Goal: Information Seeking & Learning: Check status

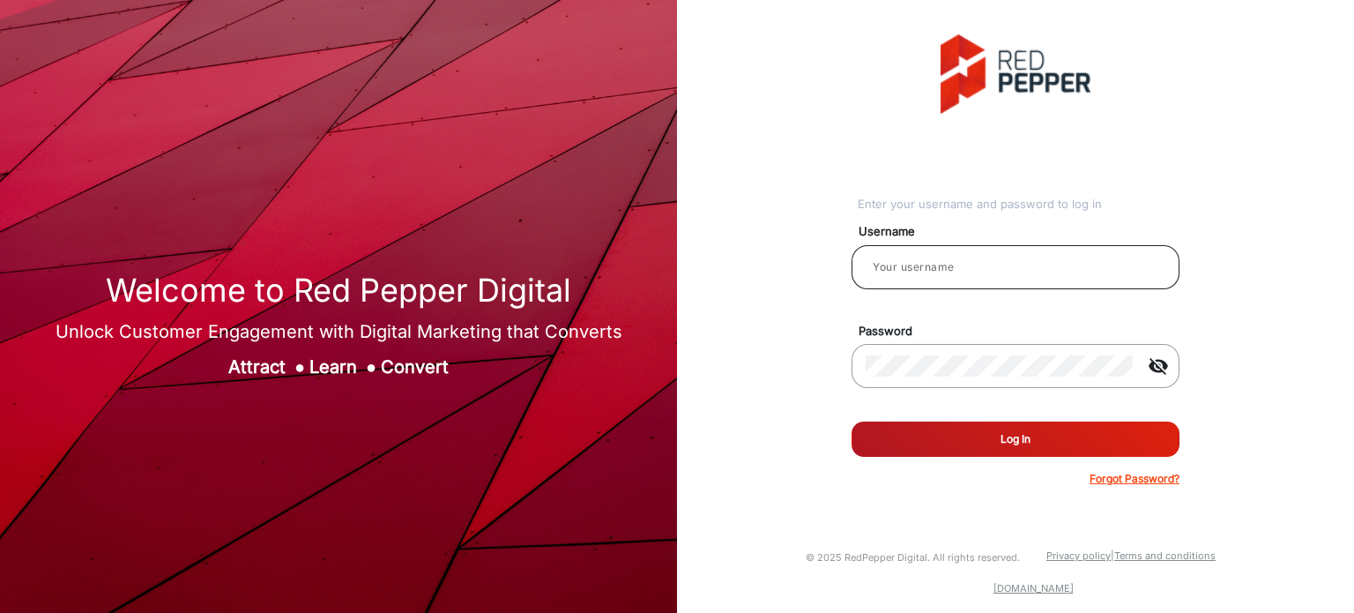
click at [1115, 279] on div at bounding box center [1015, 266] width 300 height 49
click at [1066, 265] on input "email" at bounding box center [1015, 266] width 300 height 21
type input "Rachael"
click at [1040, 447] on button "Log In" at bounding box center [1015, 438] width 328 height 35
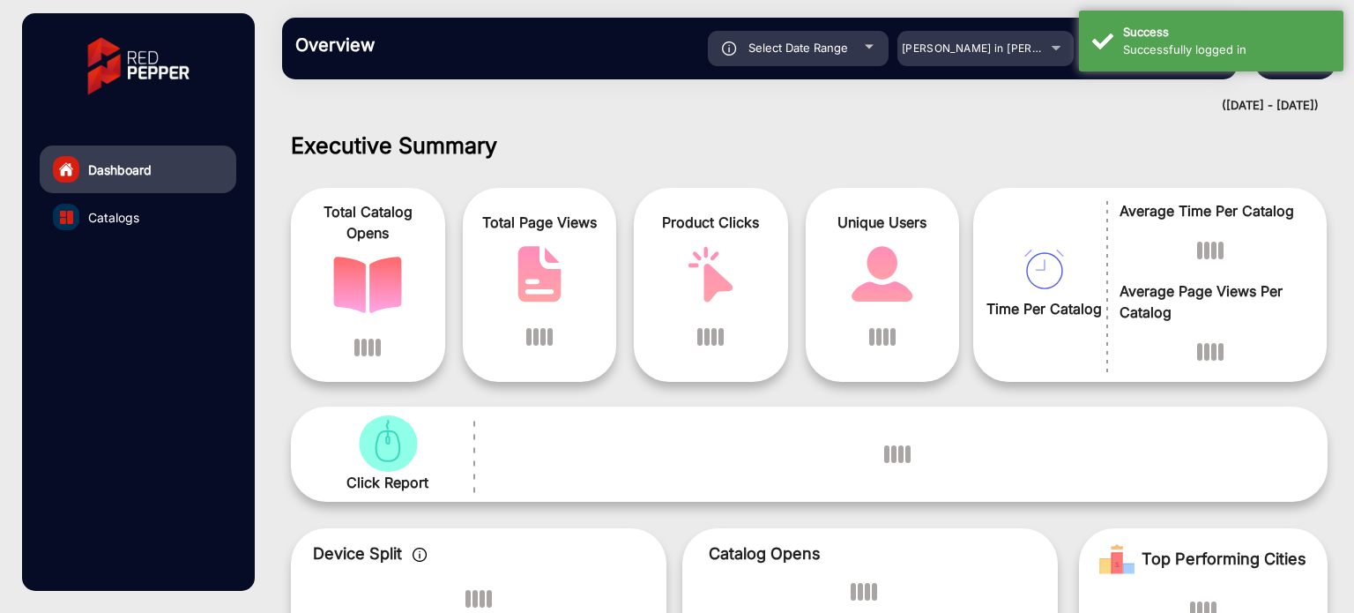
scroll to position [13, 0]
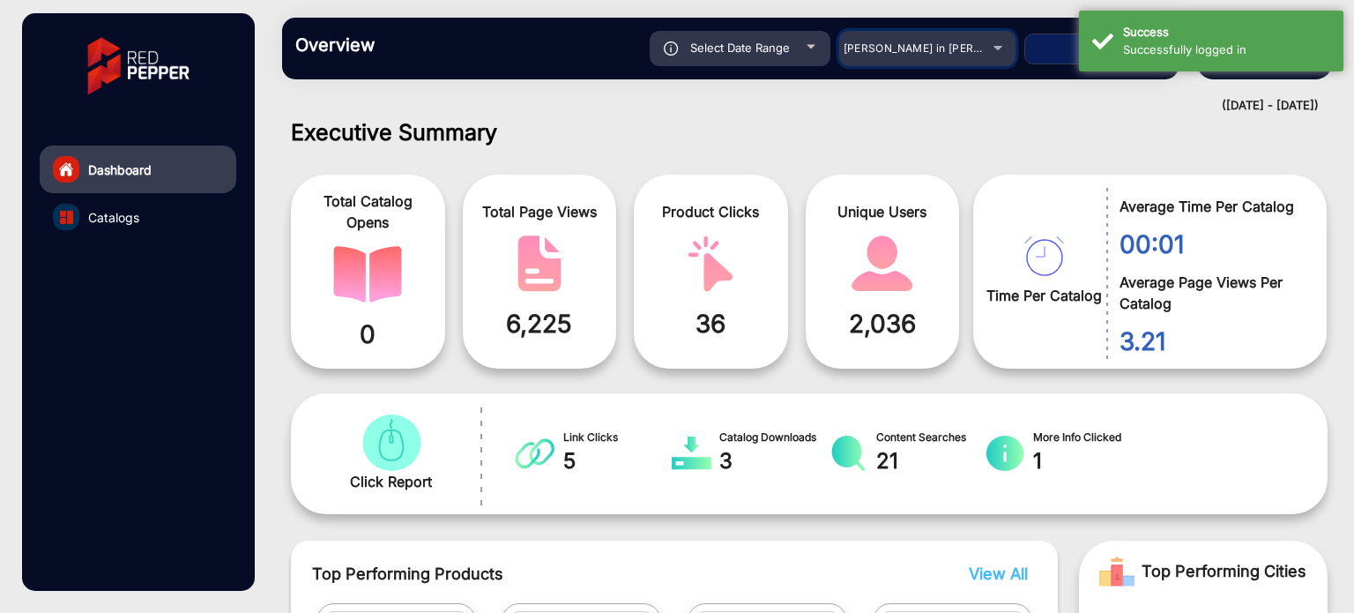
click at [980, 45] on span "[PERSON_NAME] in [PERSON_NAME]" at bounding box center [940, 47] width 195 height 13
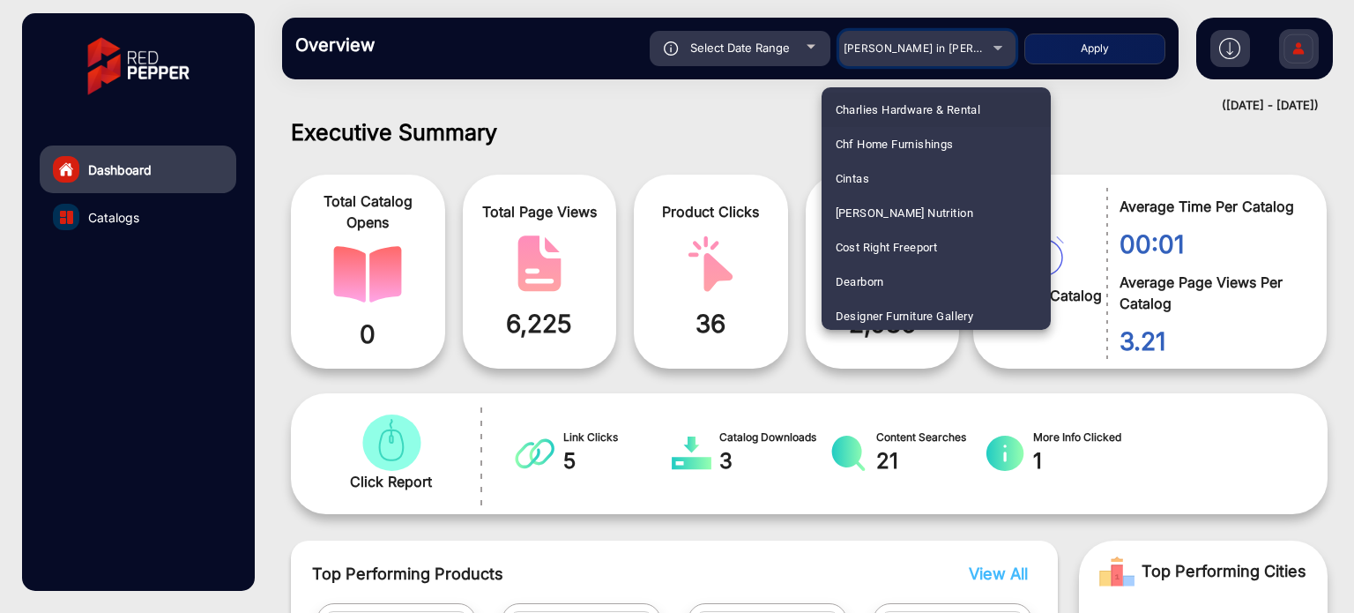
scroll to position [1498, 0]
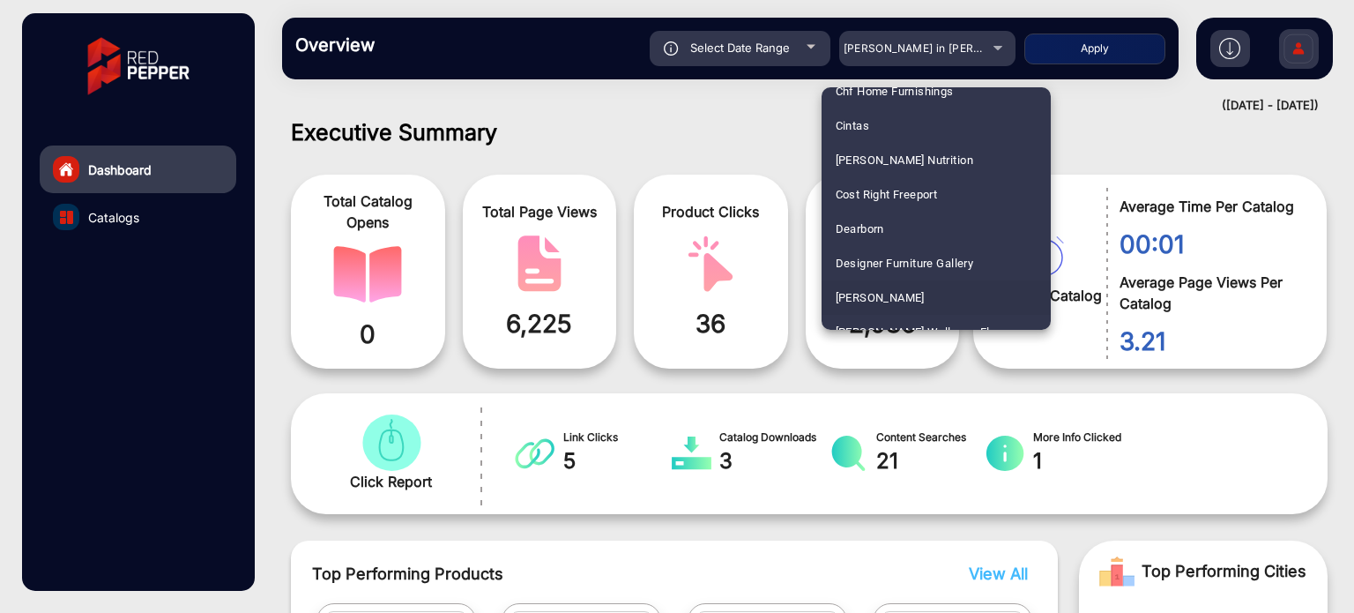
click at [886, 292] on span "[PERSON_NAME]" at bounding box center [880, 297] width 89 height 34
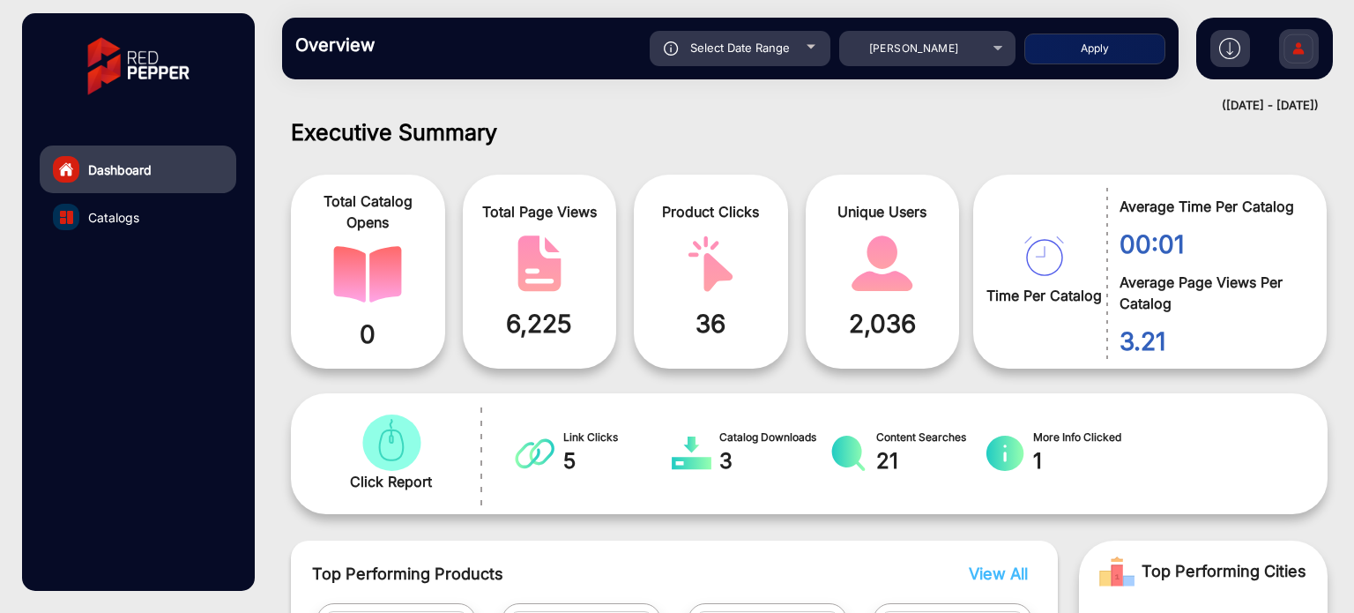
click at [1082, 48] on button "Apply" at bounding box center [1094, 48] width 141 height 31
type input "[DATE]"
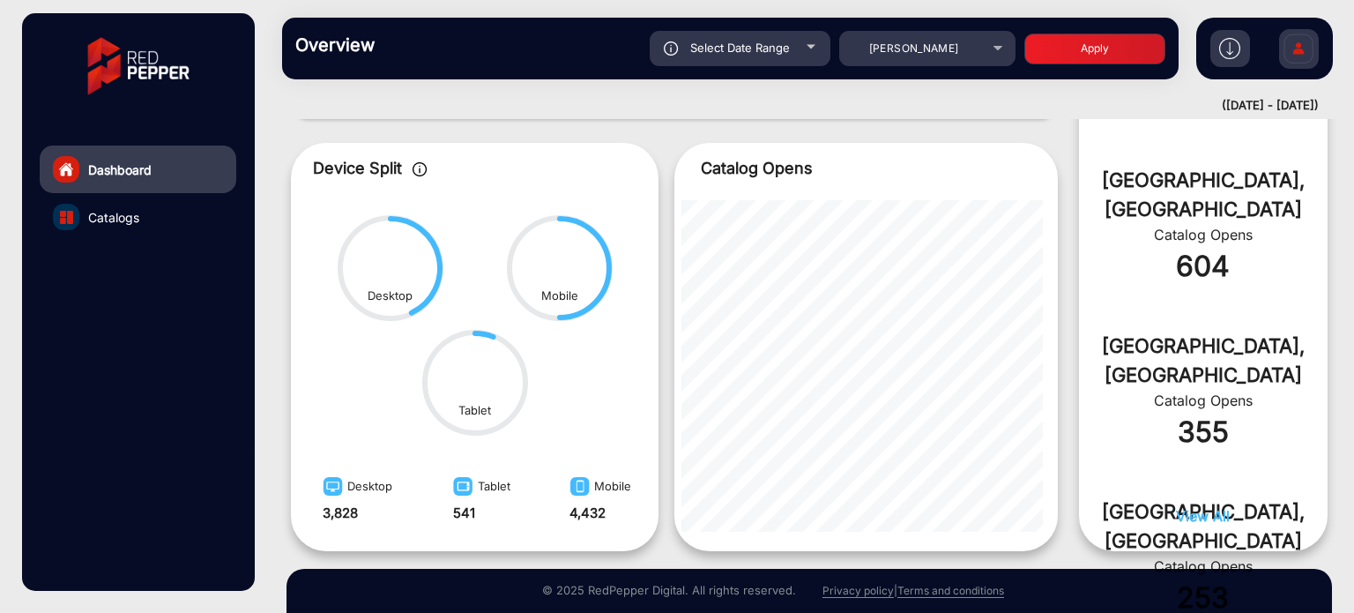
scroll to position [895, 0]
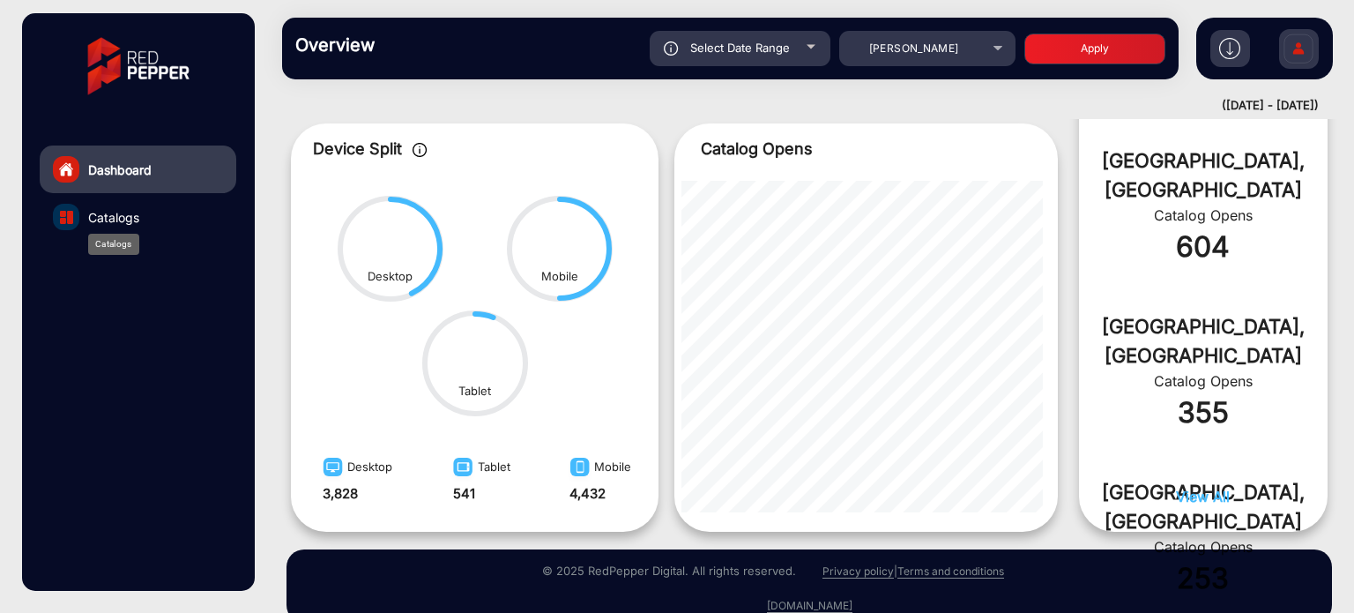
click at [127, 211] on span "Catalogs" at bounding box center [113, 217] width 51 height 19
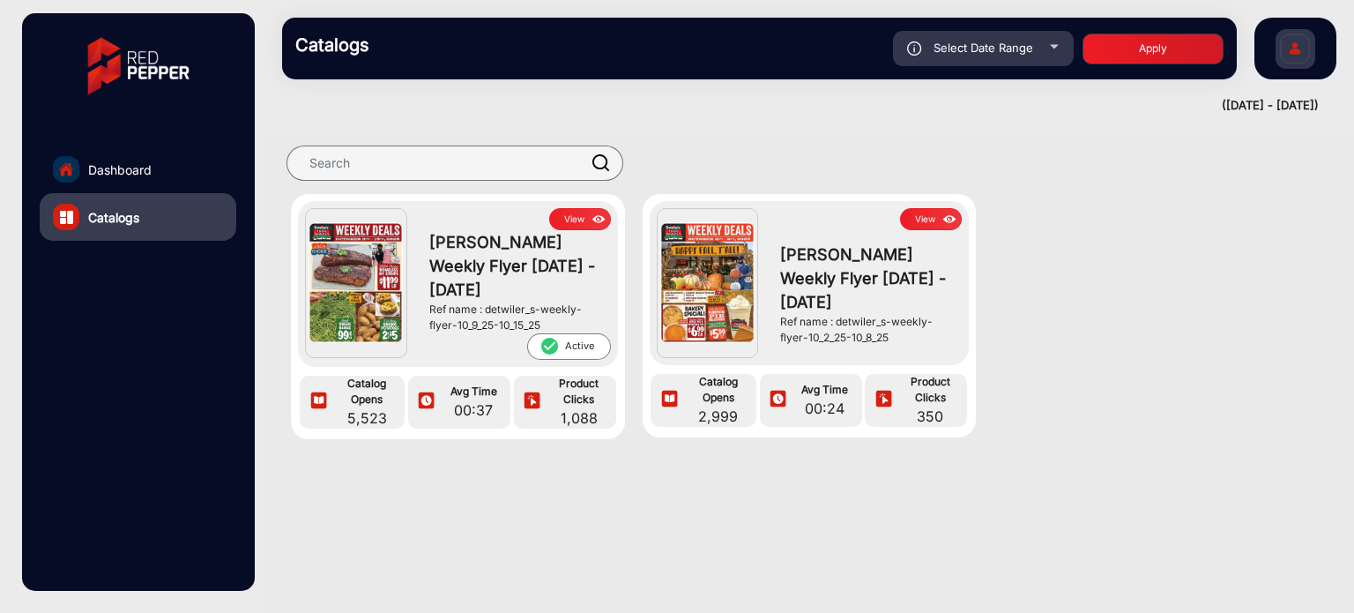
click at [1043, 45] on div "Select Date Range" at bounding box center [983, 48] width 181 height 35
type input "[DATE]"
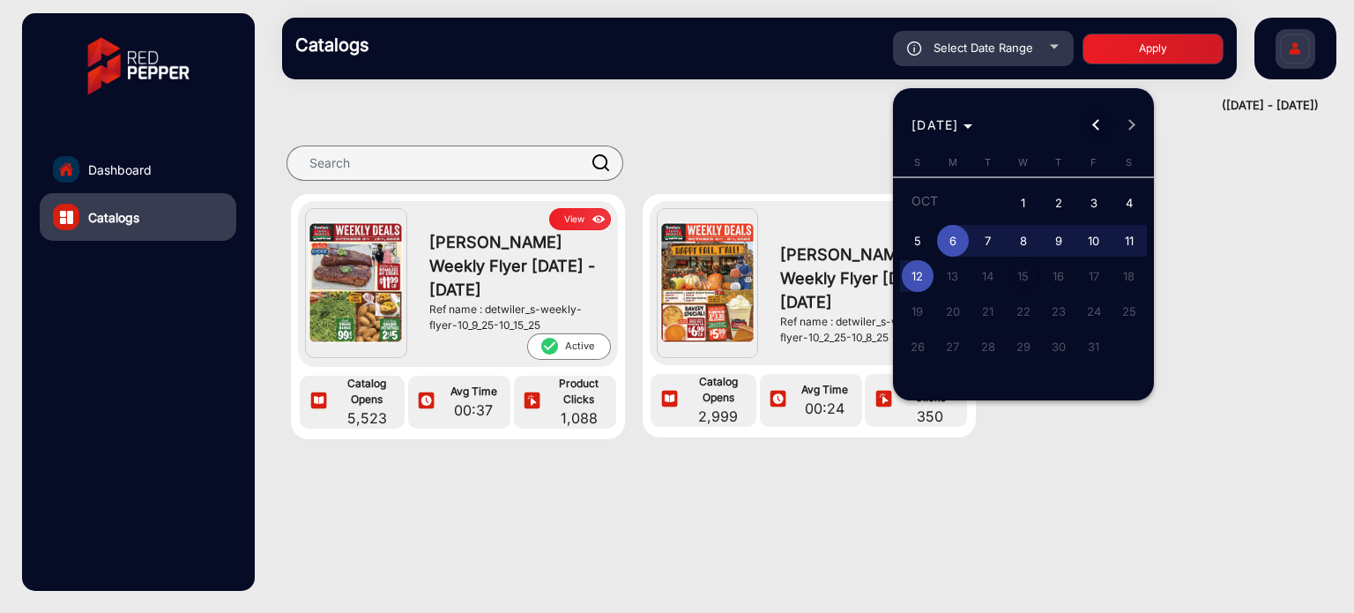
click at [1097, 123] on button "Previous month" at bounding box center [1096, 125] width 35 height 35
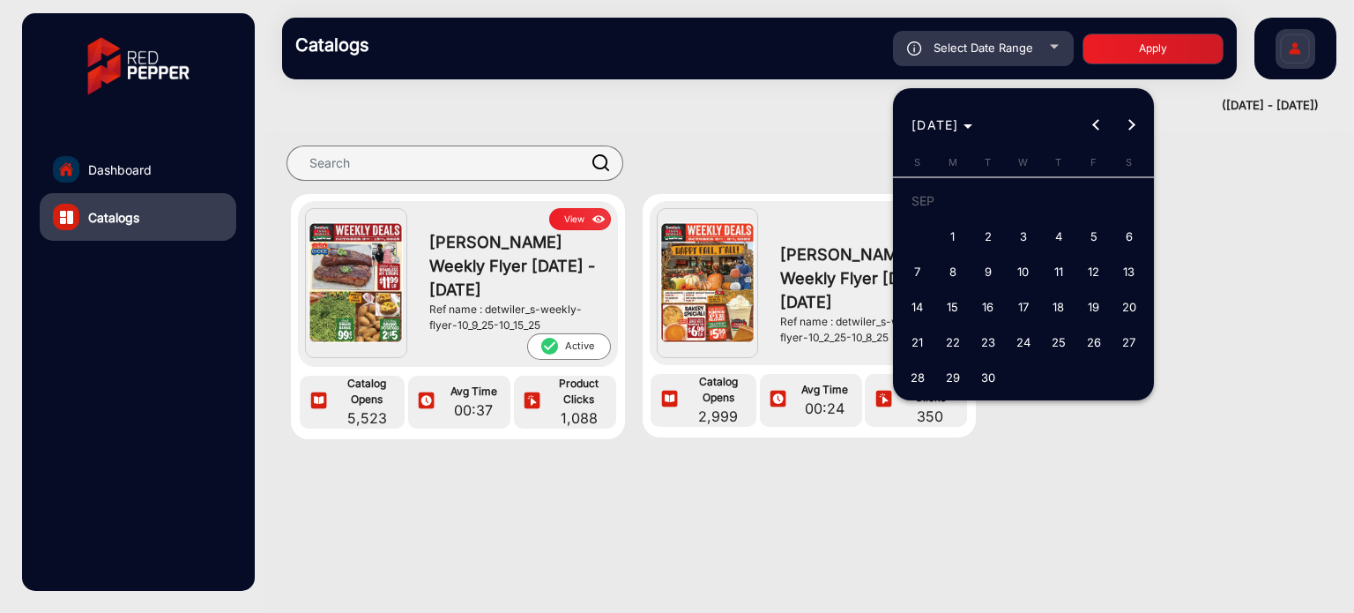
click at [951, 235] on span "1" at bounding box center [953, 236] width 32 height 32
type input "[DATE]"
click at [1139, 129] on span "Next month" at bounding box center [1131, 125] width 35 height 35
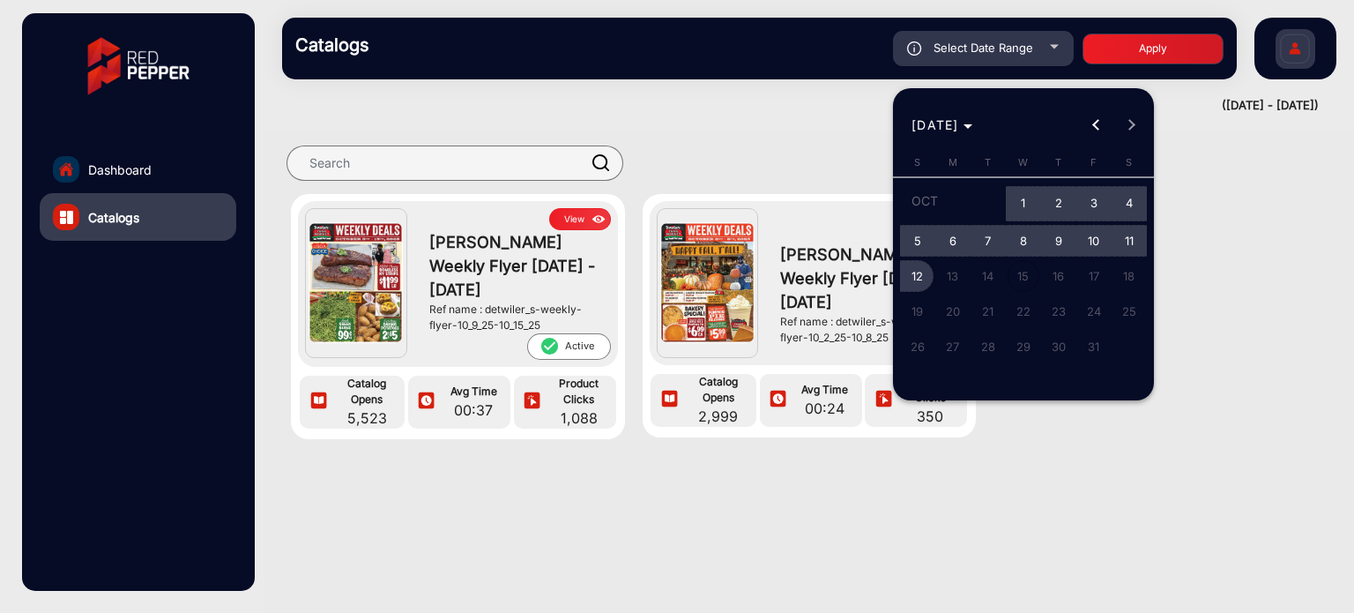
click at [920, 278] on span "12" at bounding box center [918, 276] width 32 height 32
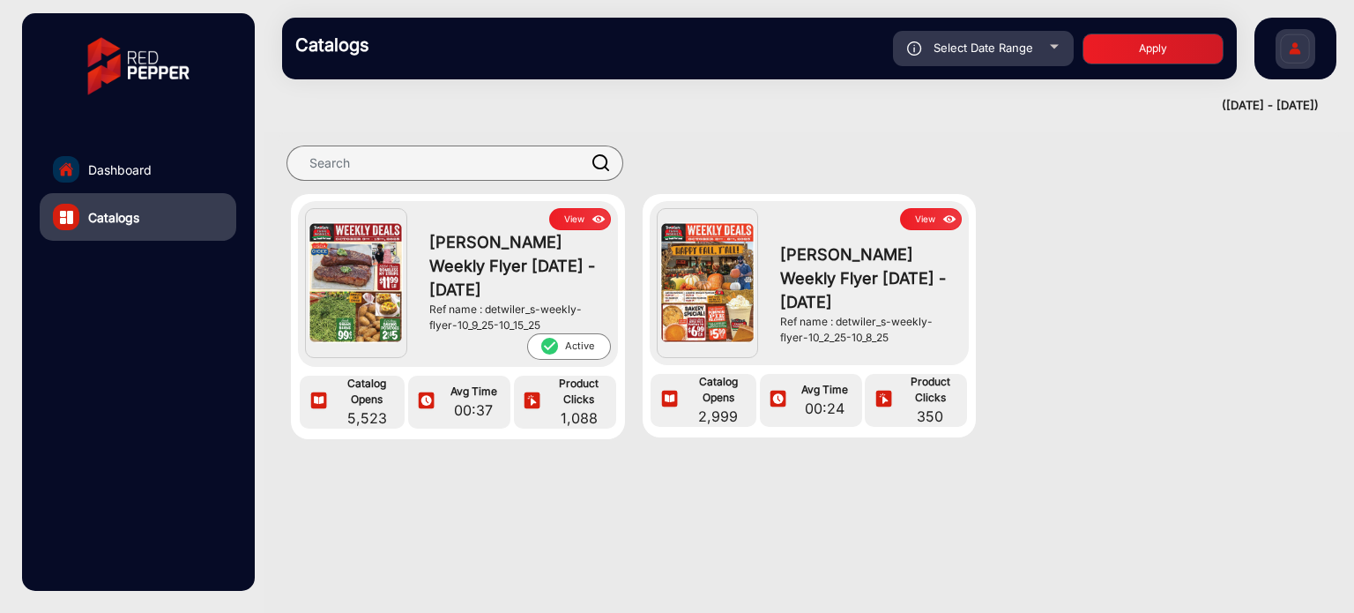
type input "[DATE]"
click at [1119, 41] on button "Apply" at bounding box center [1152, 48] width 141 height 31
type input "[DATE]"
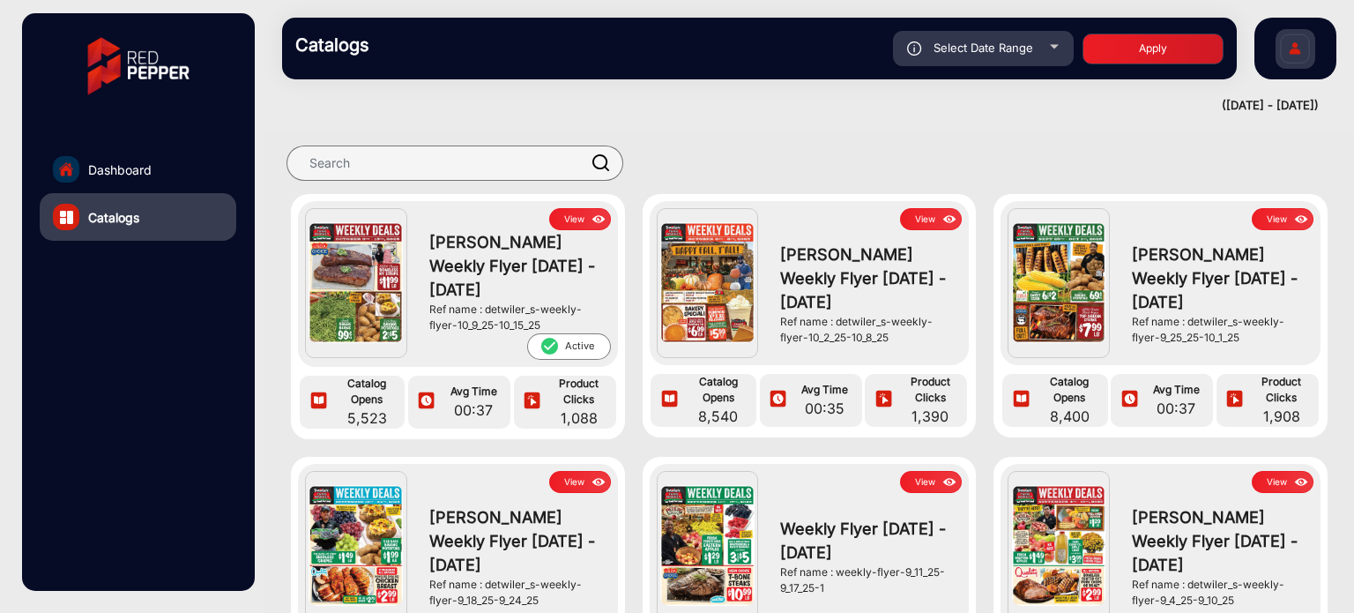
click at [1026, 51] on span "Select Date Range" at bounding box center [983, 48] width 100 height 14
type input "[DATE]"
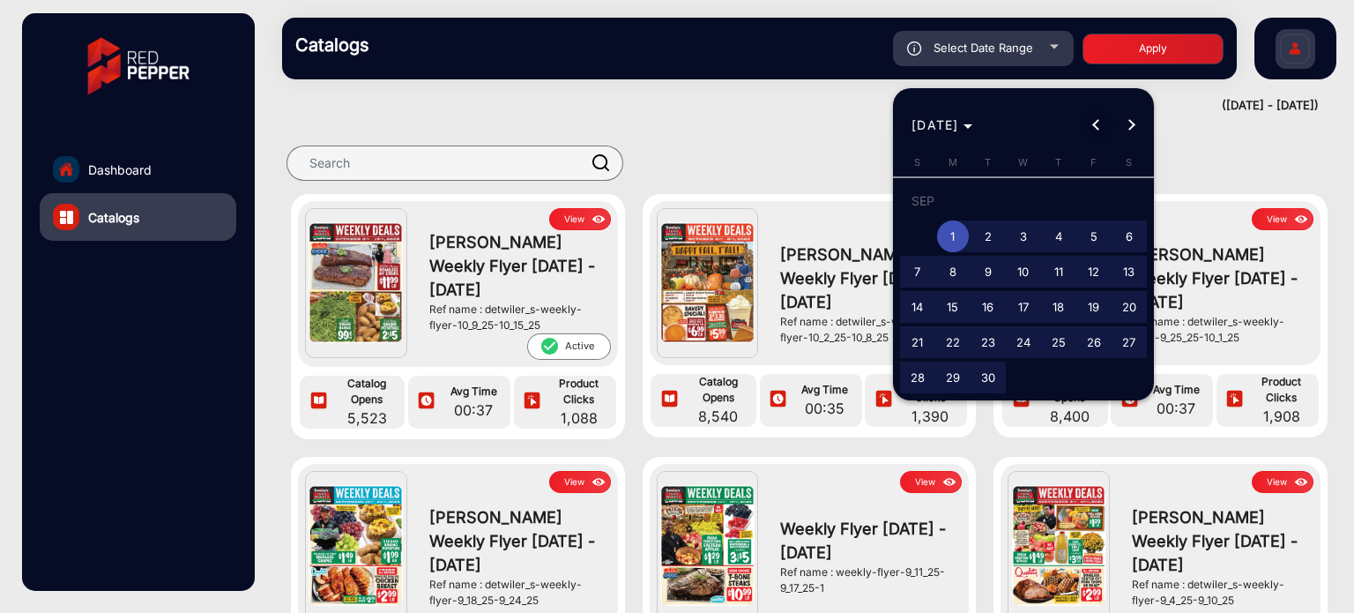
click at [1104, 115] on span "Previous month" at bounding box center [1096, 125] width 35 height 35
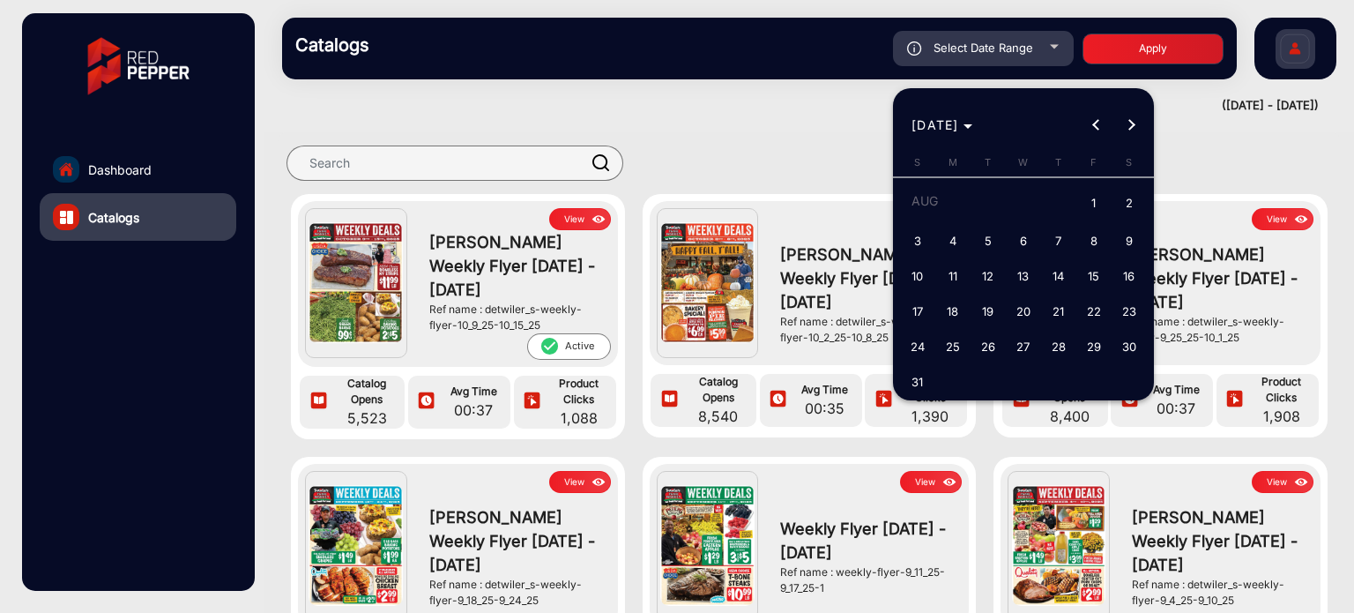
click at [1091, 195] on span "1" at bounding box center [1094, 204] width 32 height 36
type input "[DATE]"
click at [1133, 121] on span "Next month" at bounding box center [1131, 125] width 35 height 35
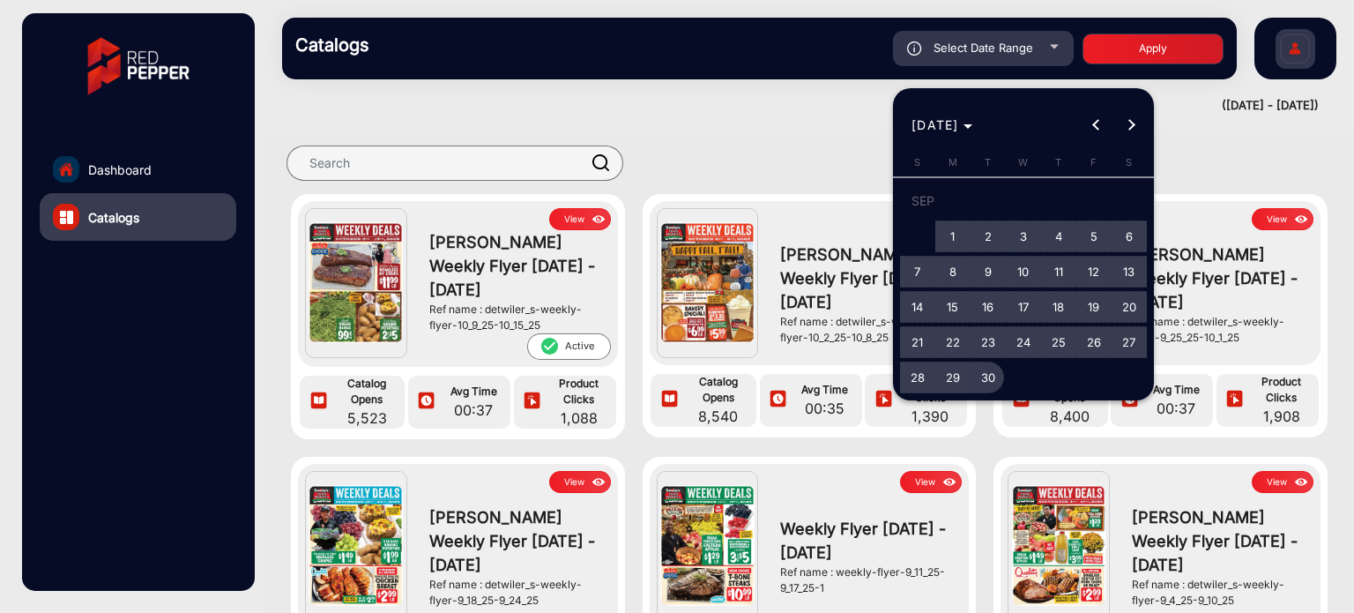
click at [990, 374] on span "30" at bounding box center [988, 377] width 32 height 32
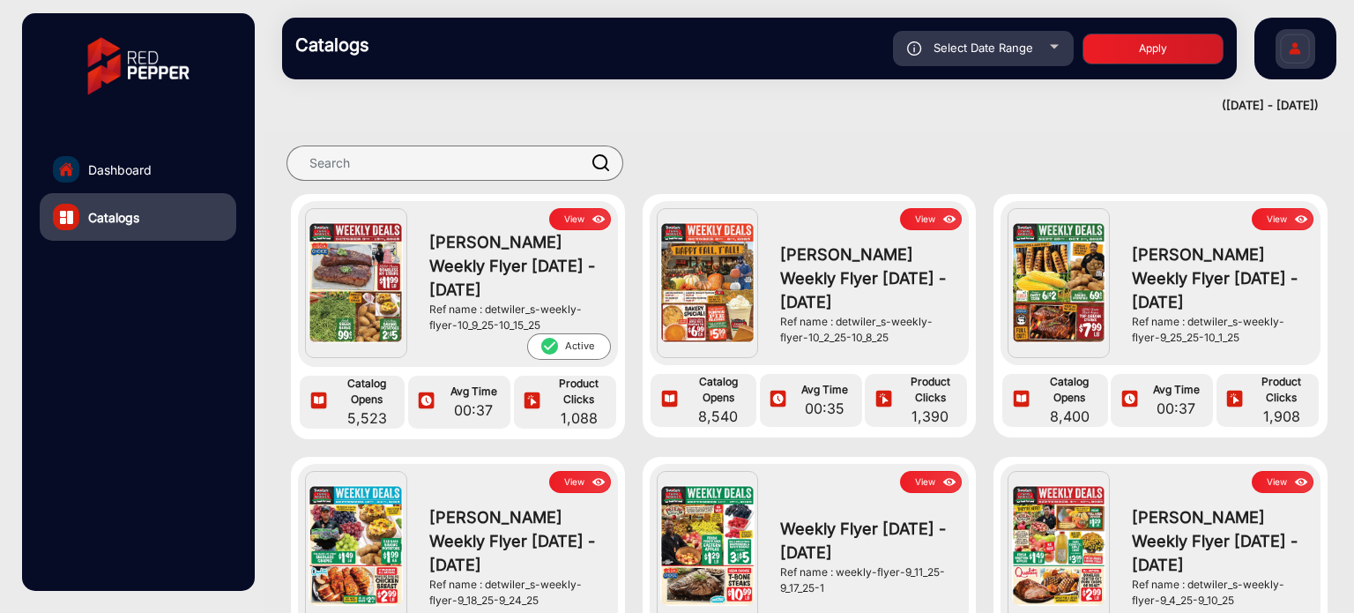
type input "[DATE]"
click at [1107, 38] on button "Apply" at bounding box center [1152, 48] width 141 height 31
type input "[DATE]"
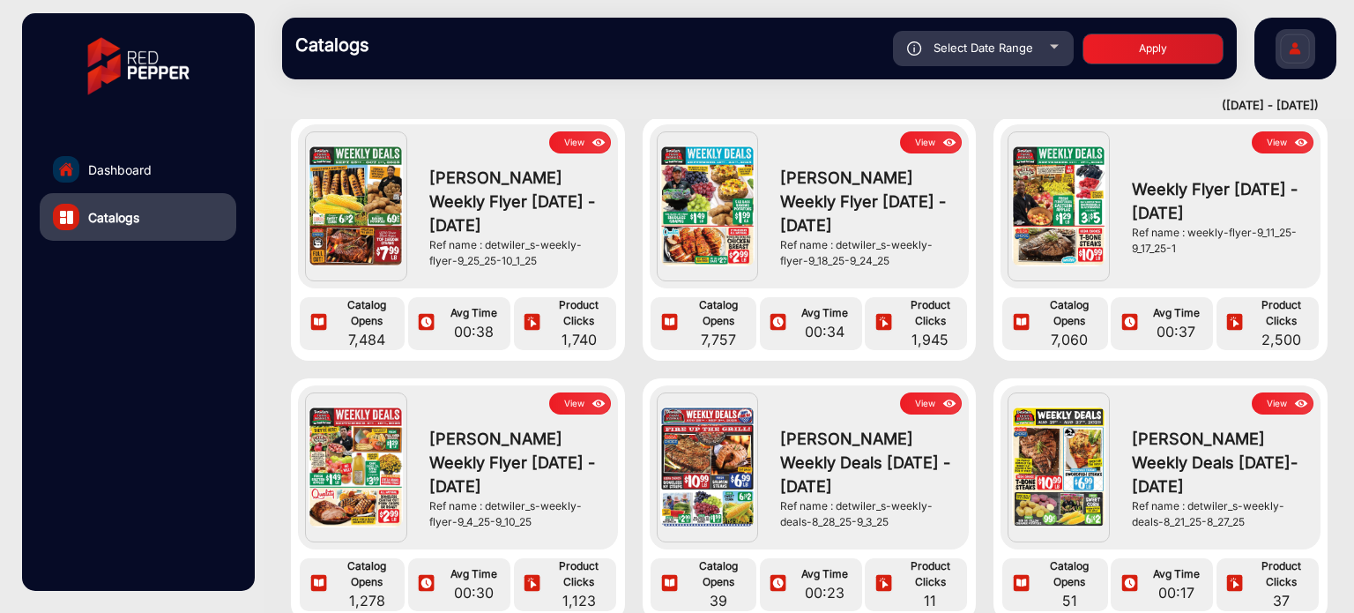
scroll to position [34, 0]
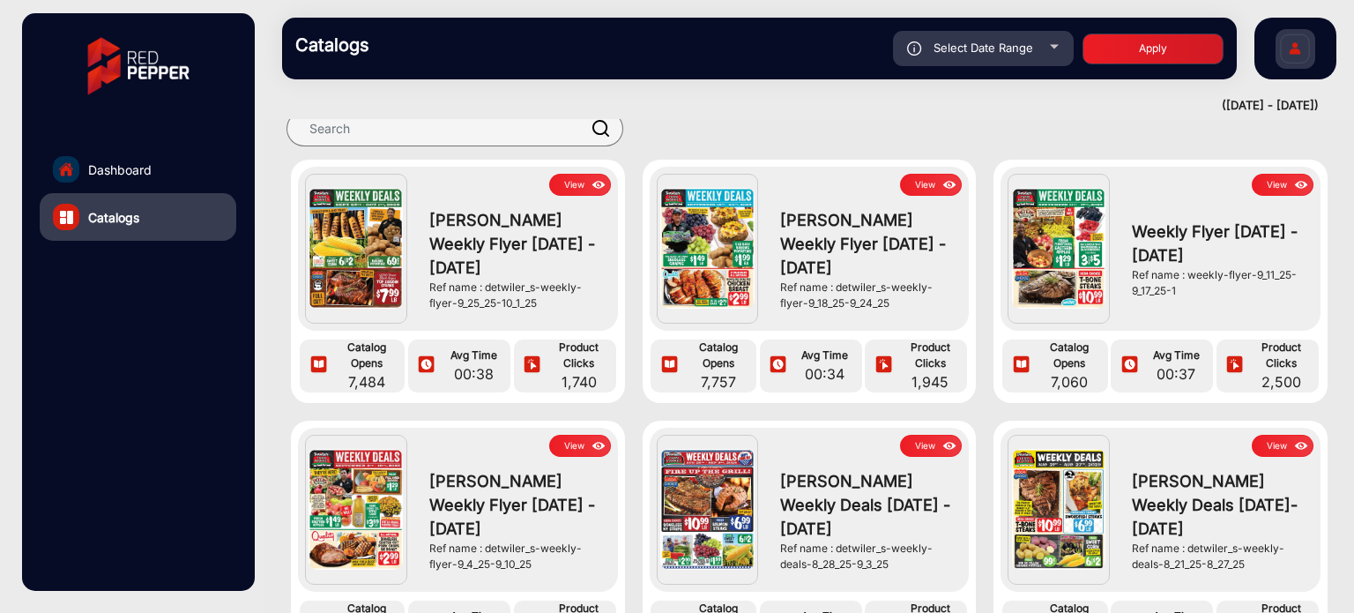
click at [1000, 52] on span "Select Date Range" at bounding box center [983, 48] width 100 height 14
type input "[DATE]"
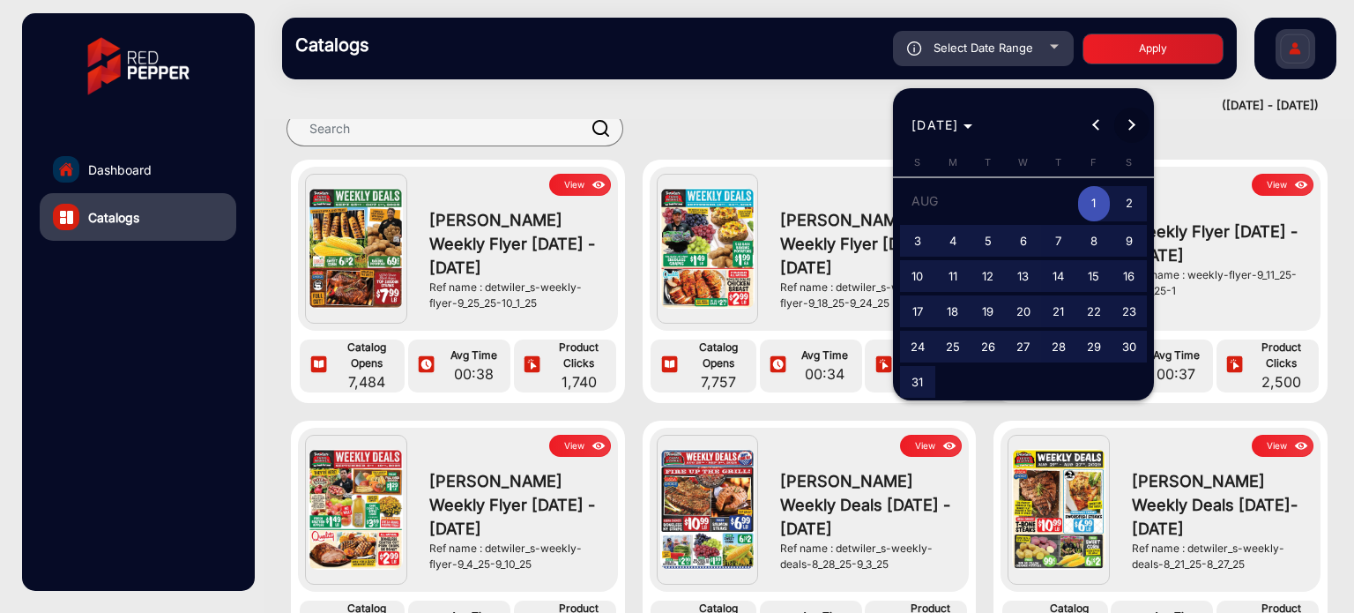
click at [1138, 123] on span "Next month" at bounding box center [1131, 125] width 35 height 35
click at [1126, 127] on button "Next month" at bounding box center [1131, 125] width 35 height 35
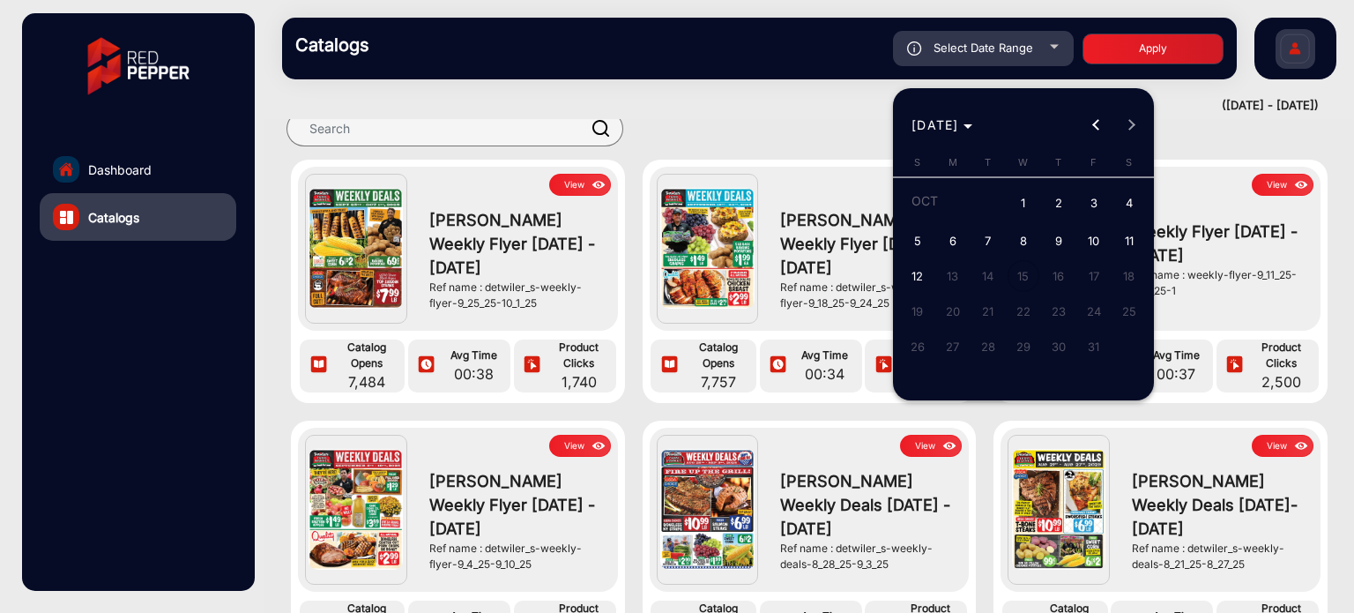
click at [917, 280] on span "12" at bounding box center [918, 276] width 32 height 32
type input "[DATE]"
click at [1087, 125] on span "Previous month" at bounding box center [1096, 125] width 35 height 35
click at [965, 239] on span "1" at bounding box center [953, 236] width 32 height 32
click at [1167, 38] on div at bounding box center [677, 306] width 1354 height 613
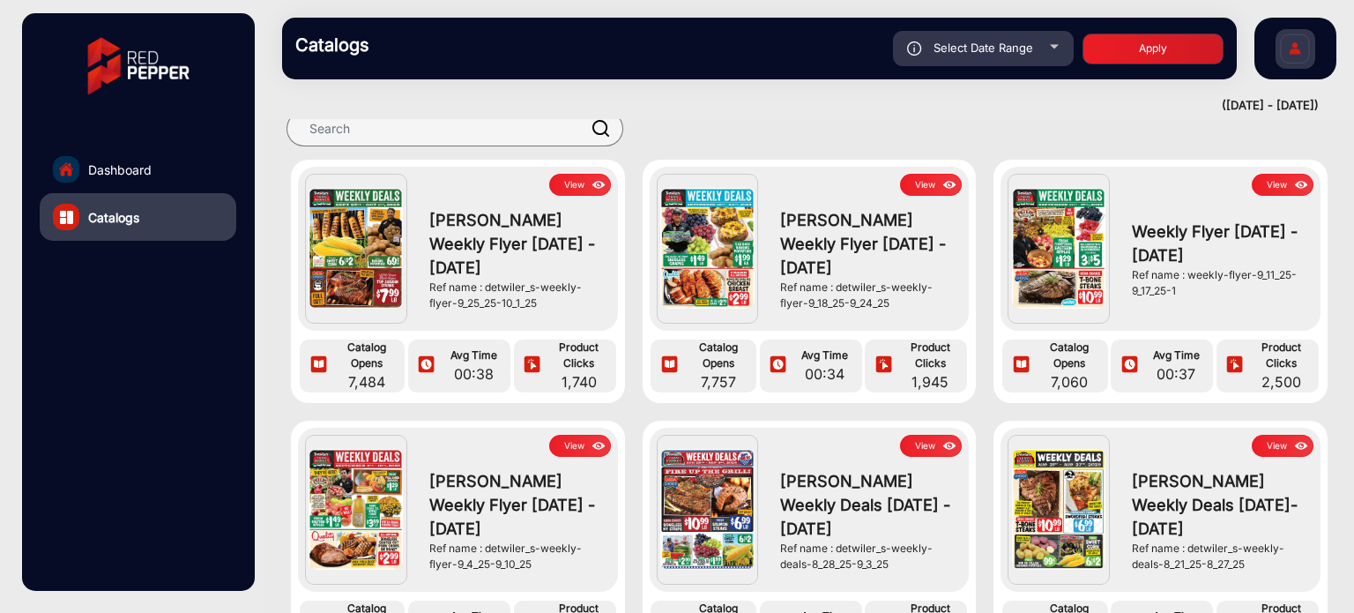
click at [1163, 48] on button "Apply" at bounding box center [1152, 48] width 141 height 31
type input "[DATE]"
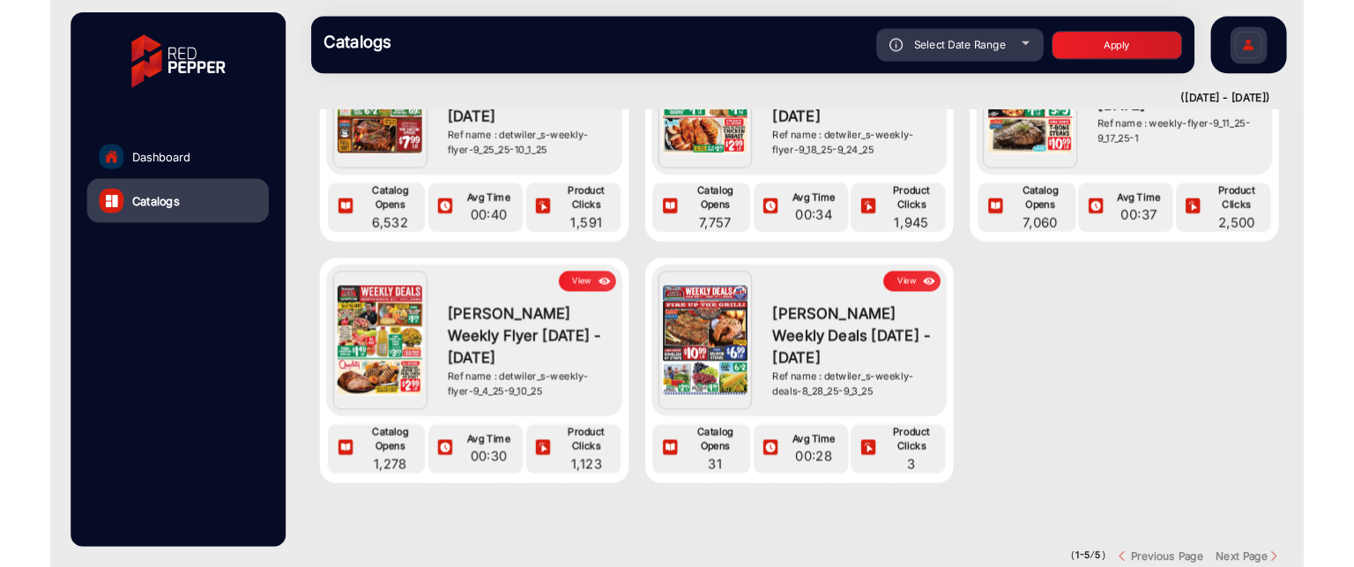
scroll to position [88, 0]
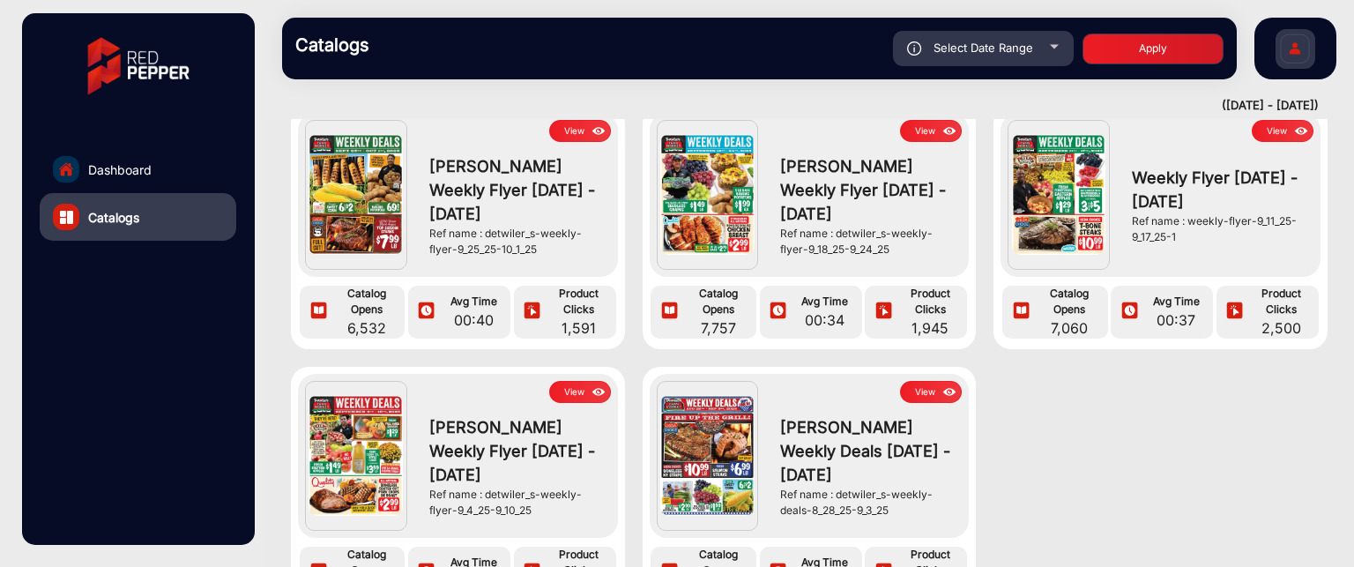
click at [1053, 36] on div "Select Date Range" at bounding box center [983, 48] width 181 height 35
type input "[DATE]"
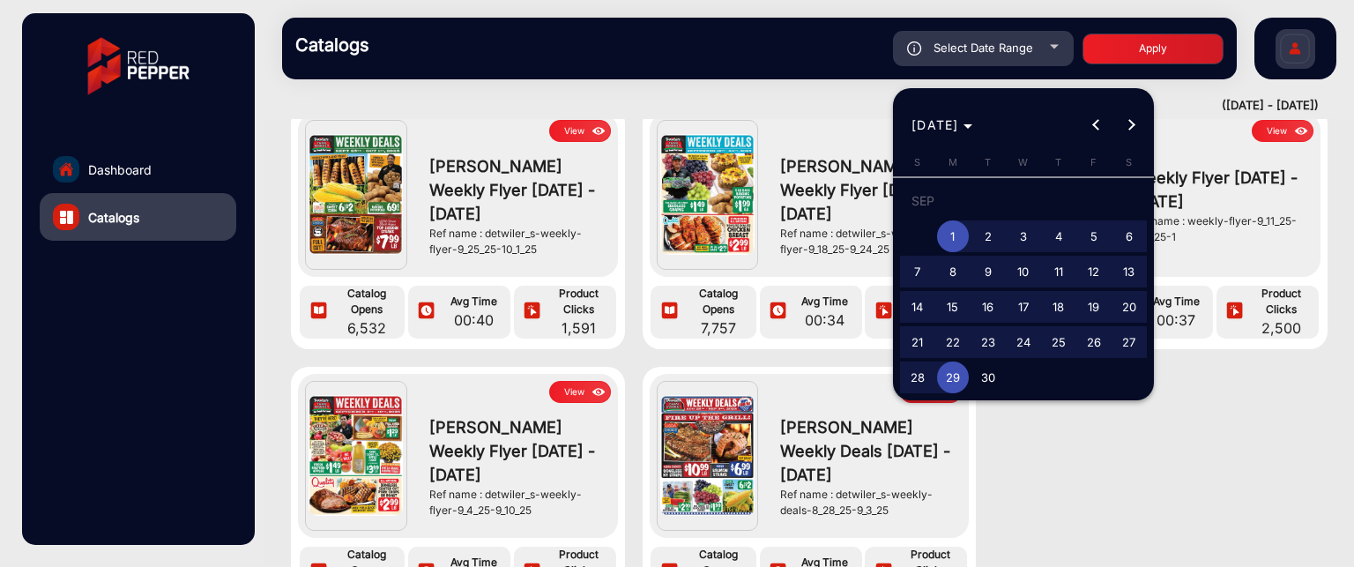
click at [1126, 121] on button "Next month" at bounding box center [1131, 125] width 35 height 35
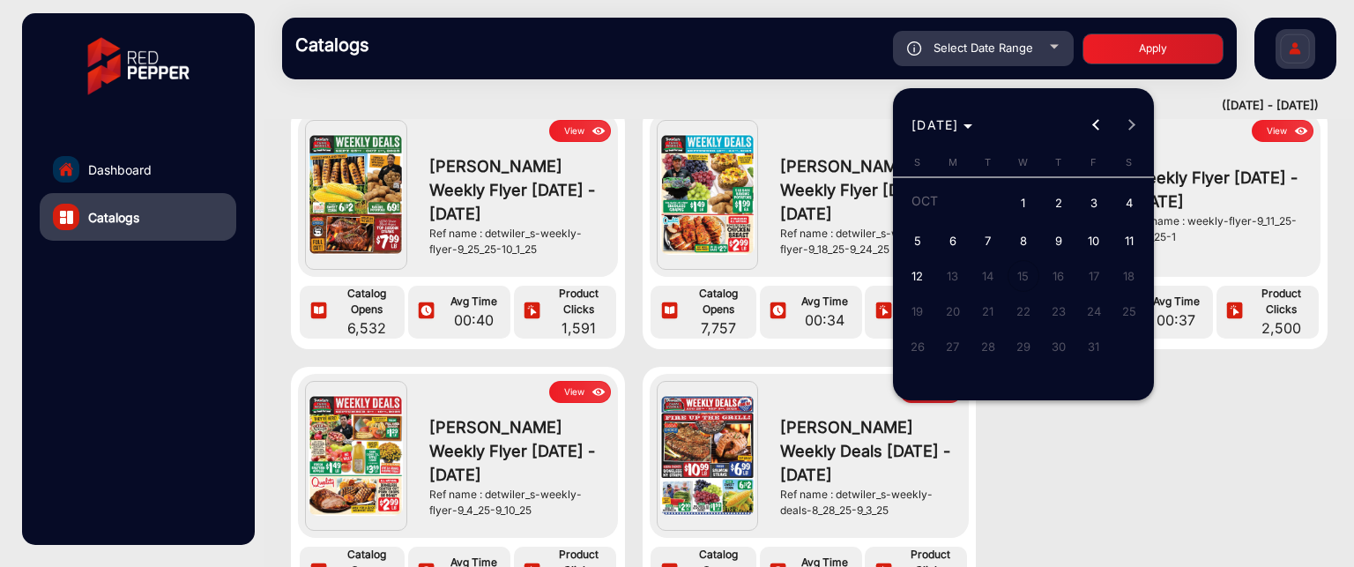
click at [913, 264] on span "12" at bounding box center [918, 276] width 32 height 32
type input "[DATE]"
click at [1140, 41] on div at bounding box center [677, 283] width 1354 height 567
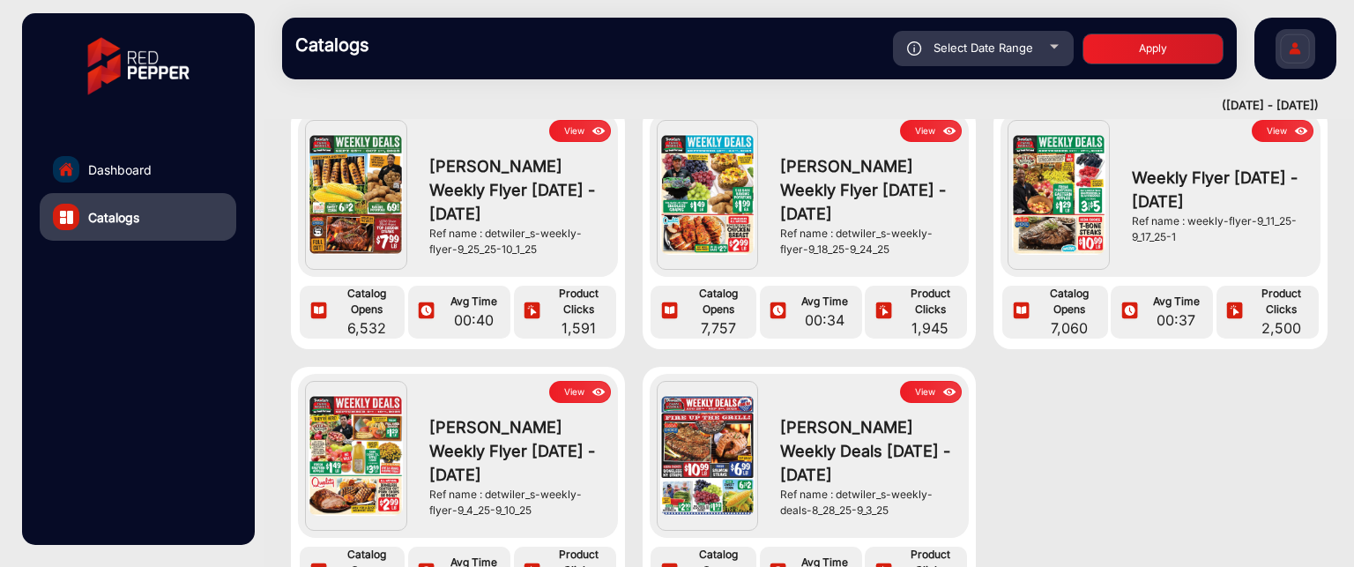
click at [1140, 53] on button "Apply" at bounding box center [1152, 48] width 141 height 31
type input "[DATE]"
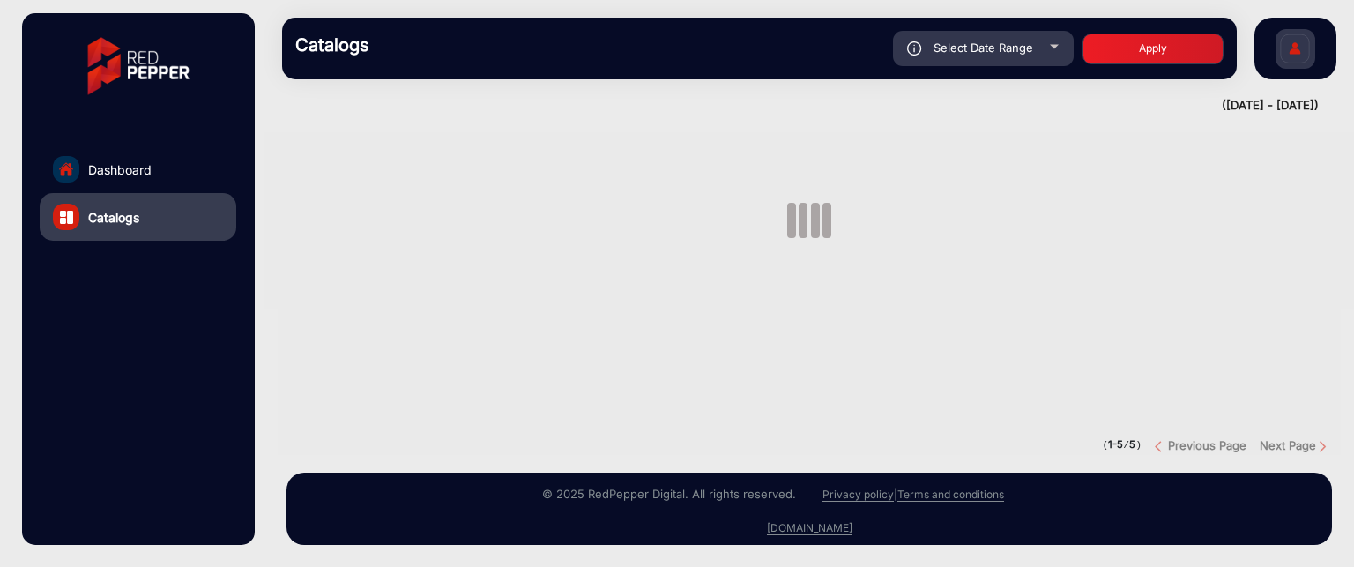
scroll to position [0, 0]
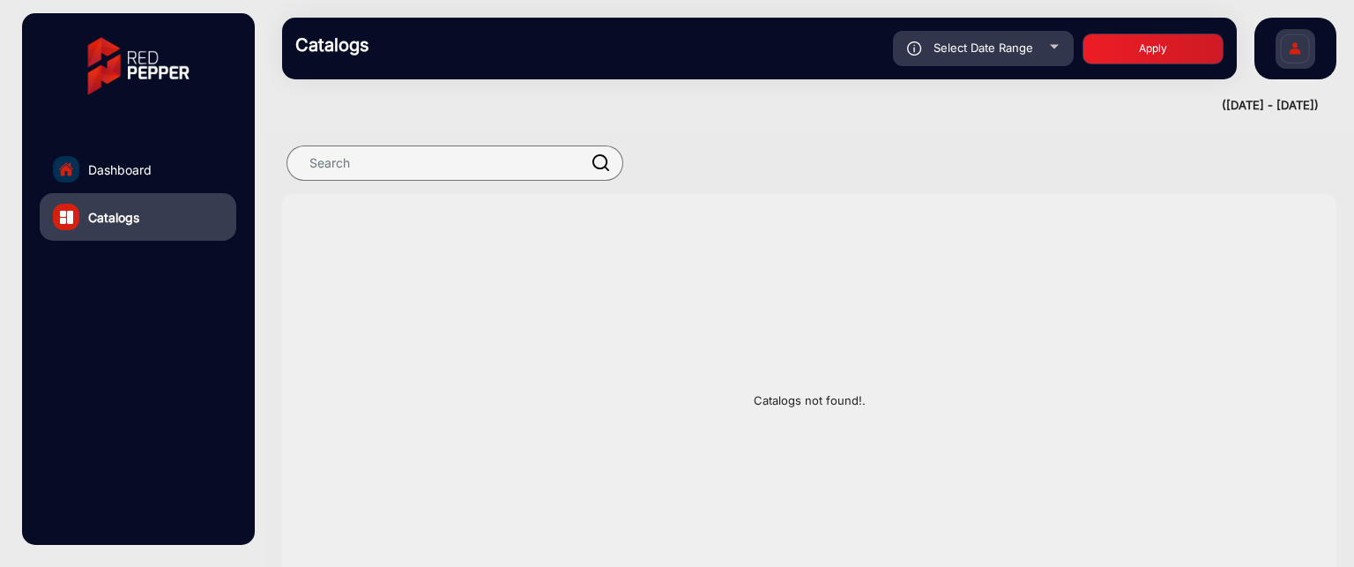
click at [1052, 50] on div "Select Date Range" at bounding box center [983, 48] width 181 height 35
type input "[DATE]"
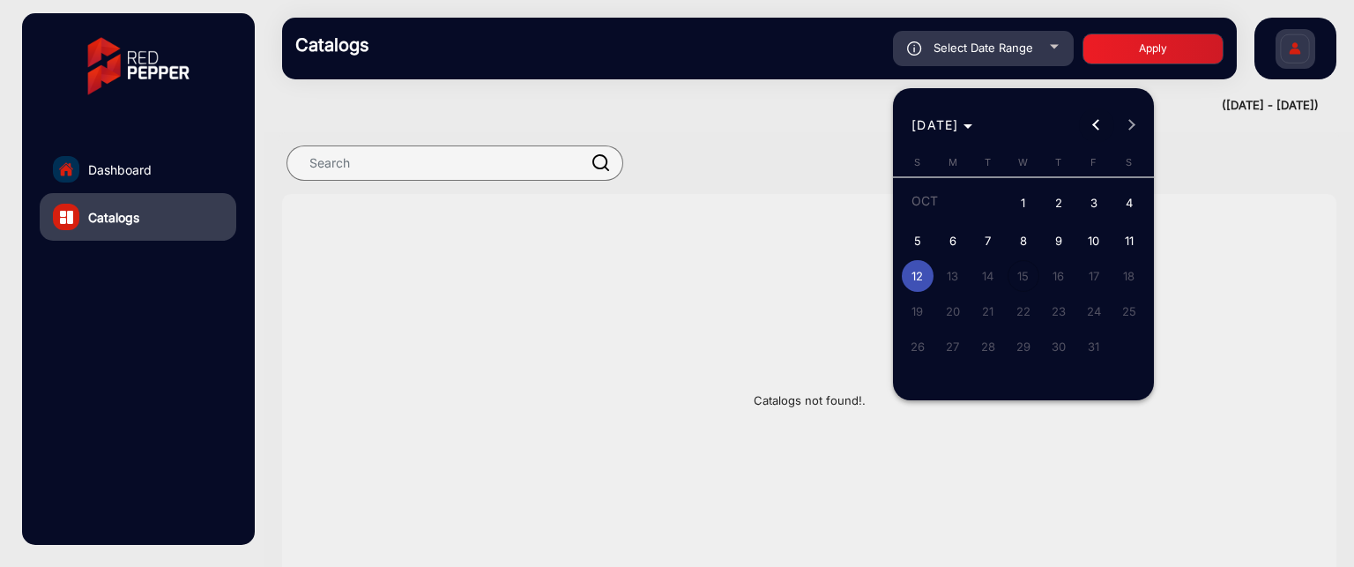
click at [1082, 125] on span "Previous month" at bounding box center [1096, 125] width 35 height 35
click at [960, 230] on span "1" at bounding box center [953, 236] width 32 height 32
type input "[DATE]"
click at [1125, 131] on span "Next month" at bounding box center [1131, 125] width 35 height 35
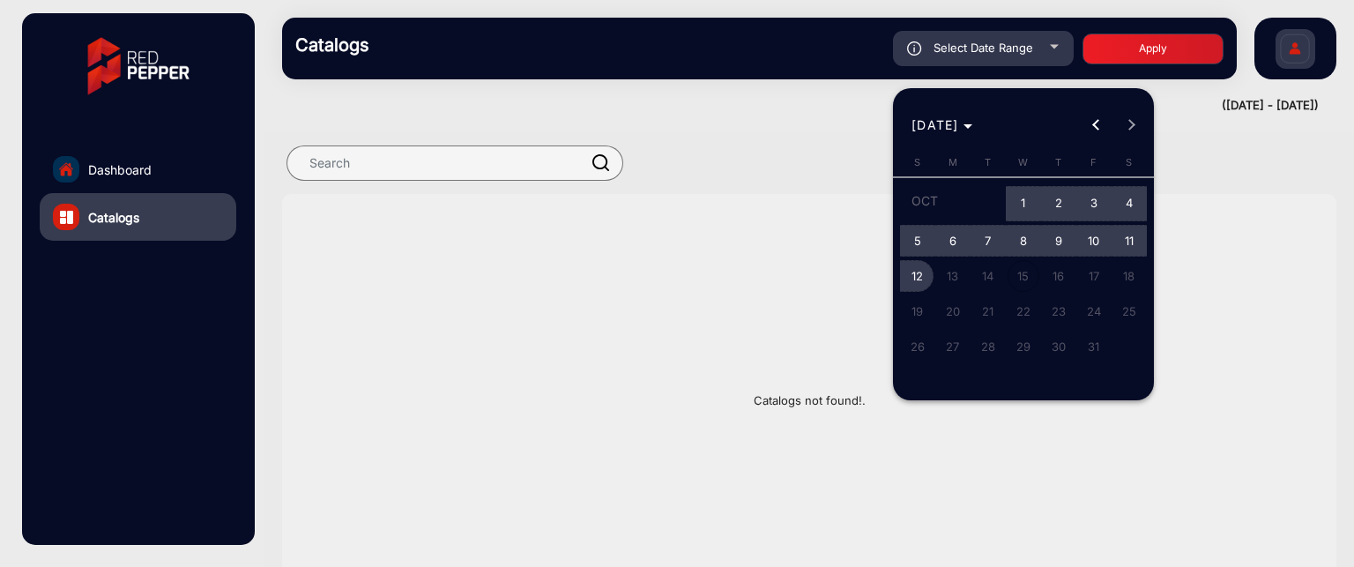
click at [917, 271] on span "12" at bounding box center [918, 276] width 32 height 32
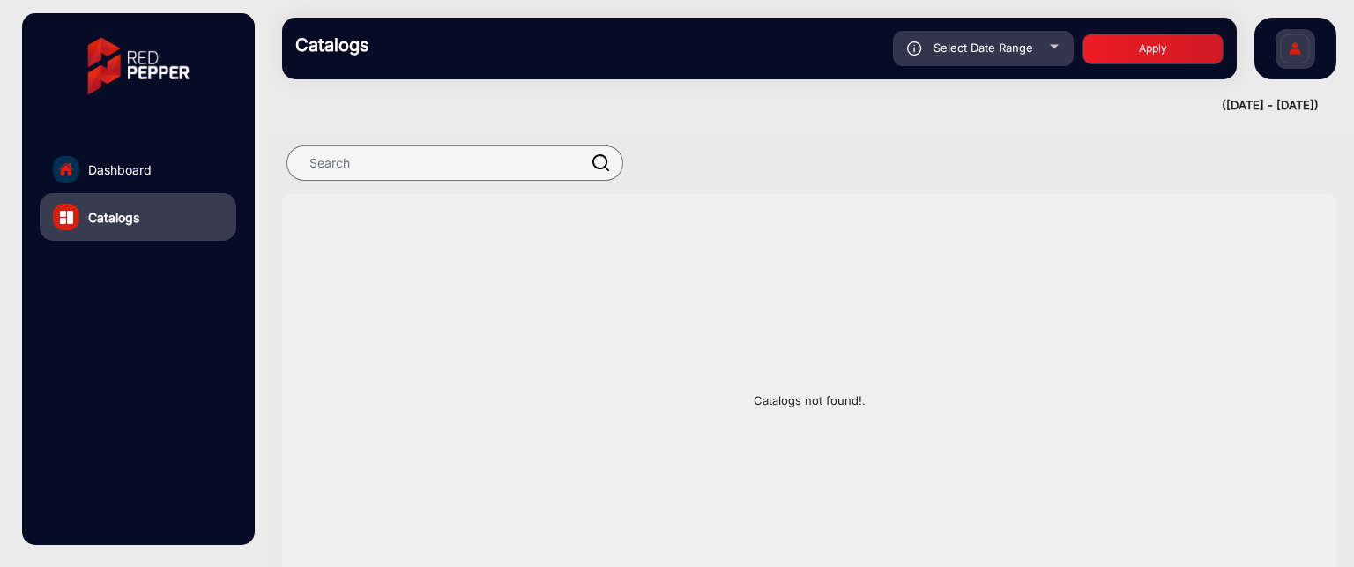
type input "[DATE]"
click at [1158, 57] on button "Apply" at bounding box center [1152, 48] width 141 height 31
type input "[DATE]"
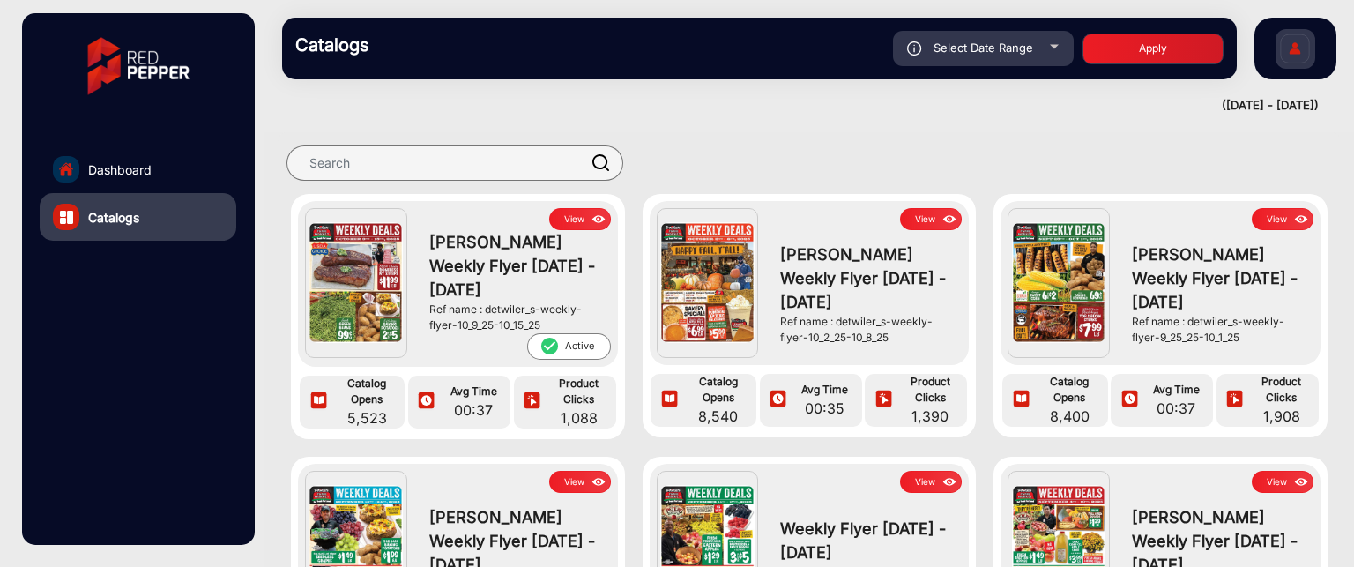
click at [1281, 217] on button "View" at bounding box center [1282, 219] width 62 height 22
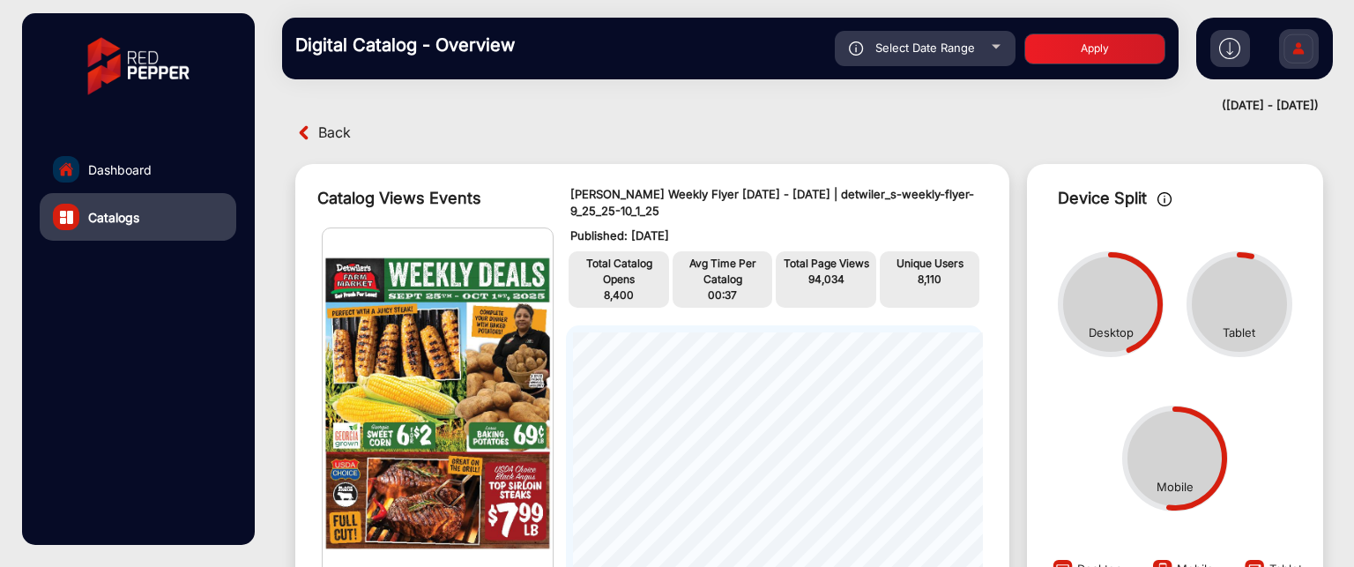
scroll to position [101, 0]
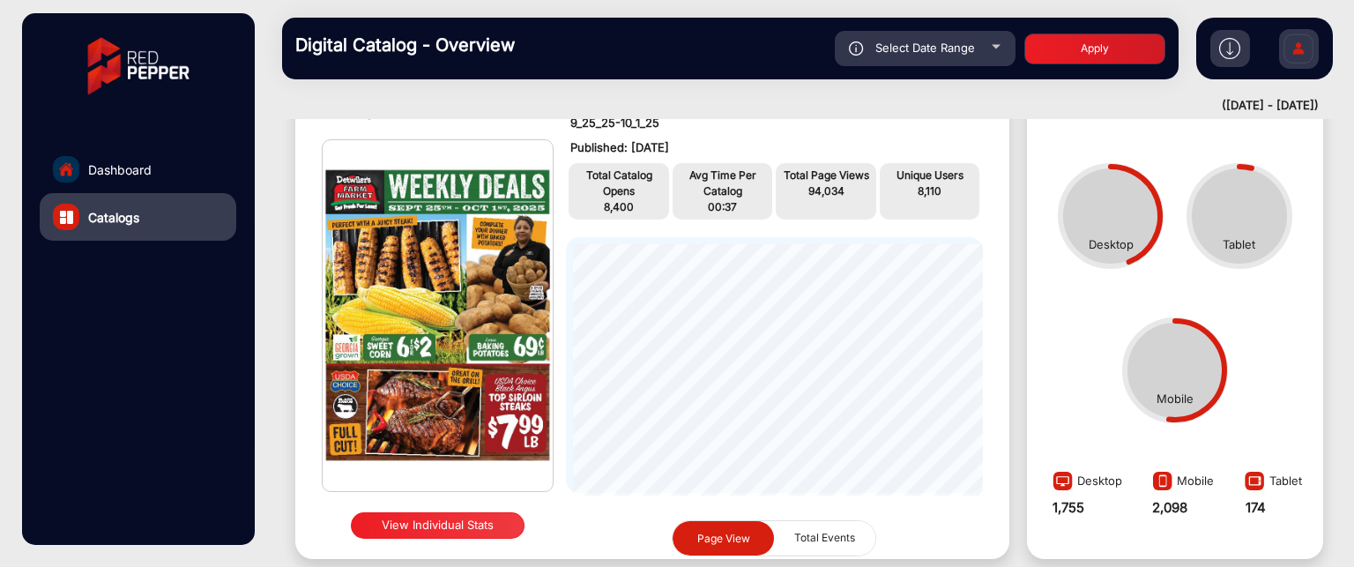
click at [442, 523] on button "View Individual Stats" at bounding box center [438, 525] width 174 height 26
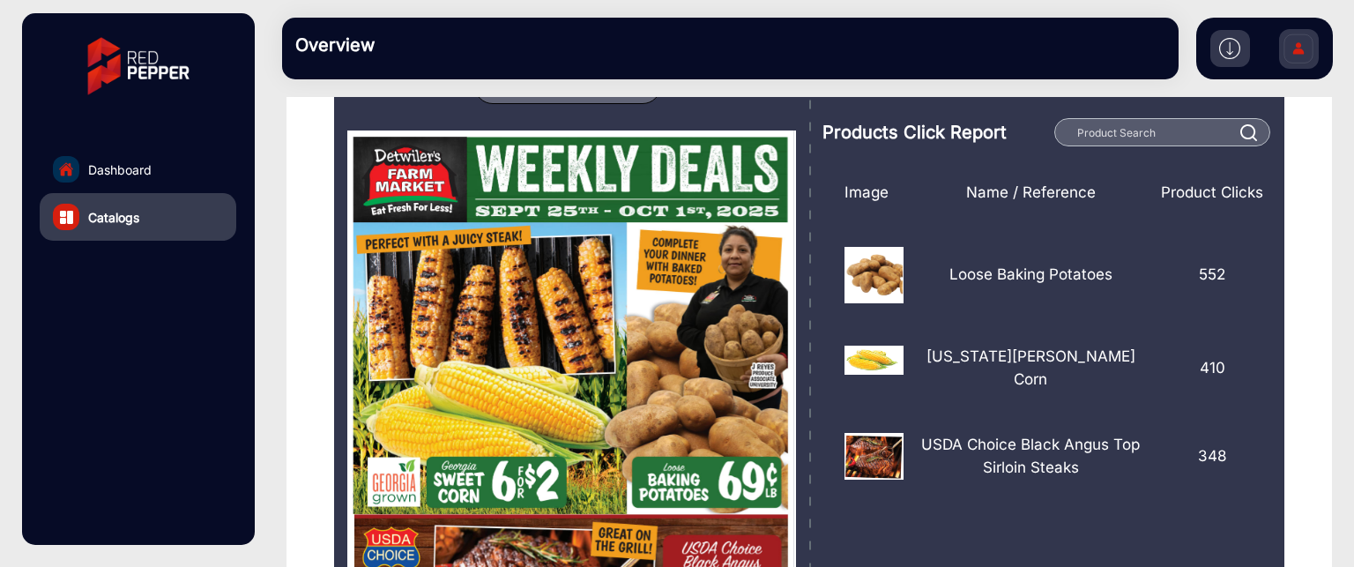
scroll to position [189, 0]
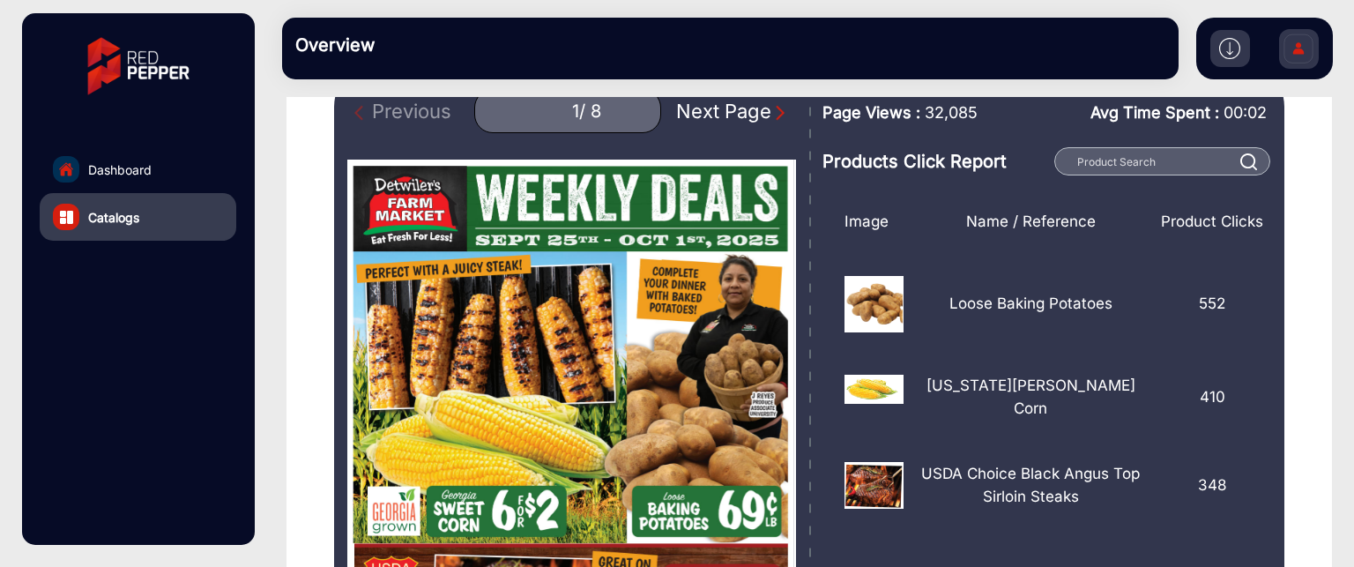
click at [745, 114] on div "Next Page" at bounding box center [732, 111] width 113 height 29
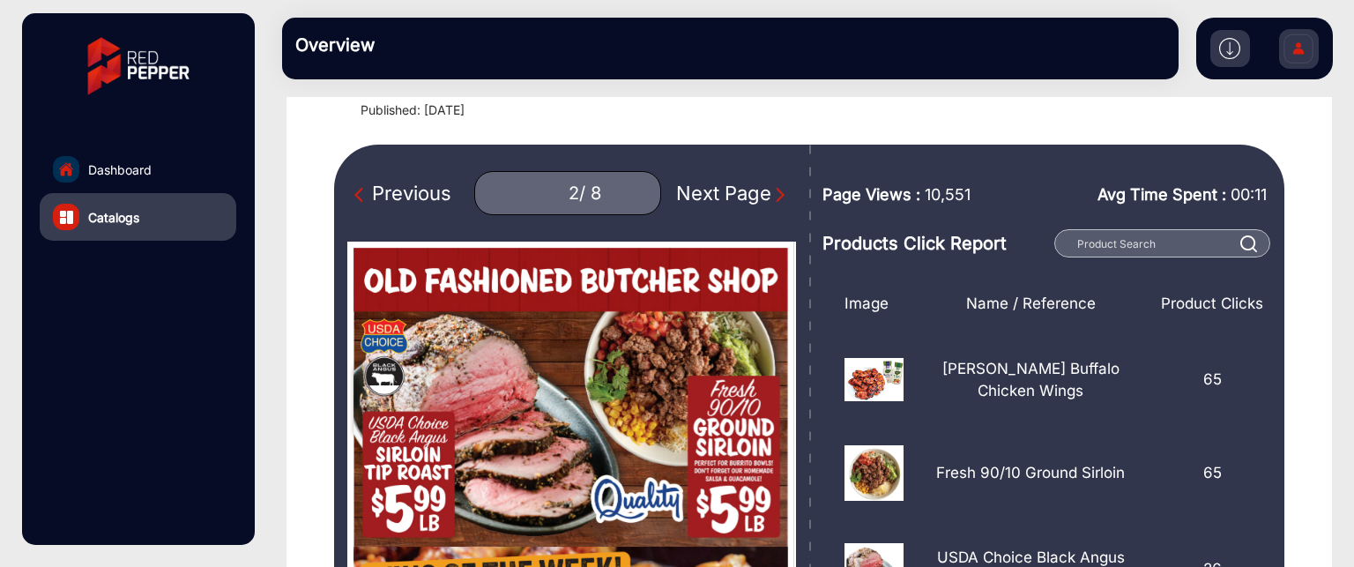
scroll to position [101, 0]
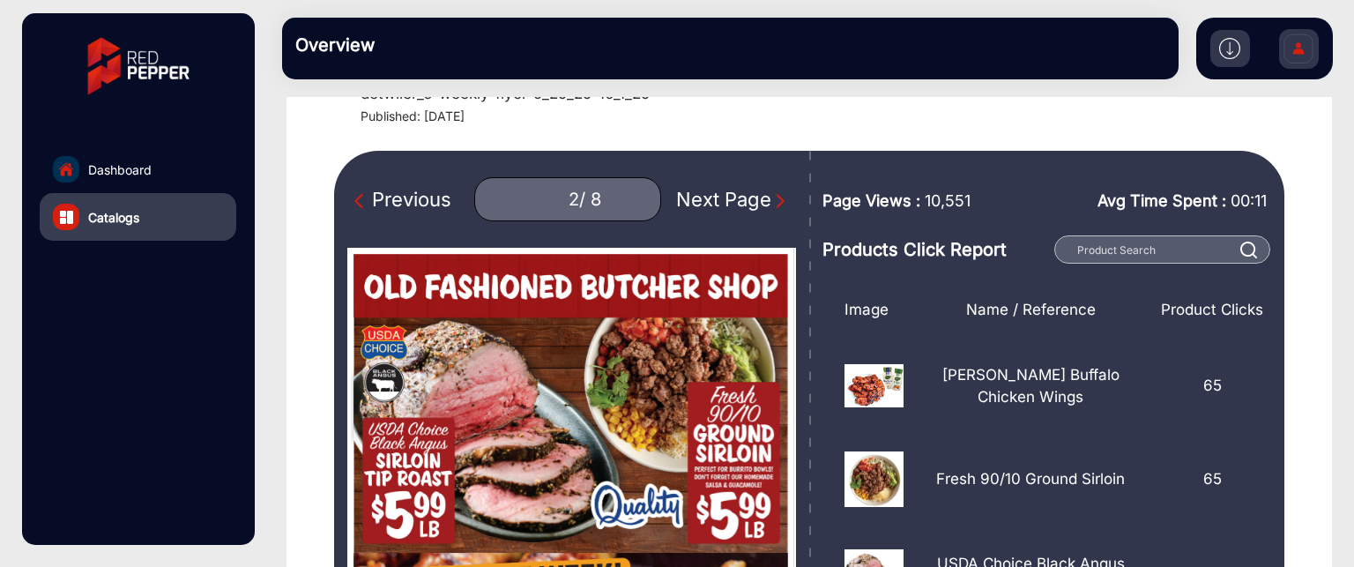
click at [760, 203] on div "Next Page" at bounding box center [732, 199] width 113 height 29
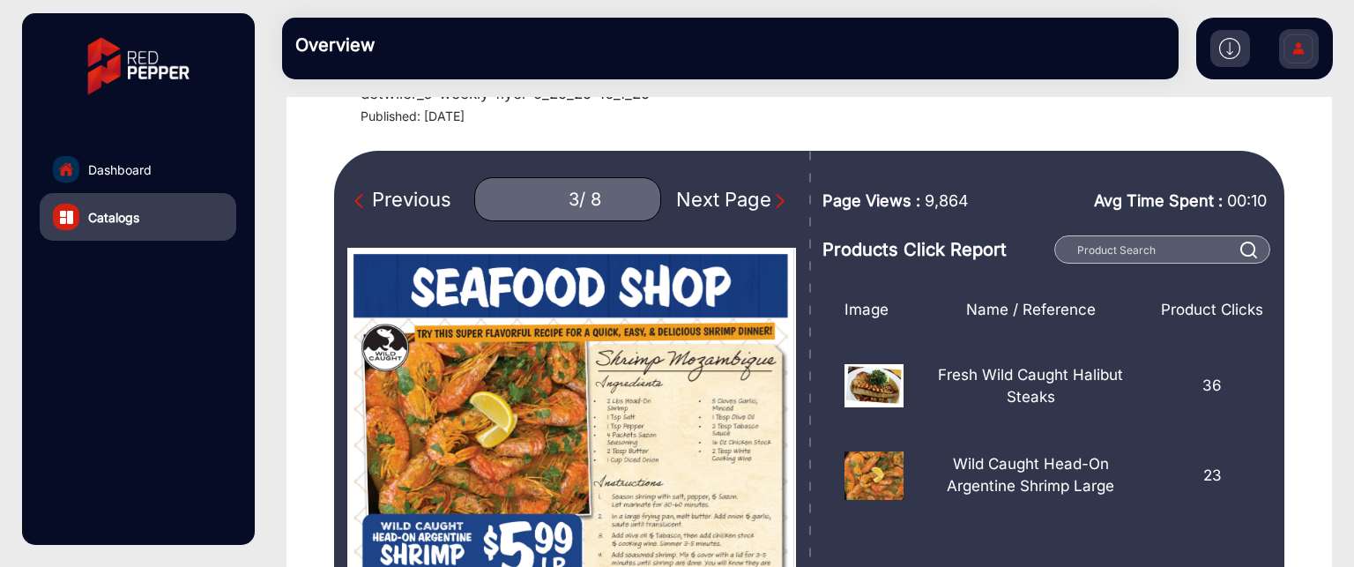
click at [771, 199] on img "Next Page" at bounding box center [780, 201] width 18 height 18
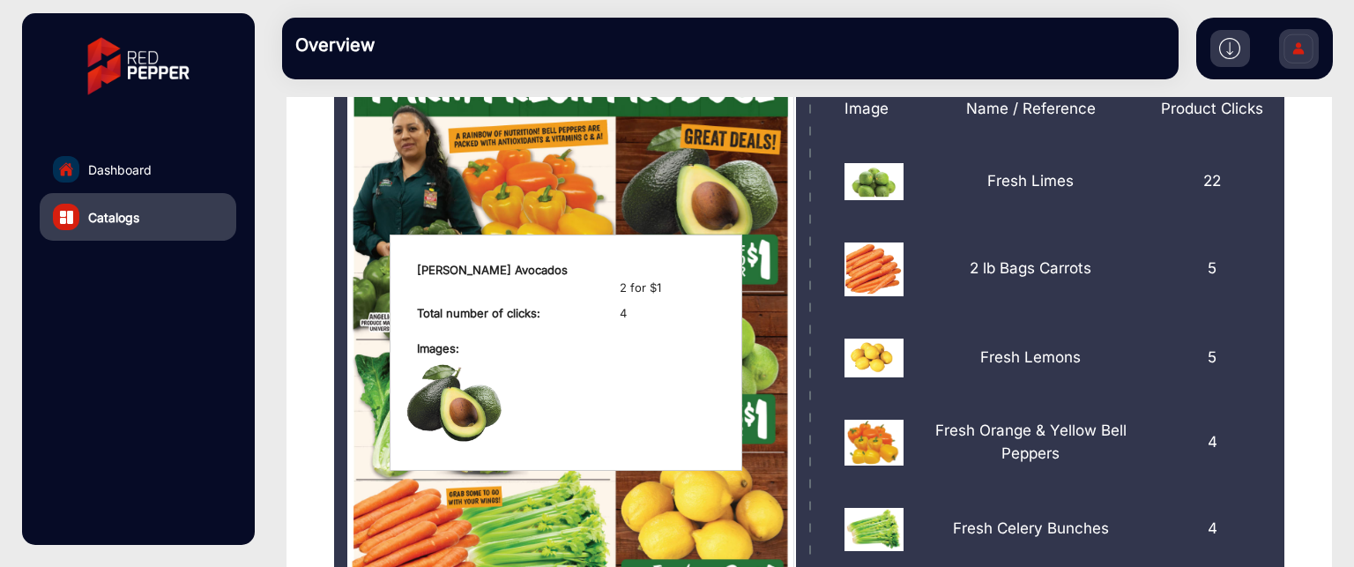
scroll to position [101, 0]
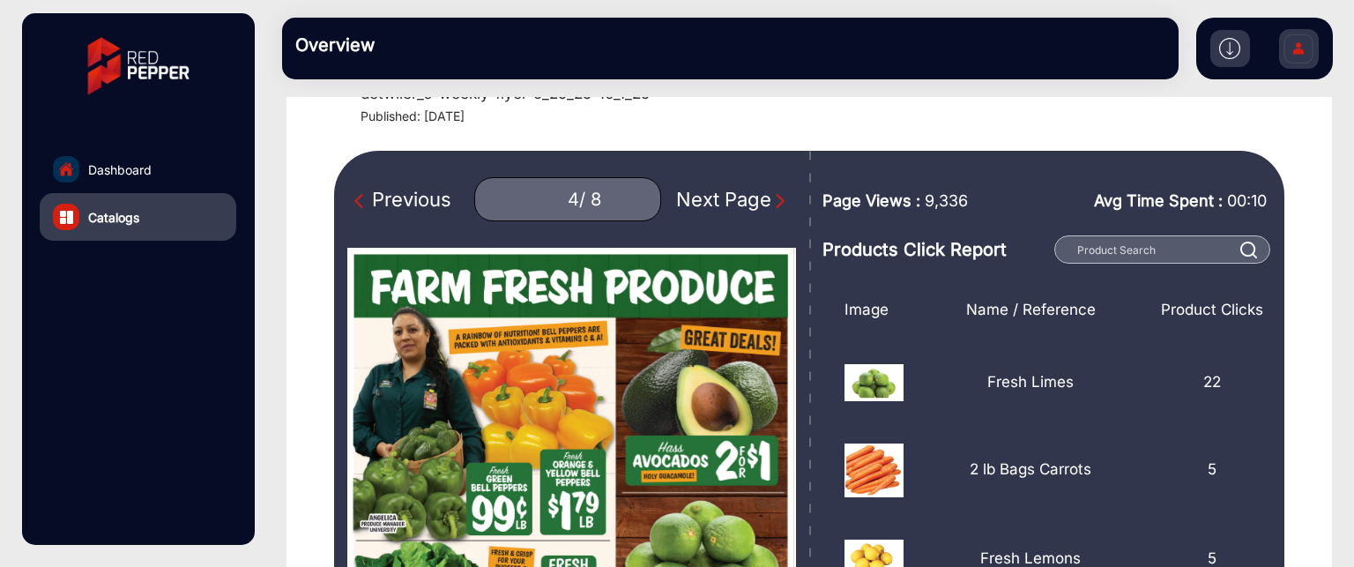
click at [771, 200] on img "Next Page" at bounding box center [780, 201] width 18 height 18
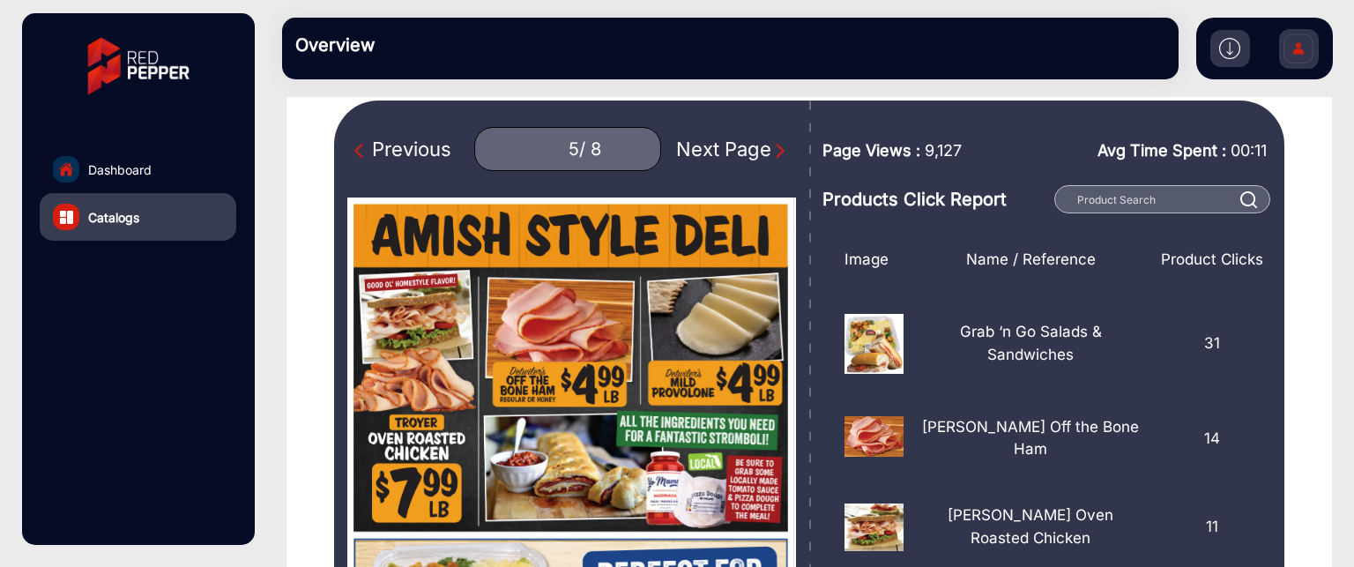
scroll to position [189, 0]
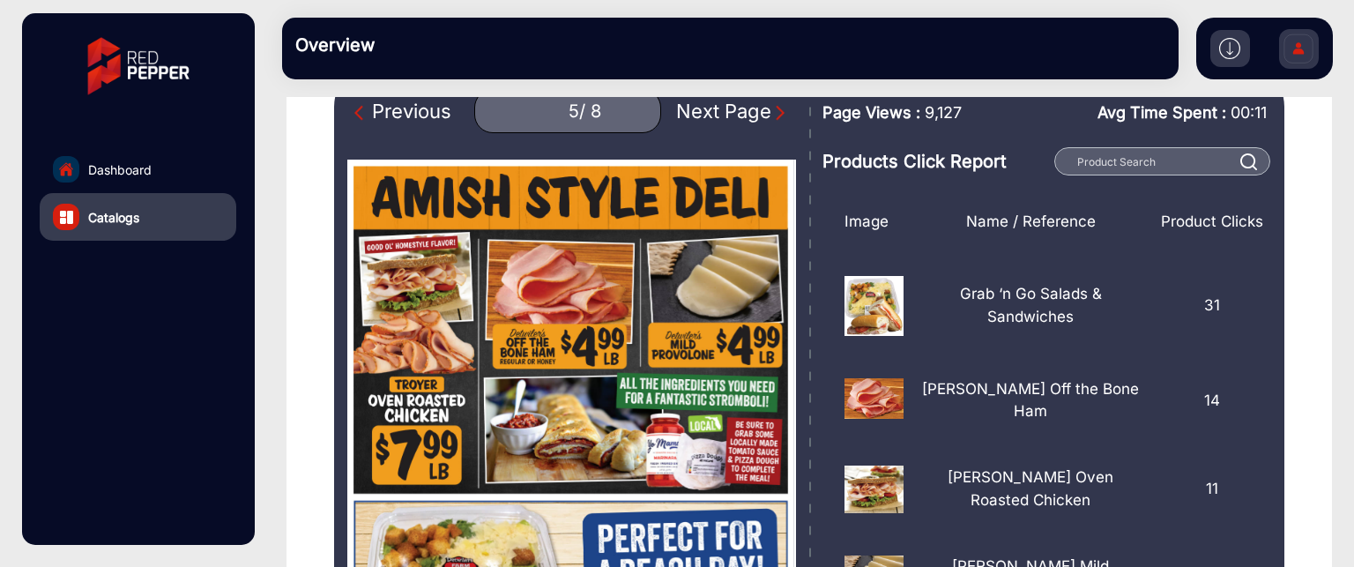
click at [443, 105] on div "Previous" at bounding box center [402, 111] width 97 height 29
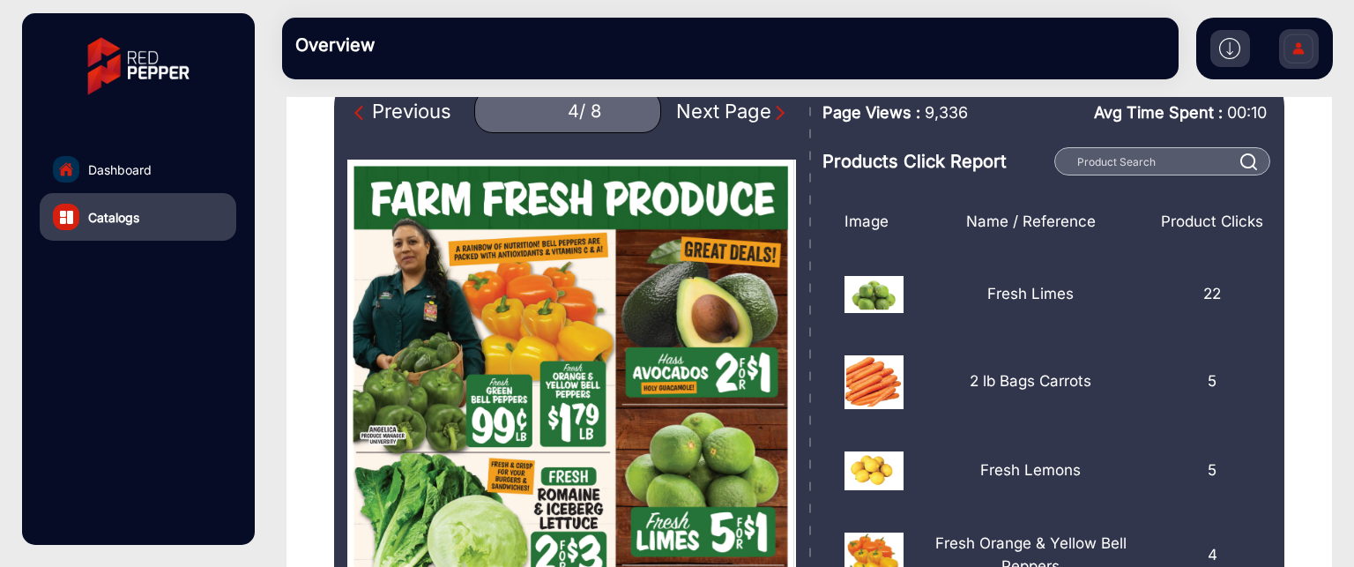
click at [676, 118] on div "Next Page" at bounding box center [732, 111] width 113 height 29
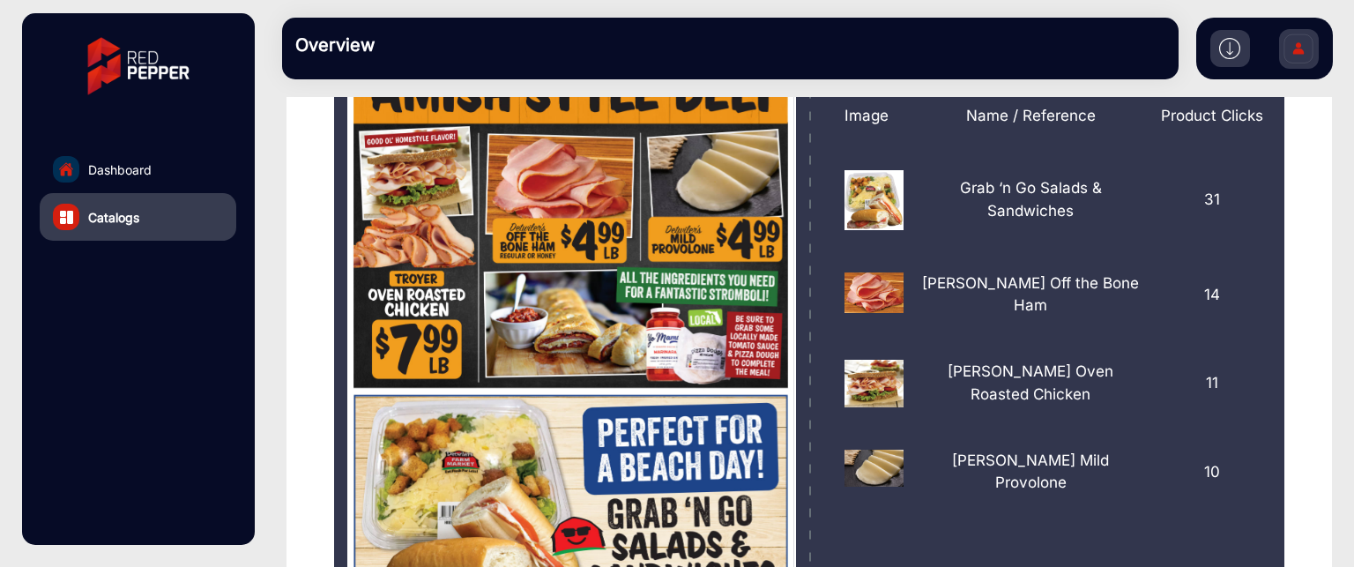
scroll to position [101, 0]
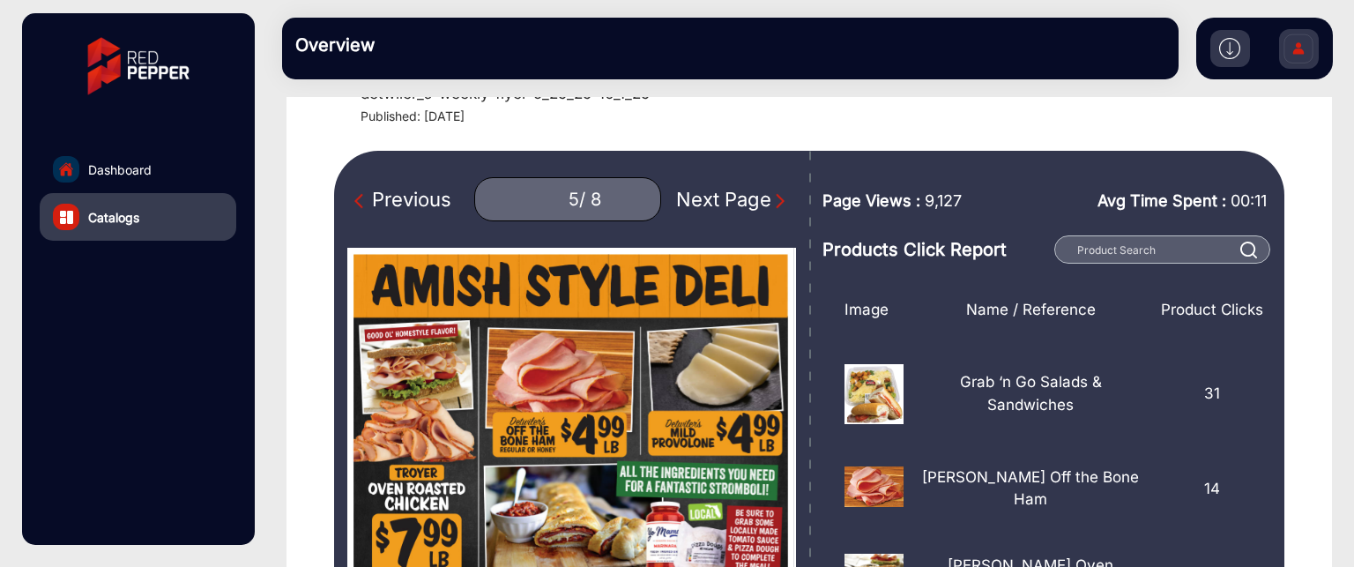
click at [734, 195] on div "Next Page" at bounding box center [732, 199] width 113 height 29
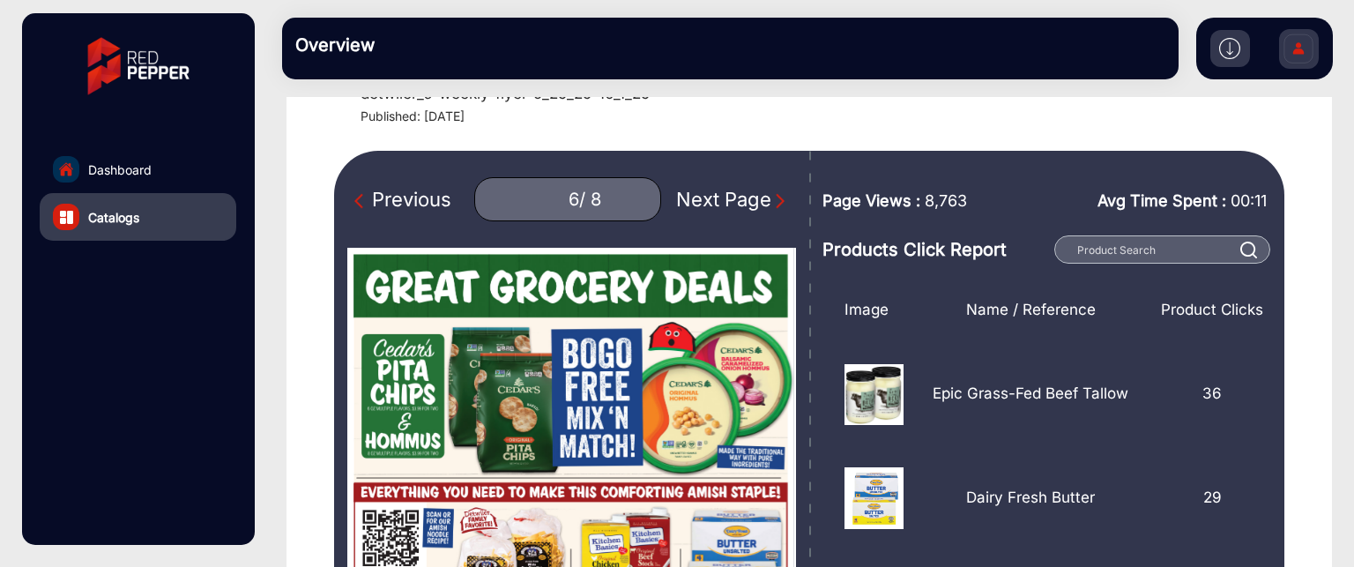
click at [736, 205] on div "Next Page" at bounding box center [732, 199] width 113 height 29
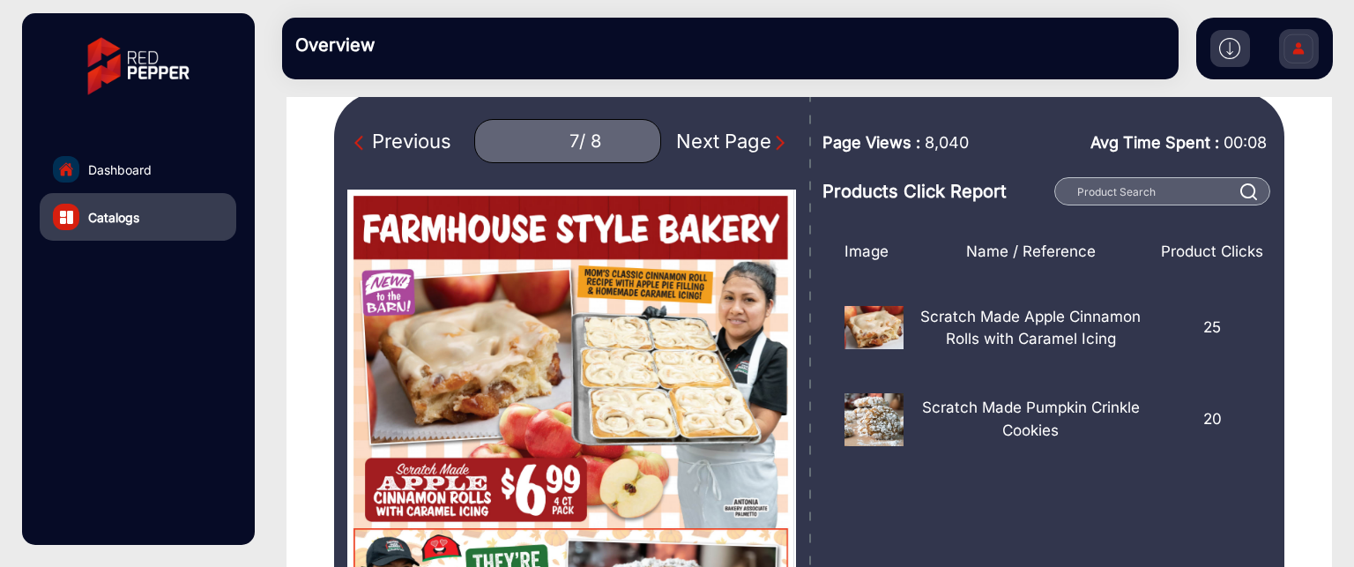
scroll to position [189, 0]
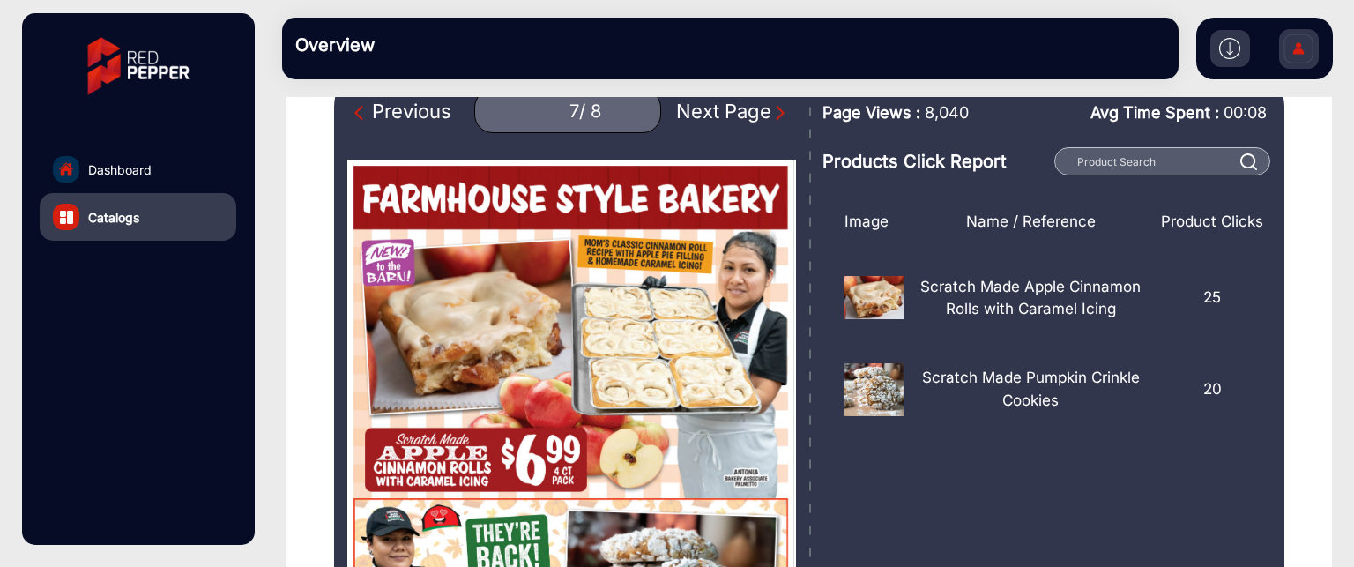
click at [739, 111] on div "Next Page" at bounding box center [732, 111] width 113 height 29
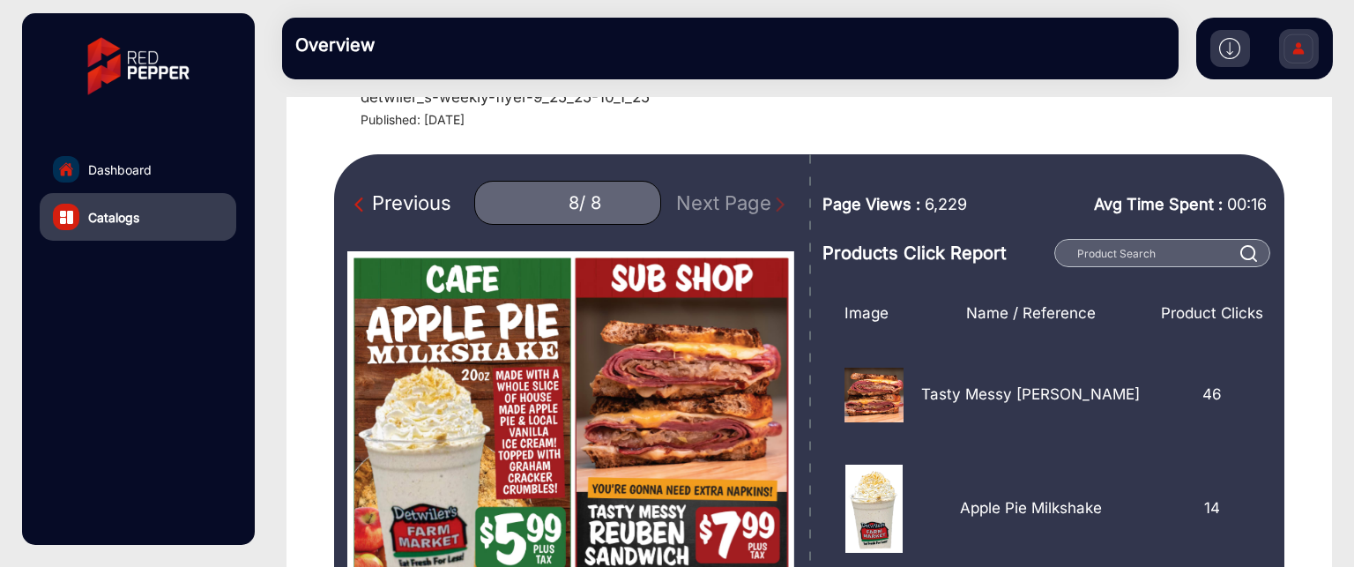
scroll to position [13, 0]
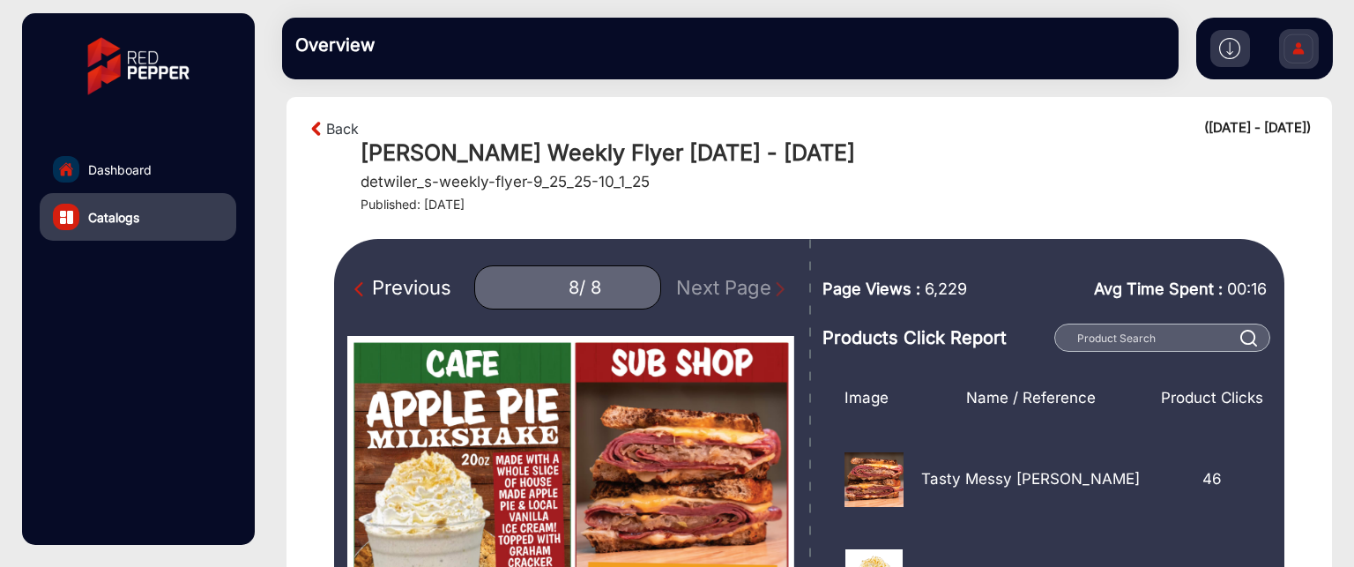
click at [451, 285] on div "Previous" at bounding box center [402, 287] width 97 height 29
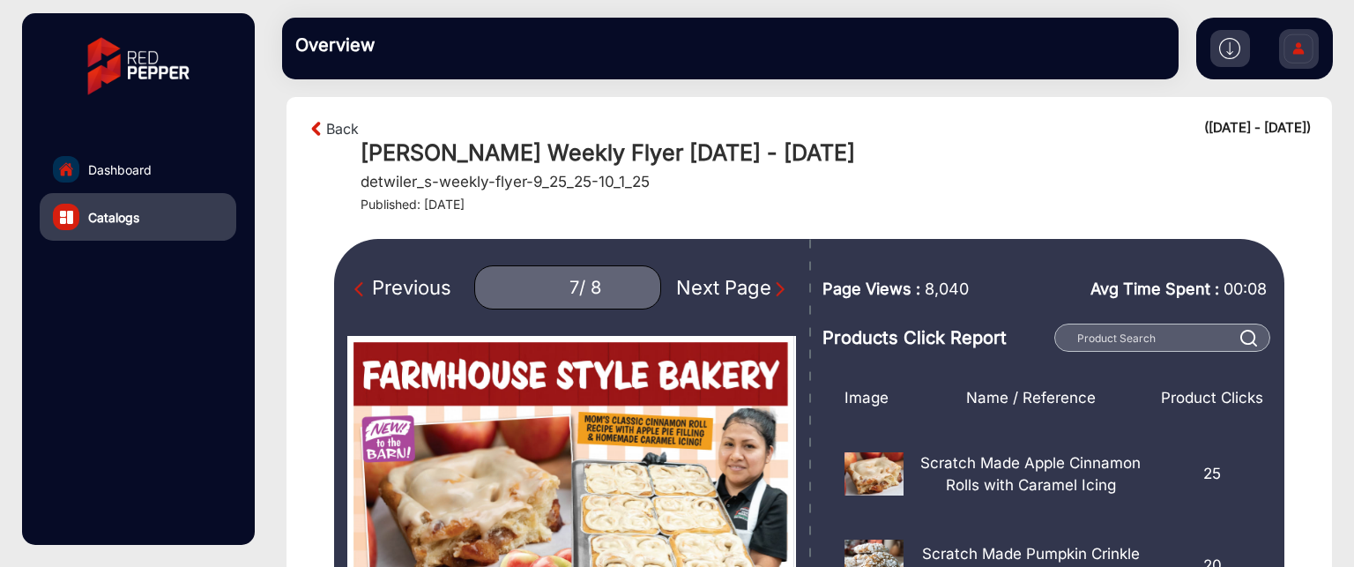
click at [441, 284] on div "Previous" at bounding box center [402, 287] width 97 height 29
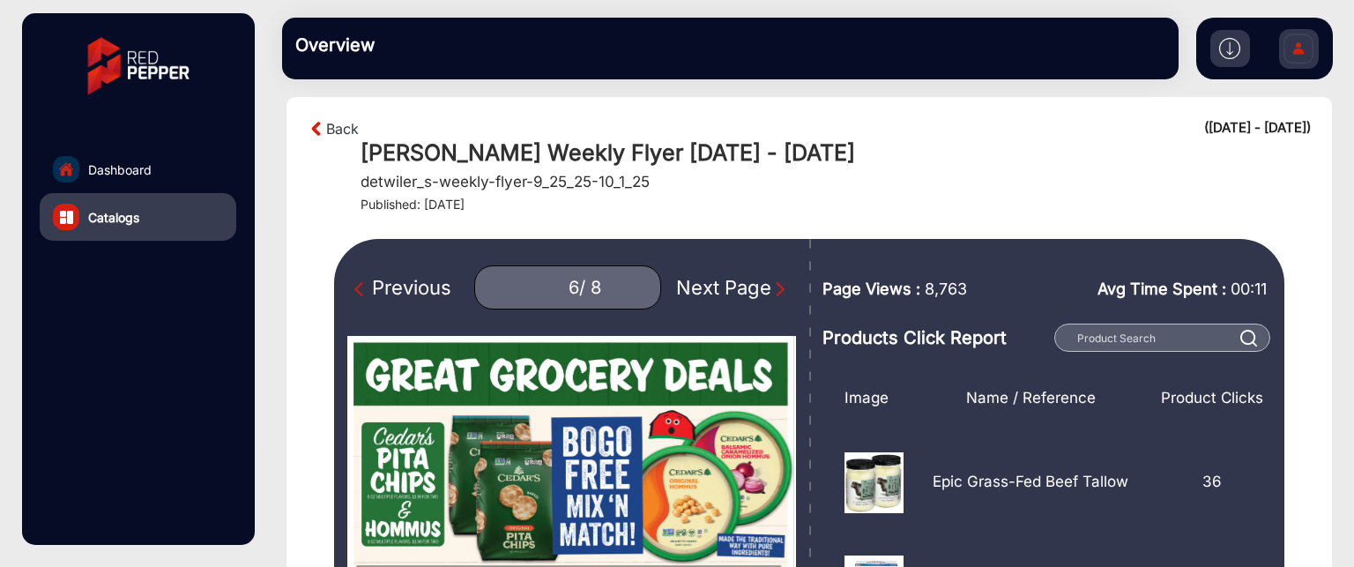
click at [431, 286] on div "Previous" at bounding box center [402, 287] width 97 height 29
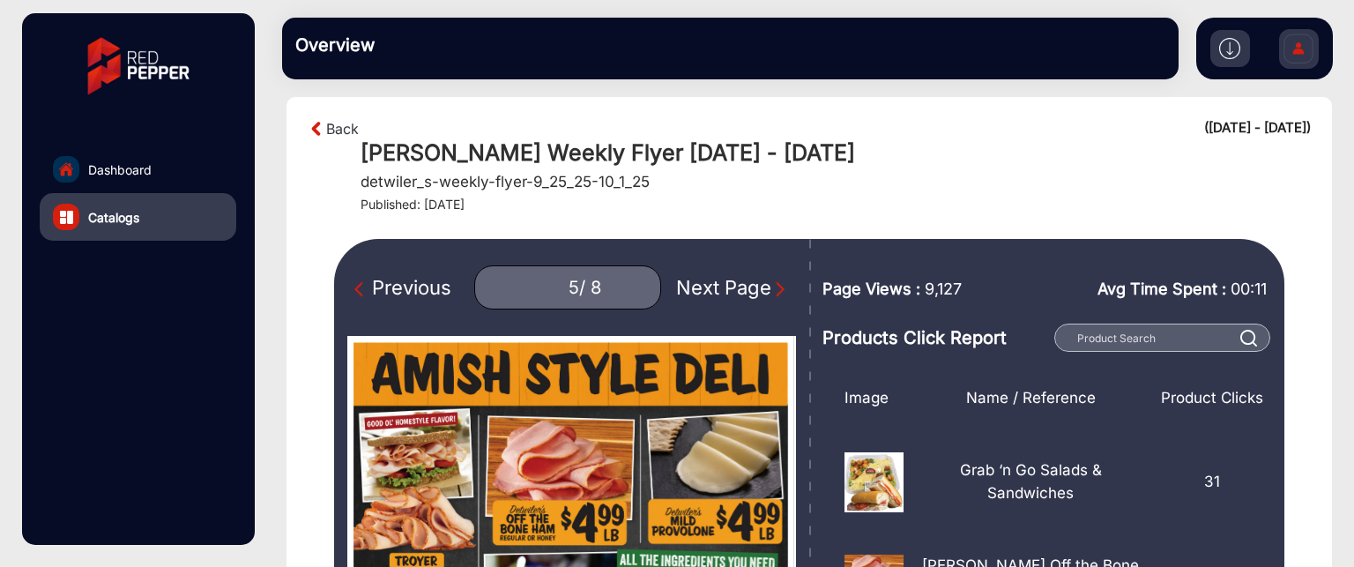
click at [424, 285] on div "Previous" at bounding box center [402, 287] width 97 height 29
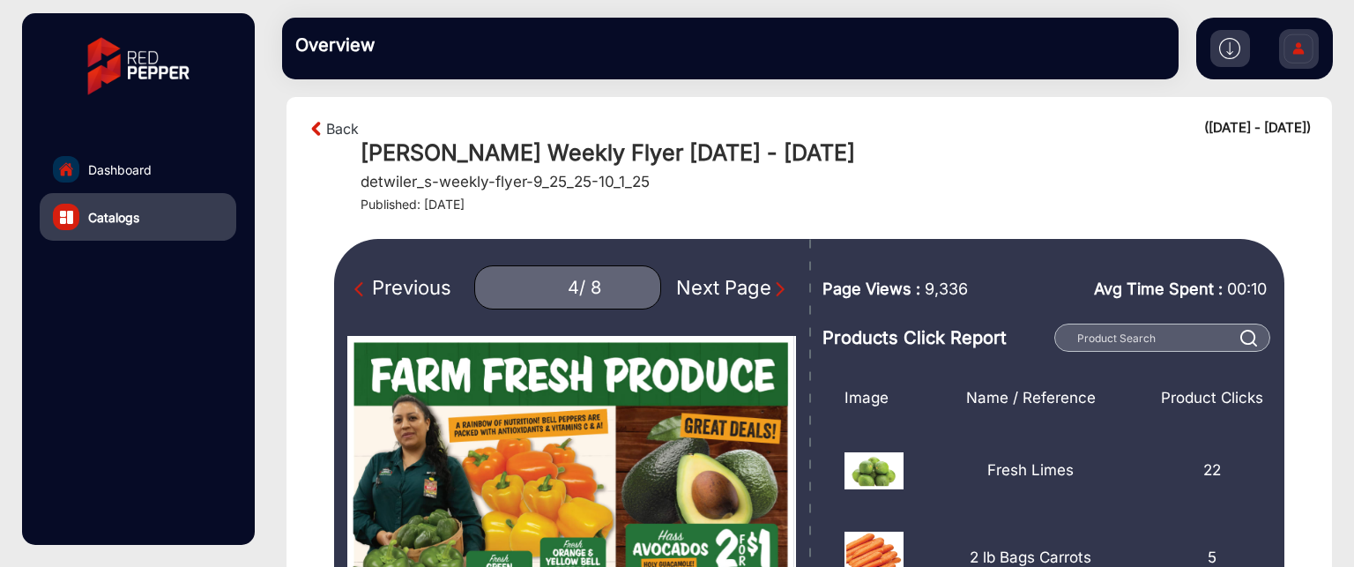
click at [751, 284] on div "Next Page" at bounding box center [732, 287] width 113 height 29
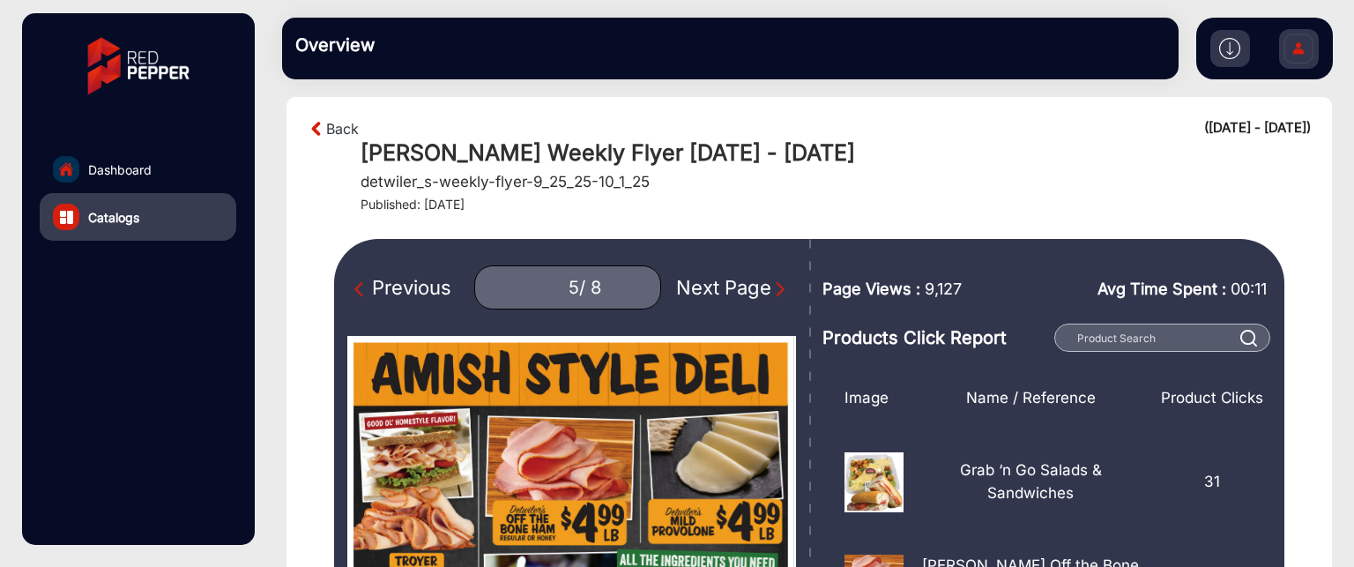
click at [752, 284] on div "Next Page" at bounding box center [732, 287] width 113 height 29
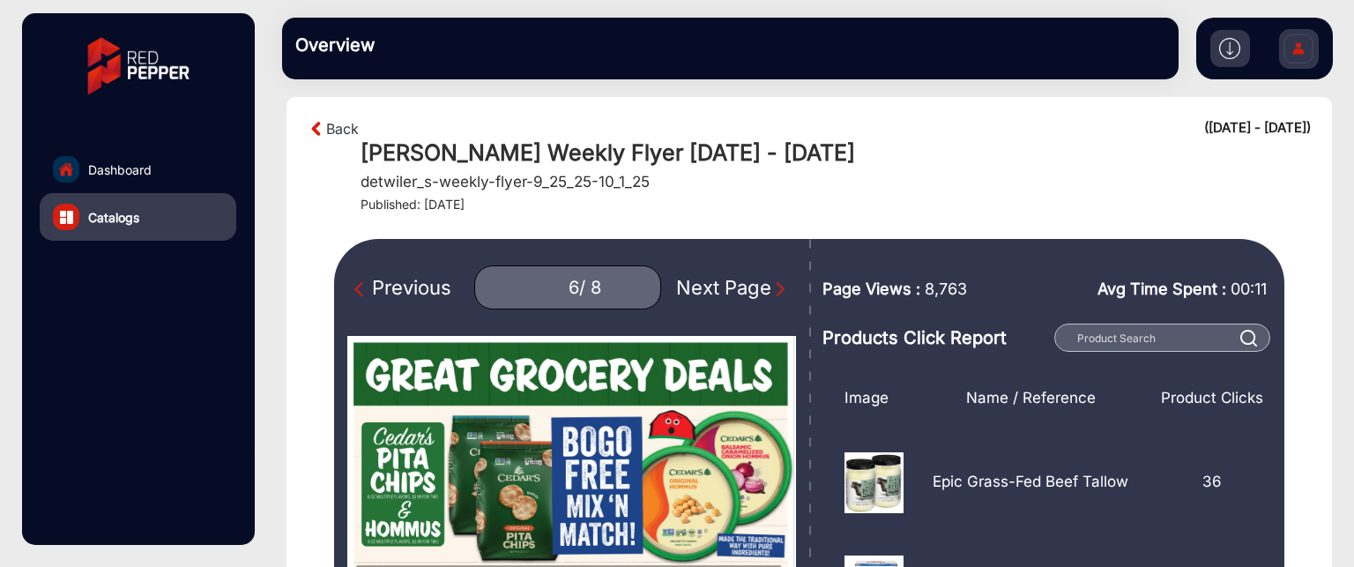
click at [761, 285] on div "Next Page" at bounding box center [732, 287] width 113 height 29
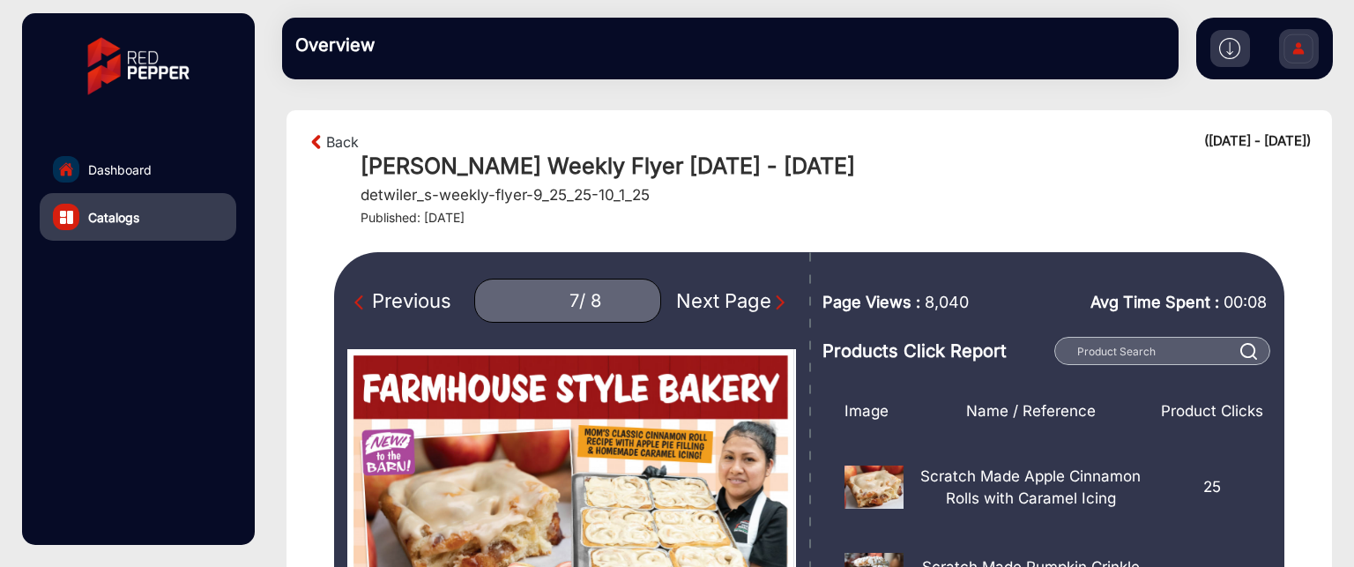
click at [442, 297] on div "Previous" at bounding box center [402, 300] width 97 height 29
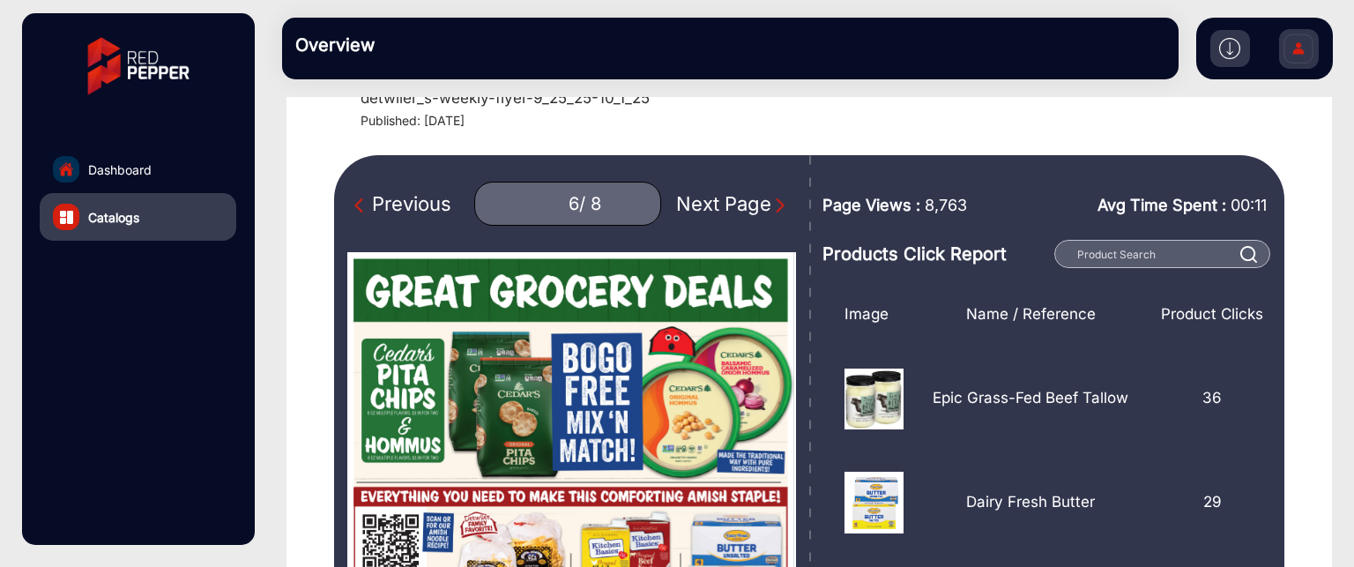
scroll to position [88, 0]
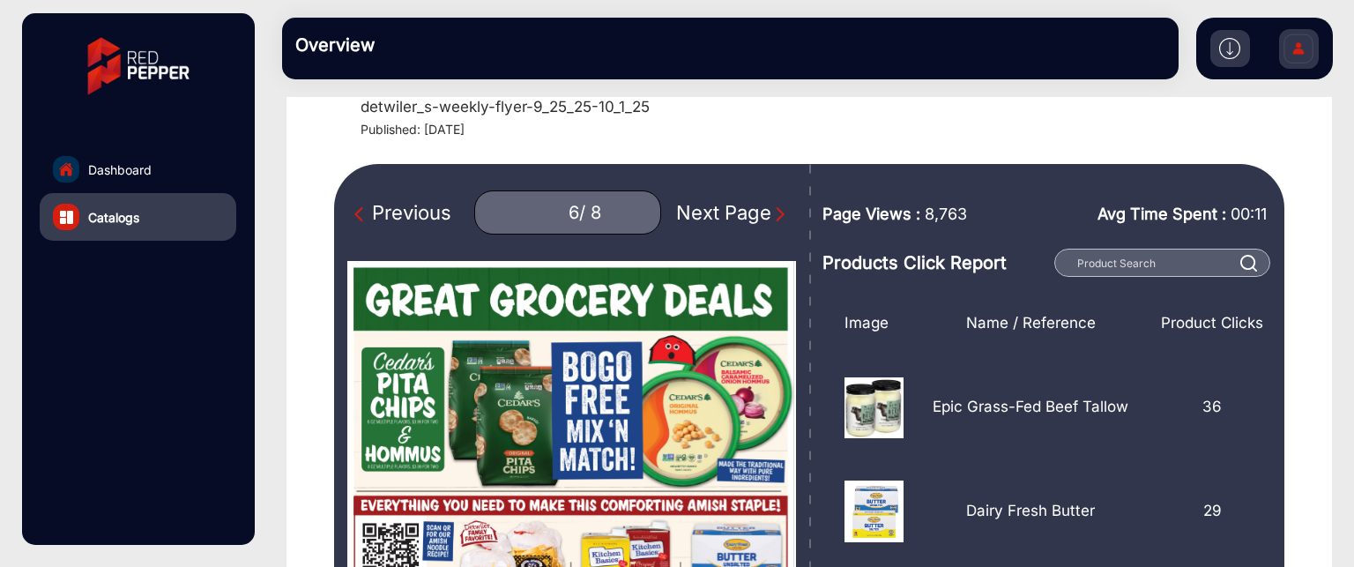
click at [759, 209] on div "Next Page" at bounding box center [732, 212] width 113 height 29
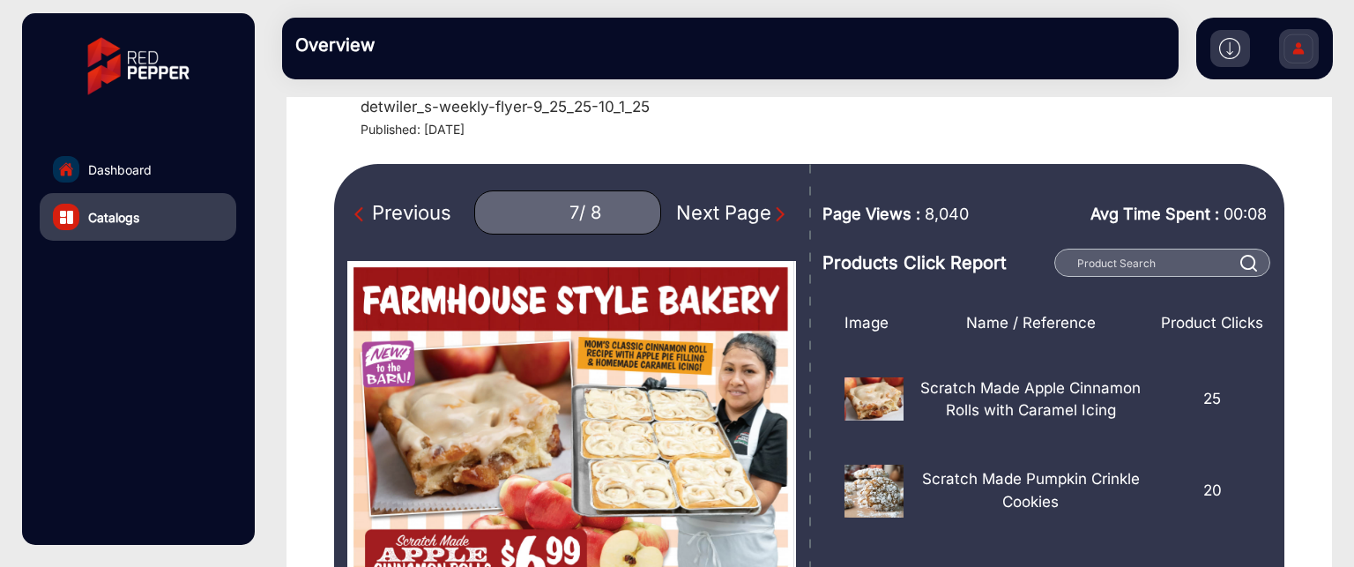
click at [389, 218] on div "Previous" at bounding box center [402, 212] width 97 height 29
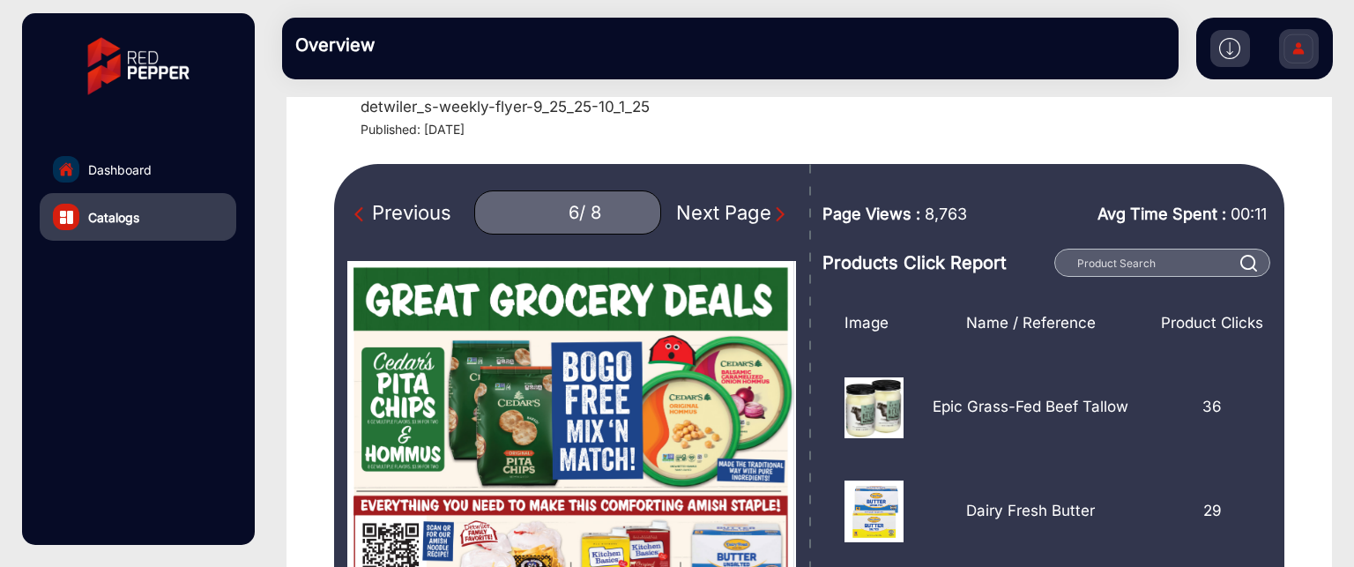
click at [388, 219] on div "Previous" at bounding box center [402, 212] width 97 height 29
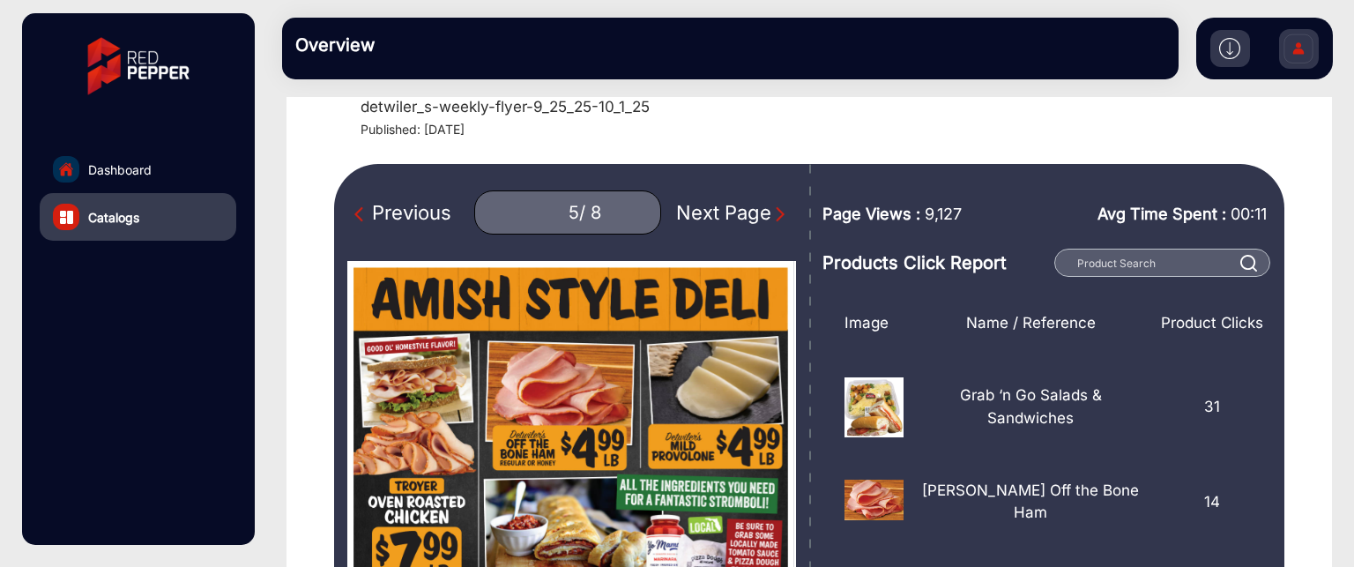
click at [432, 206] on div "Previous" at bounding box center [402, 212] width 97 height 29
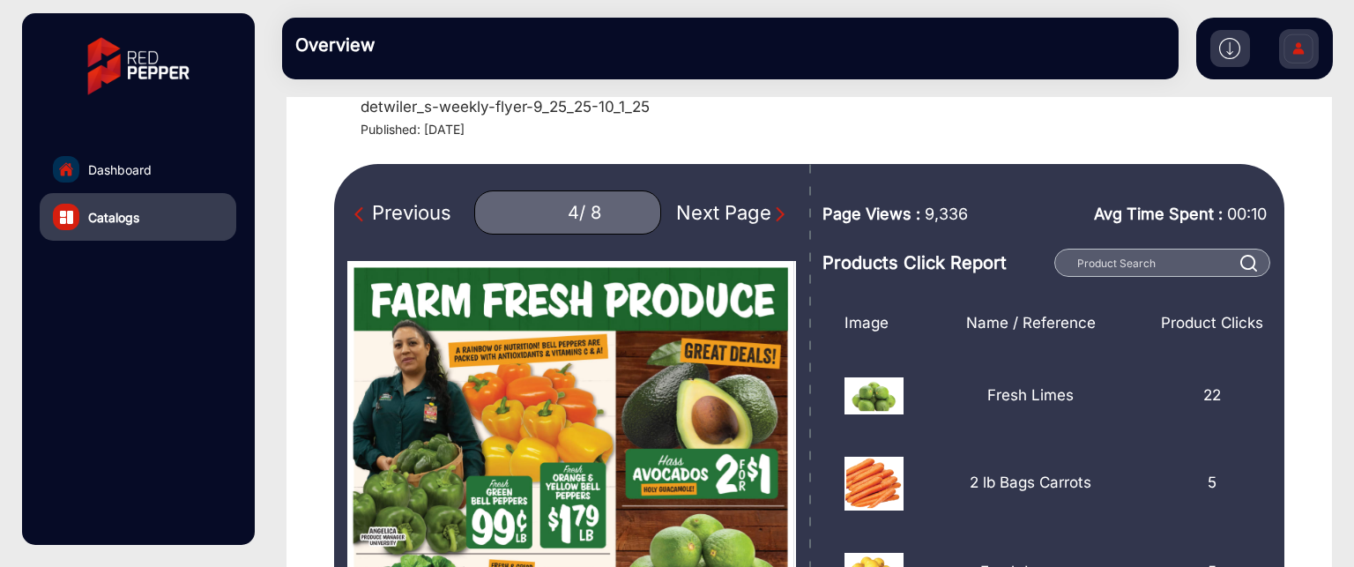
click at [427, 207] on div "Previous" at bounding box center [402, 212] width 97 height 29
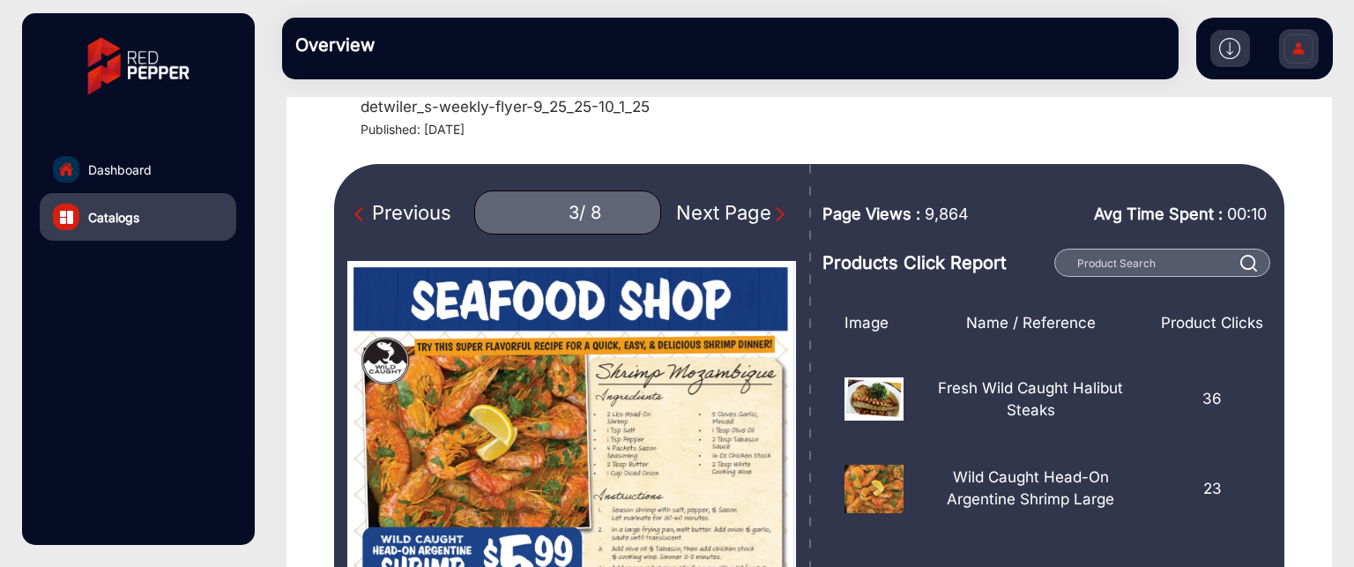
scroll to position [176, 0]
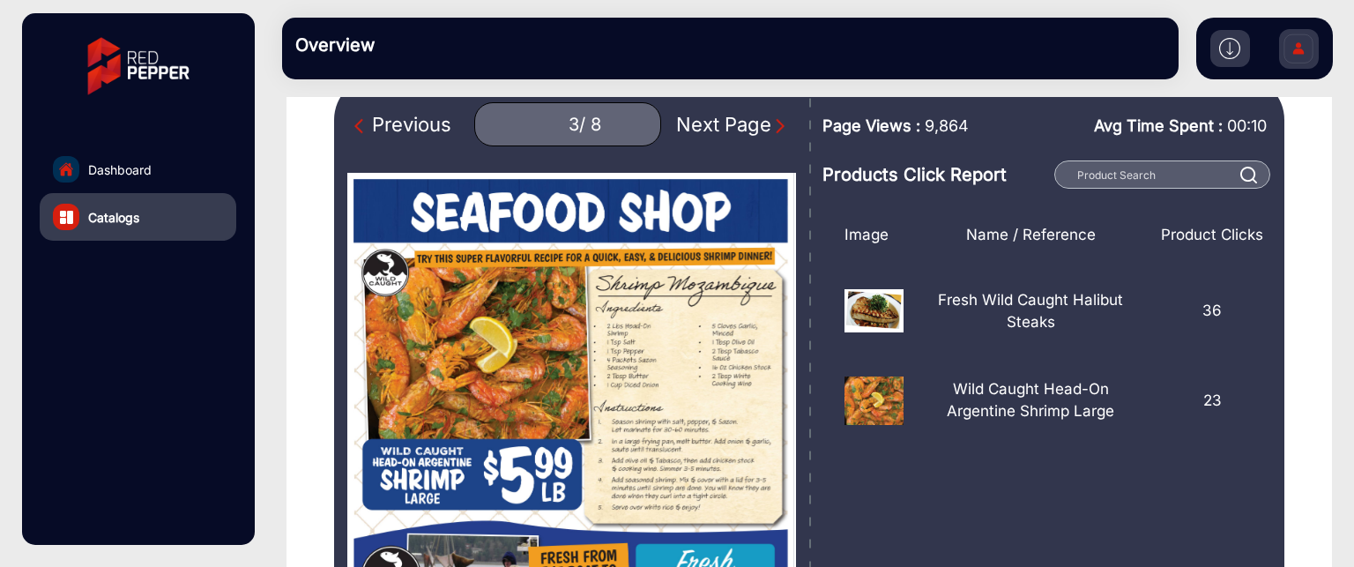
click at [451, 126] on div "Previous" at bounding box center [402, 124] width 97 height 29
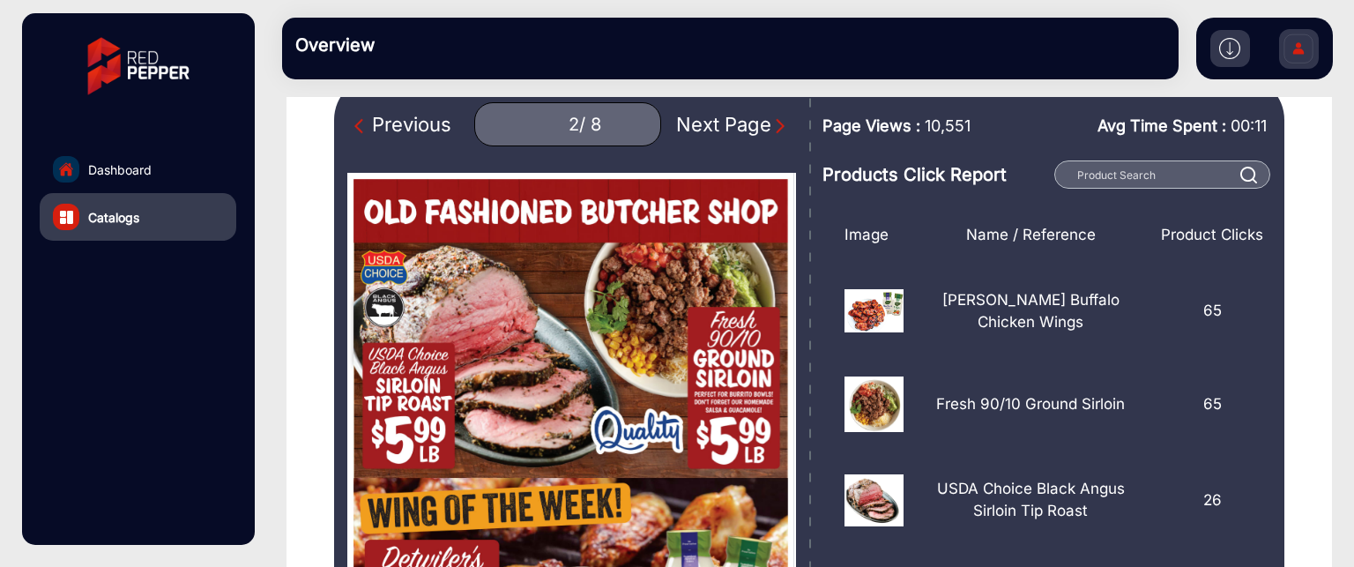
click at [423, 128] on div "Previous" at bounding box center [402, 124] width 97 height 29
type input "1"
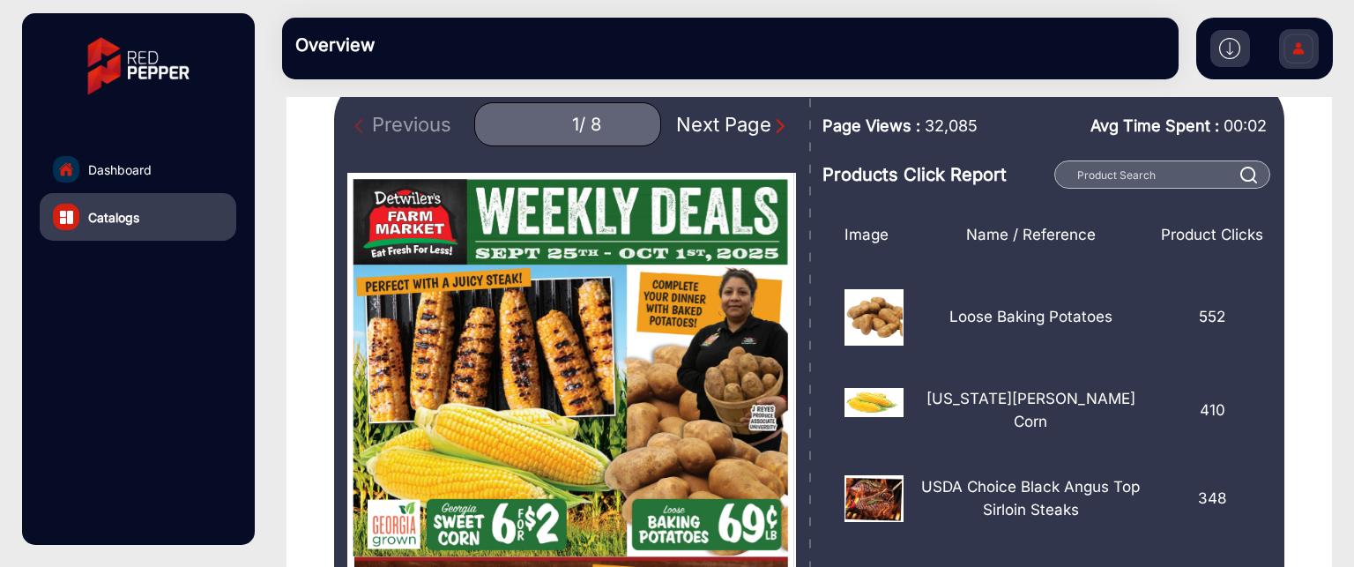
click at [420, 124] on div "Previous 1 / 8 Next Page" at bounding box center [571, 124] width 449 height 44
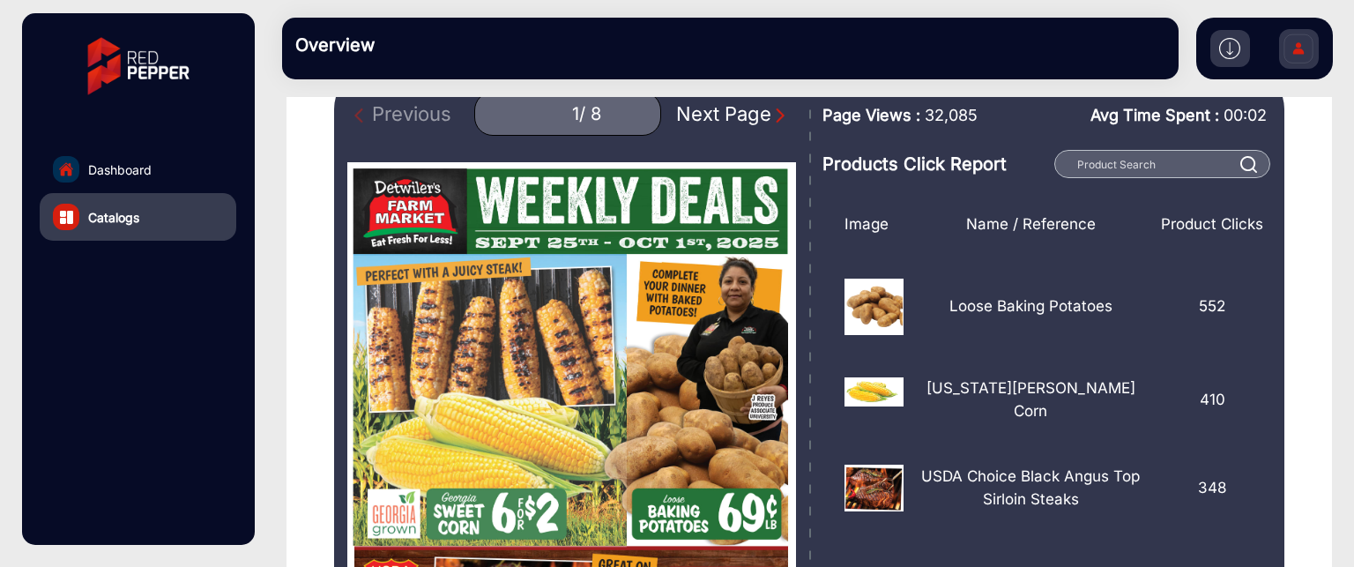
scroll to position [176, 0]
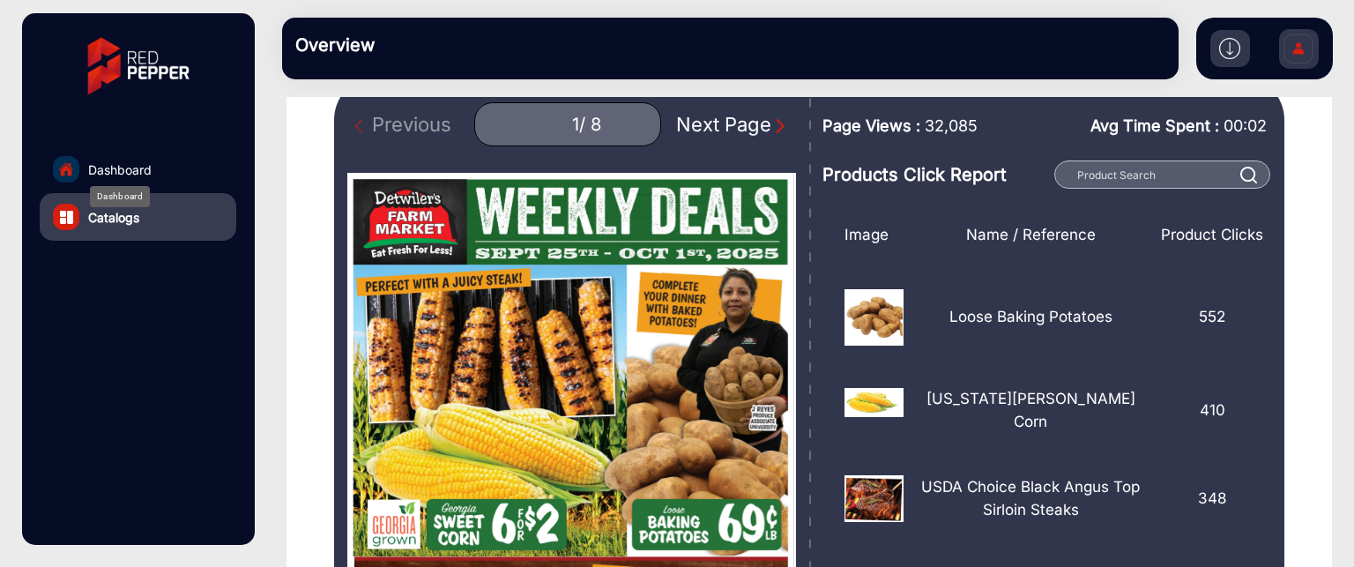
click at [141, 174] on span "Dashboard" at bounding box center [119, 169] width 63 height 19
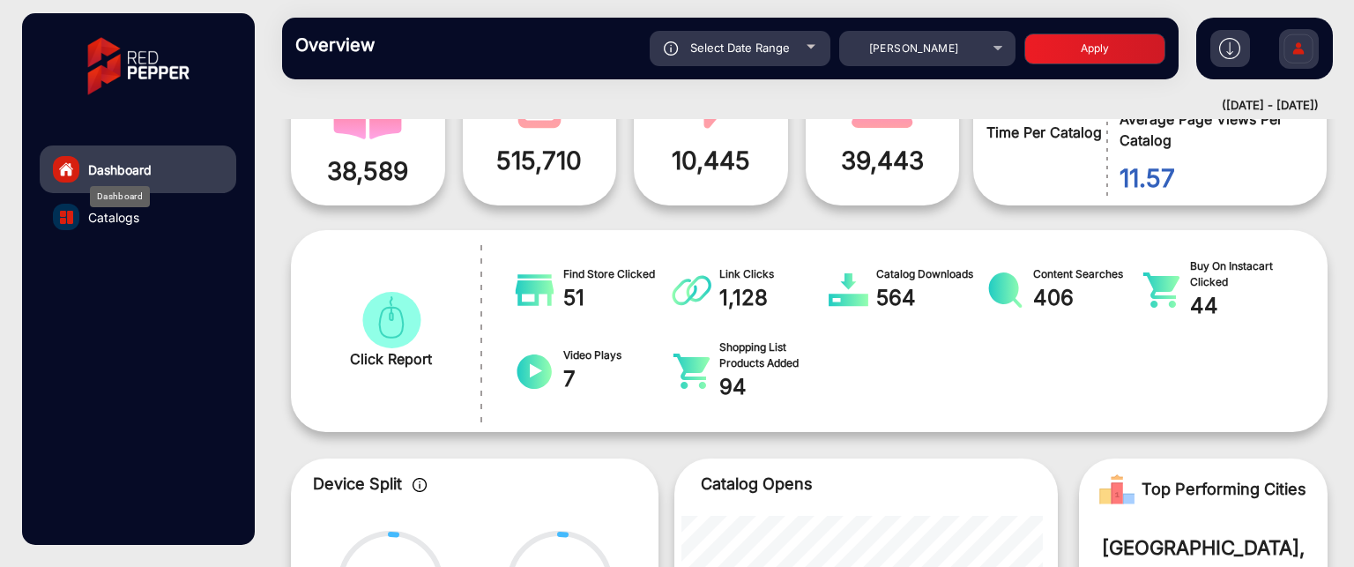
scroll to position [13, 0]
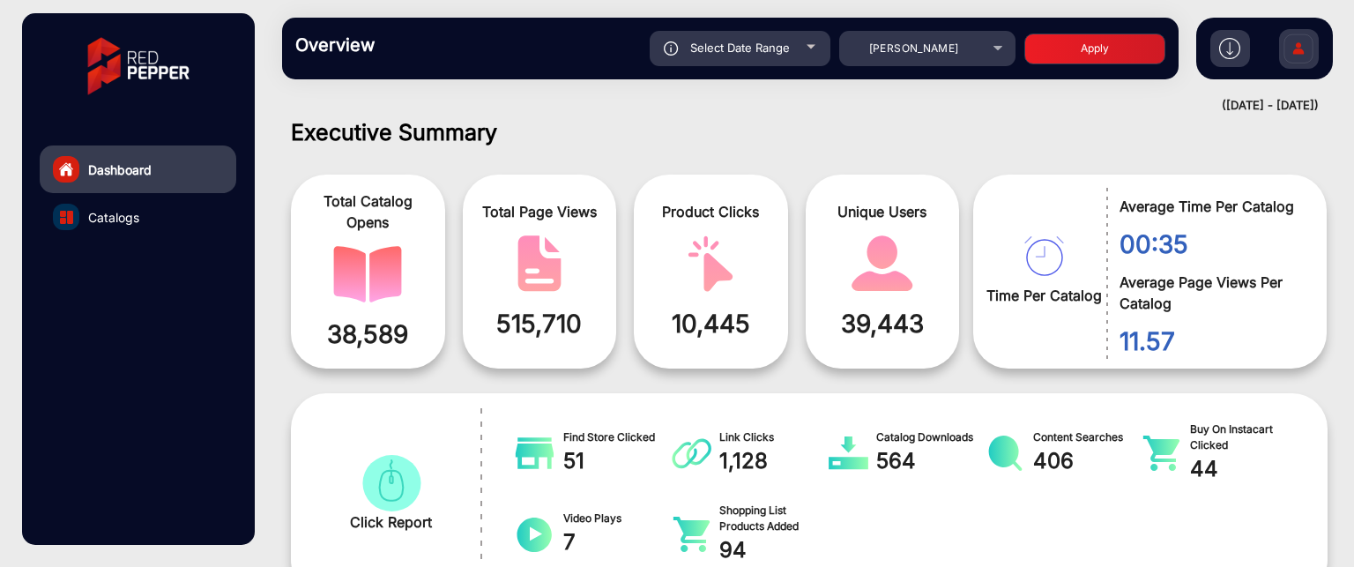
click at [813, 48] on div at bounding box center [810, 47] width 9 height 4
click at [1026, 143] on h1 "Executive Summary" at bounding box center [809, 132] width 1036 height 26
click at [793, 45] on div "Select Date Range" at bounding box center [740, 48] width 181 height 35
type input "[DATE]"
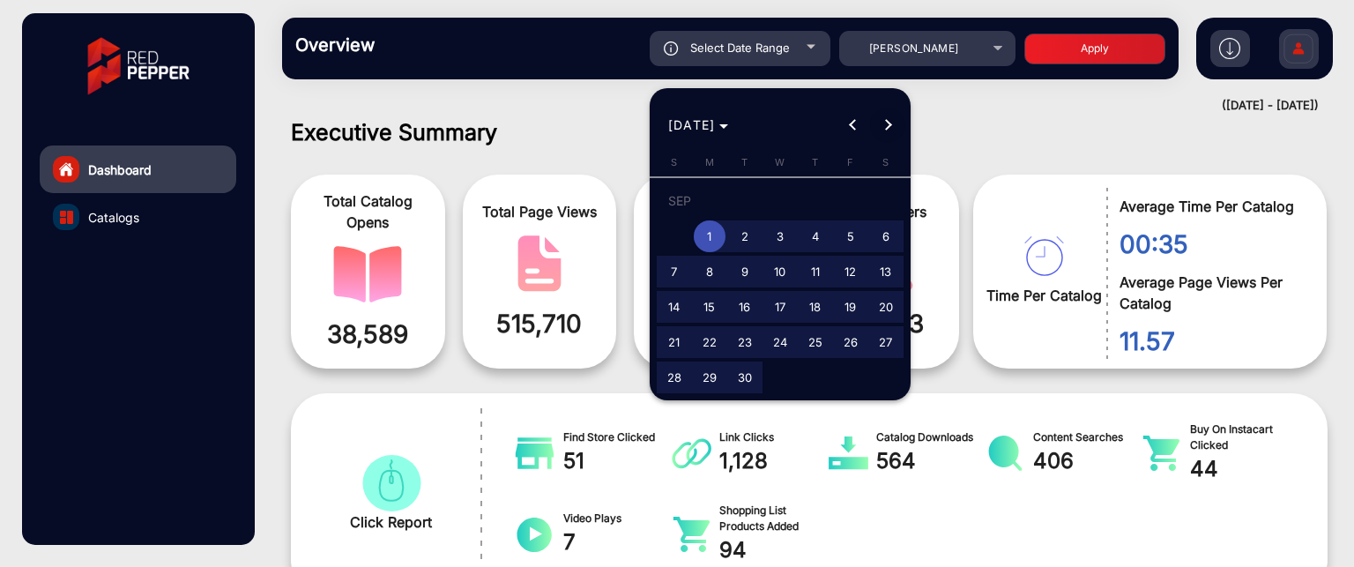
click at [888, 123] on button "Next month" at bounding box center [887, 125] width 35 height 35
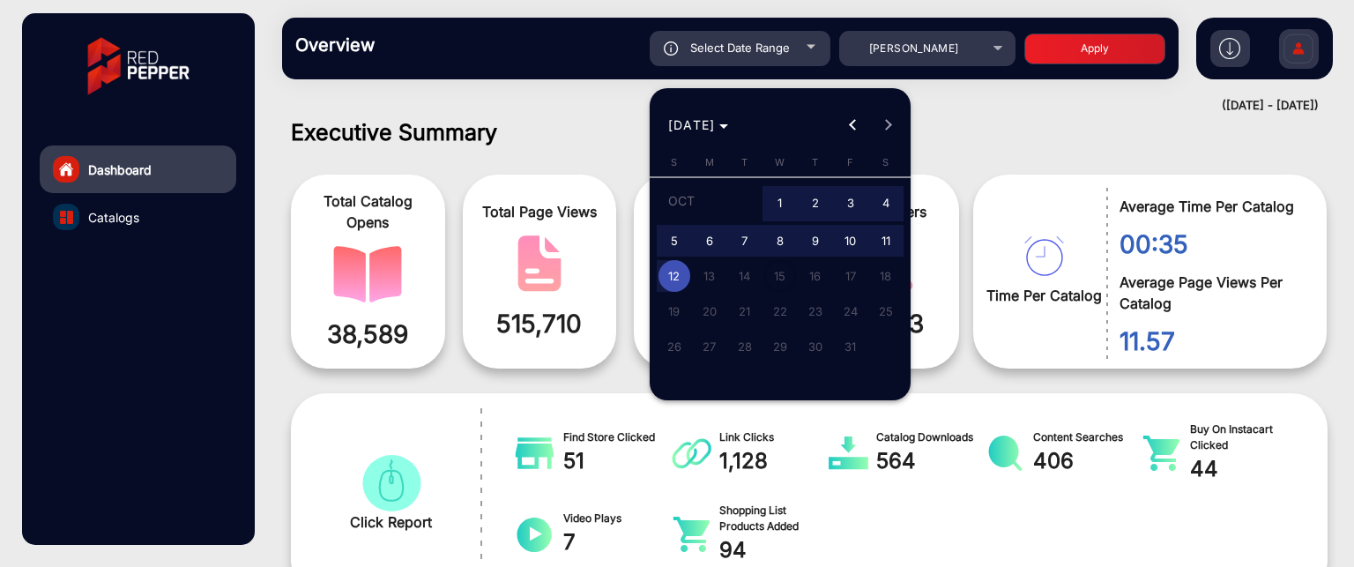
click at [1097, 53] on div at bounding box center [677, 283] width 1354 height 567
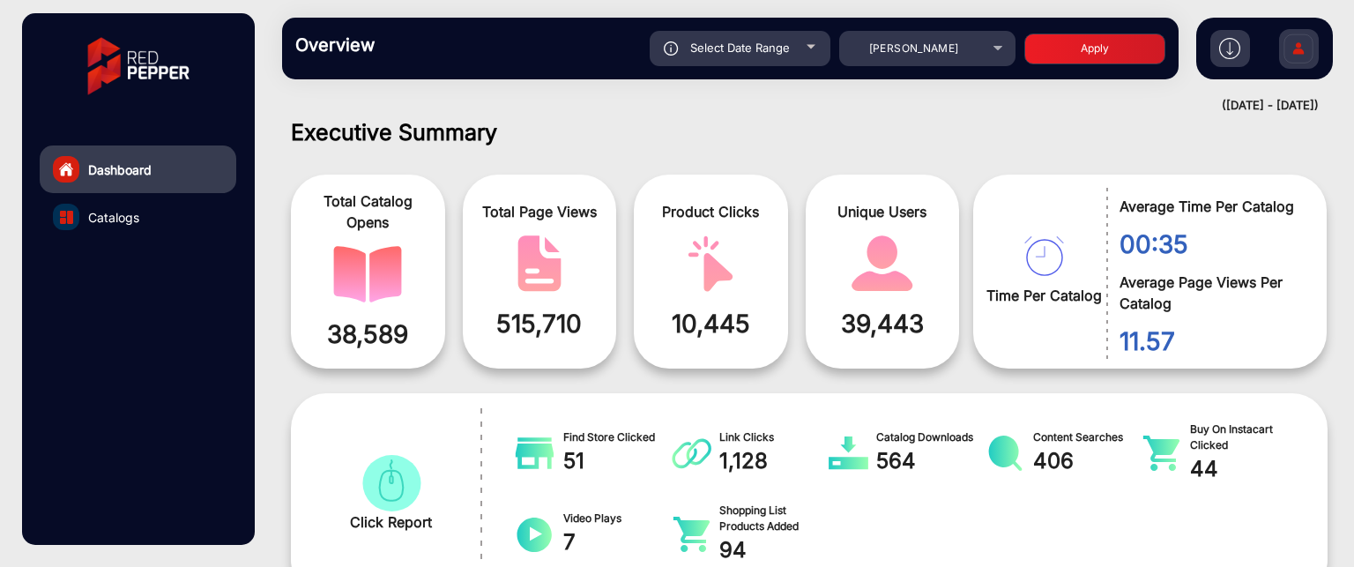
click at [1093, 50] on button "Apply" at bounding box center [1094, 48] width 141 height 31
type input "[DATE]"
click at [1100, 46] on button "Apply" at bounding box center [1094, 48] width 141 height 31
type input "[DATE]"
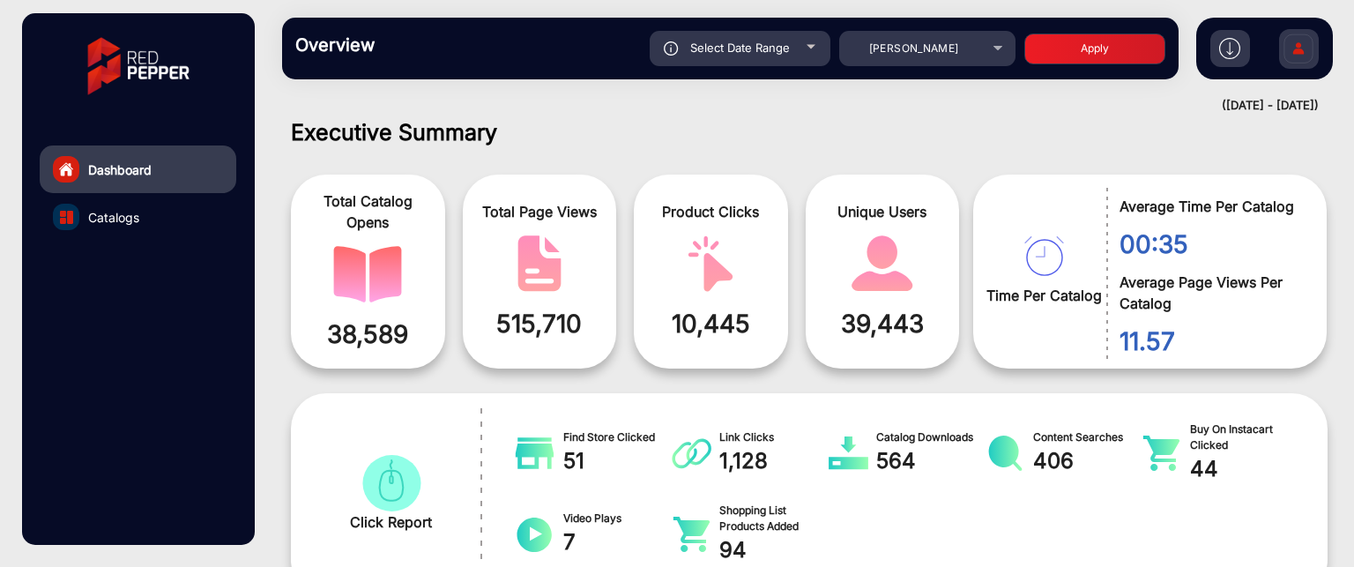
type input "[DATE]"
click at [799, 44] on div "Select Date Range" at bounding box center [740, 48] width 181 height 35
type input "[DATE]"
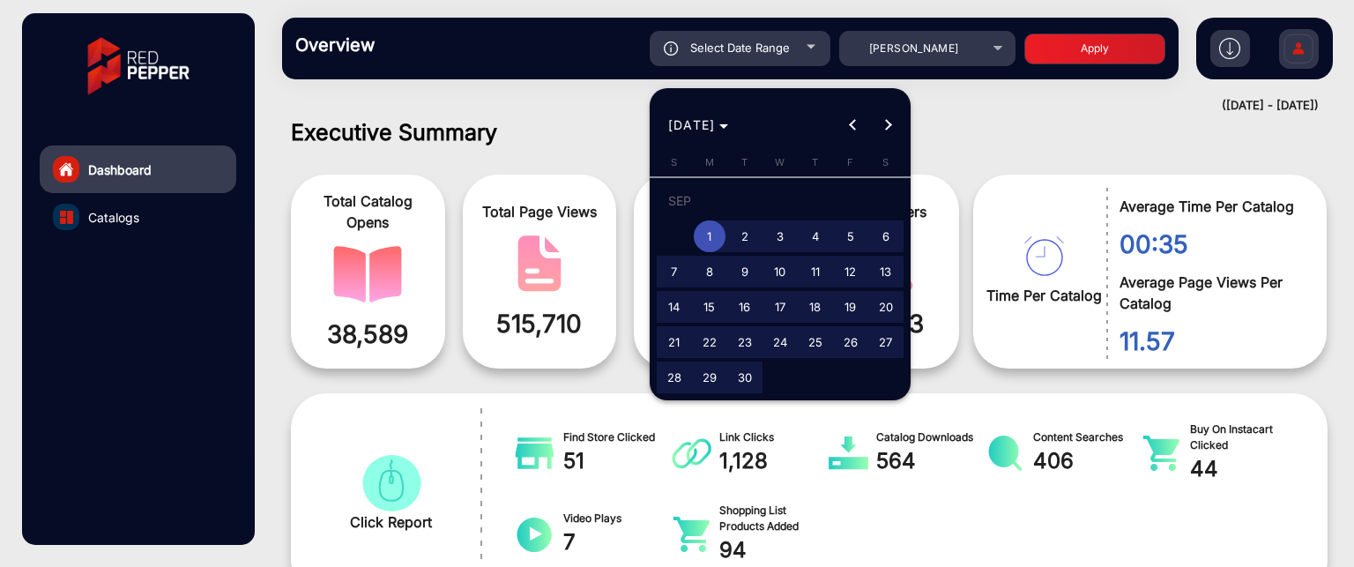
click at [741, 380] on span "30" at bounding box center [745, 377] width 32 height 32
type input "[DATE]"
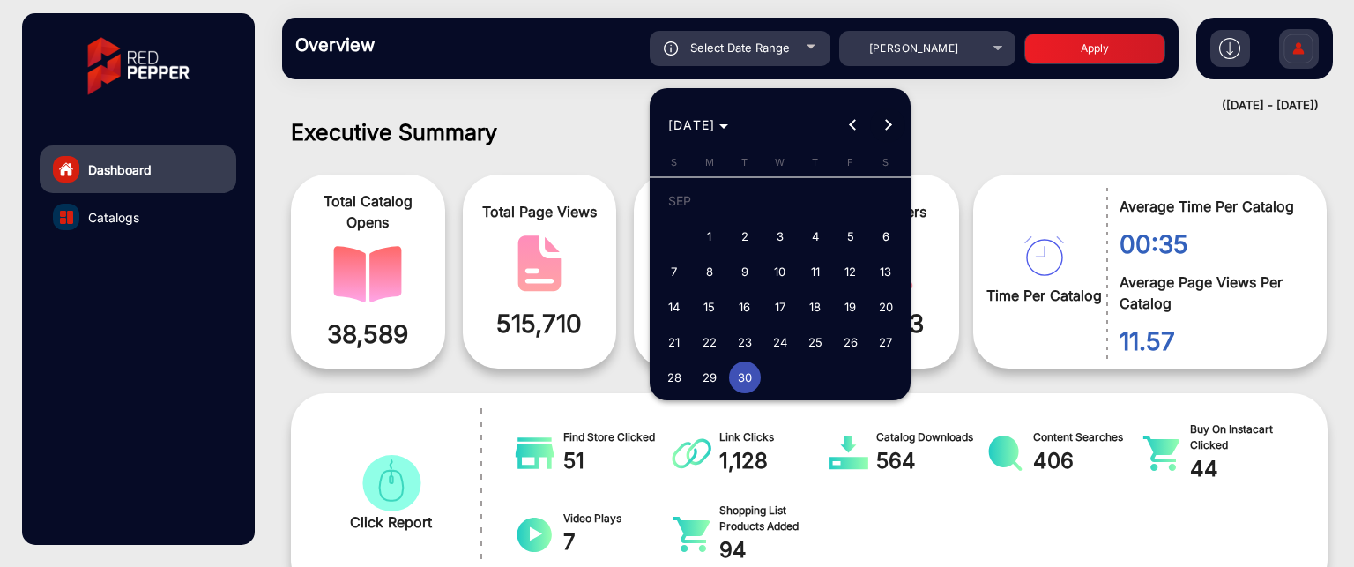
click at [885, 125] on button "Next month" at bounding box center [887, 125] width 35 height 35
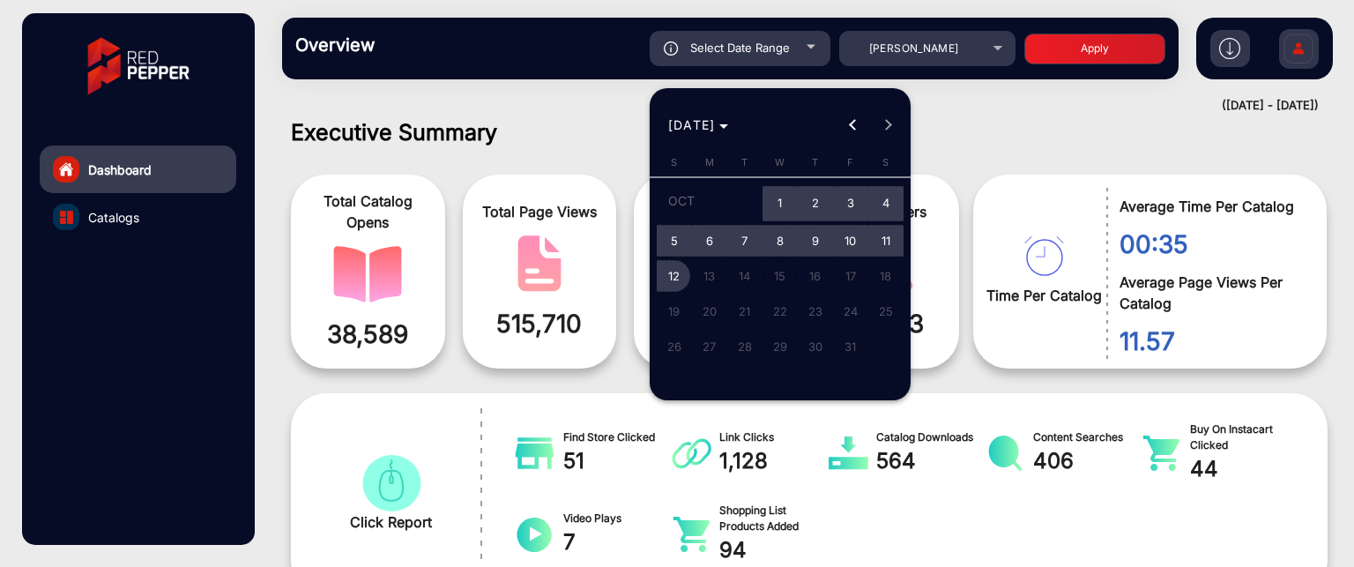
click at [659, 276] on span "12" at bounding box center [674, 276] width 32 height 32
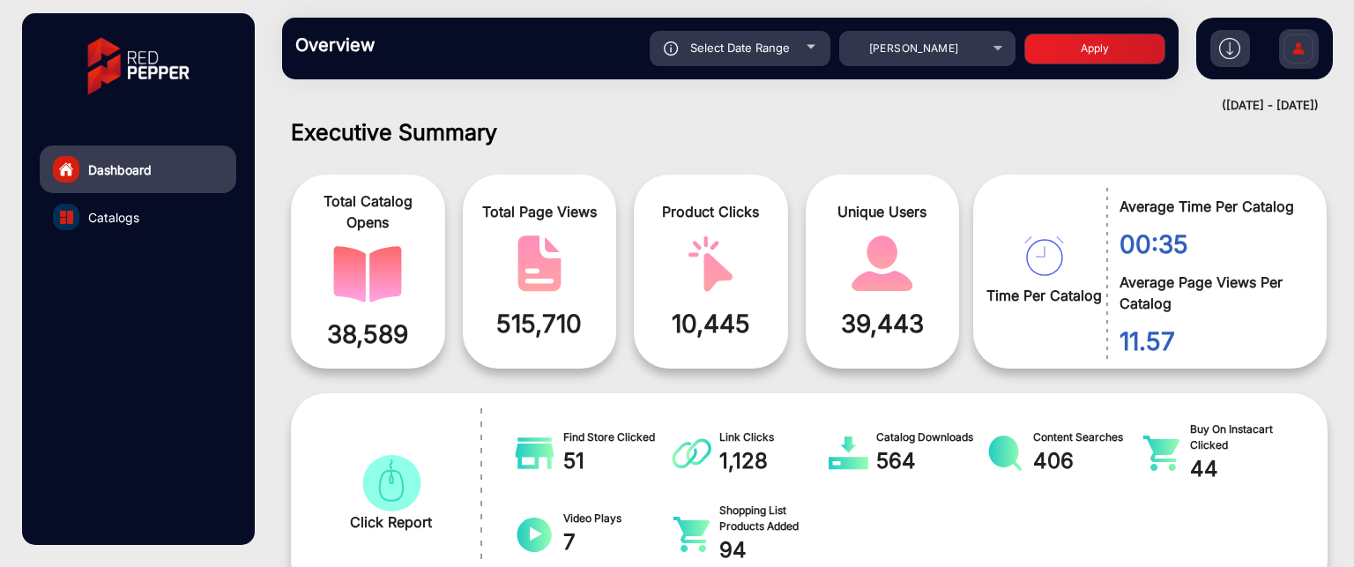
type input "[DATE]"
click at [1125, 54] on button "Apply" at bounding box center [1094, 48] width 141 height 31
type input "[DATE]"
drag, startPoint x: 1348, startPoint y: 59, endPoint x: 1353, endPoint y: 97, distance: 38.3
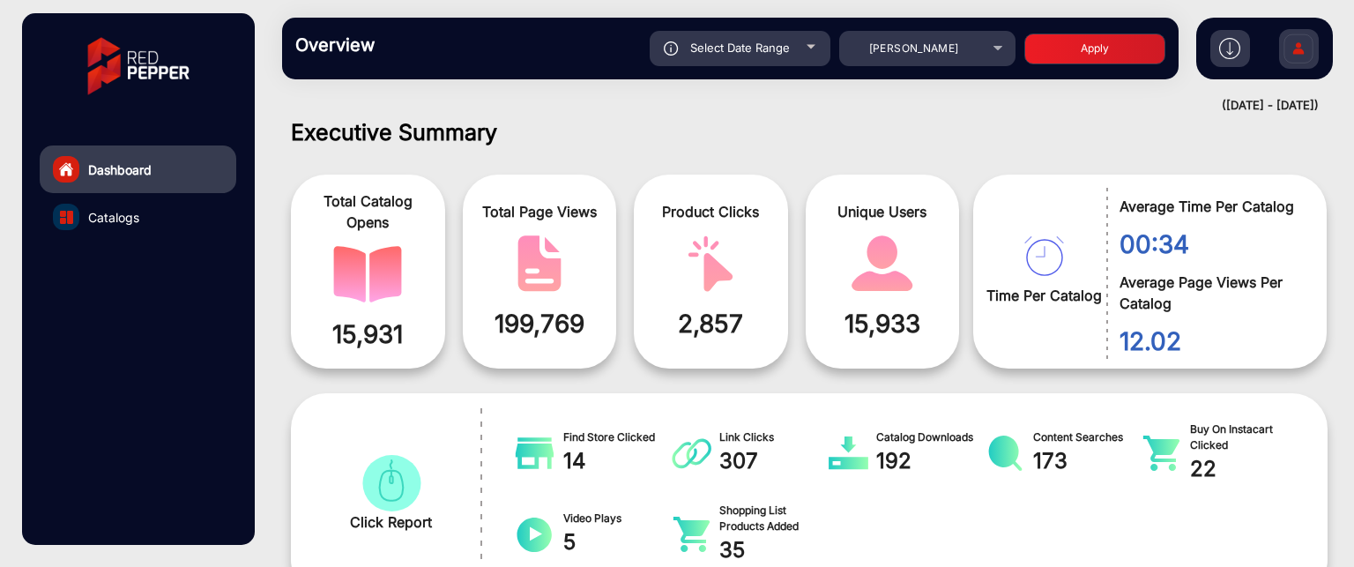
click at [1353, 97] on mat-drawer-content "Overview Reports Understand what makes your customers tick and learn how they a…" at bounding box center [808, 283] width 1089 height 567
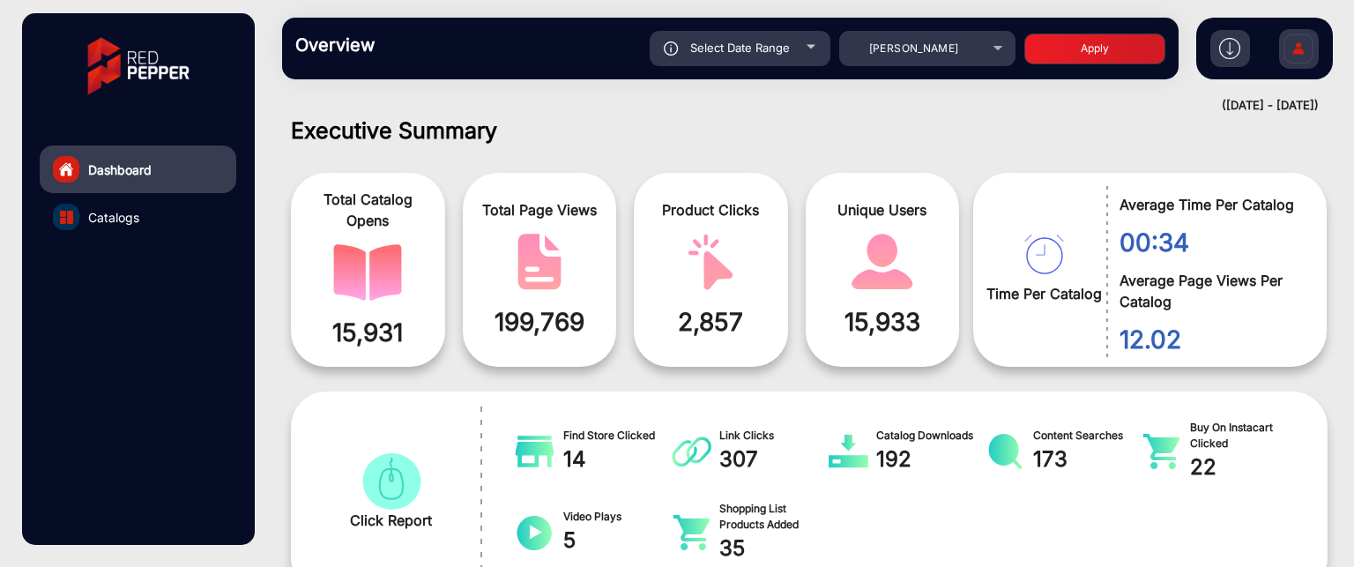
scroll to position [0, 0]
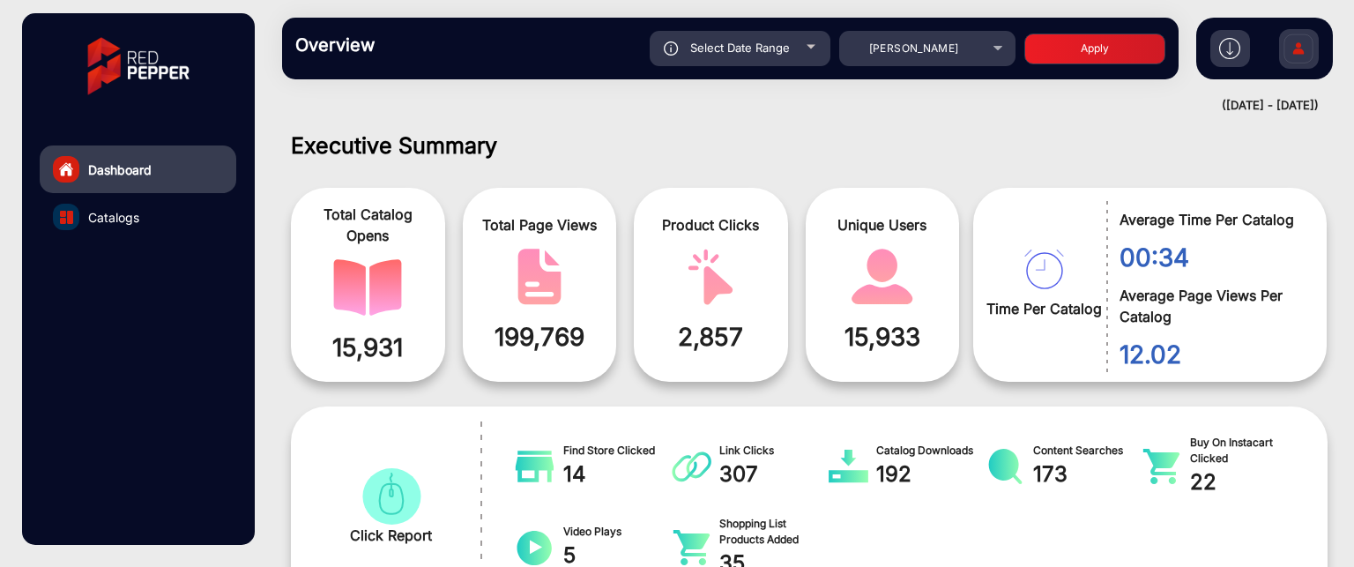
click at [1307, 154] on h1 "Executive Summary" at bounding box center [809, 145] width 1036 height 26
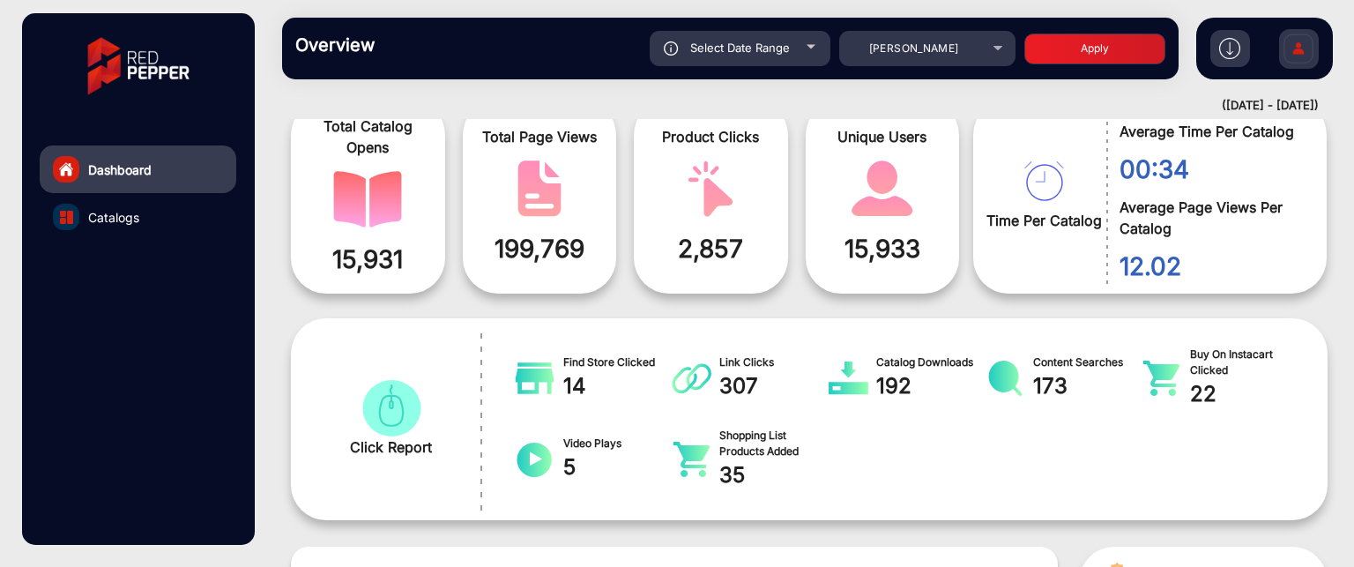
scroll to position [176, 0]
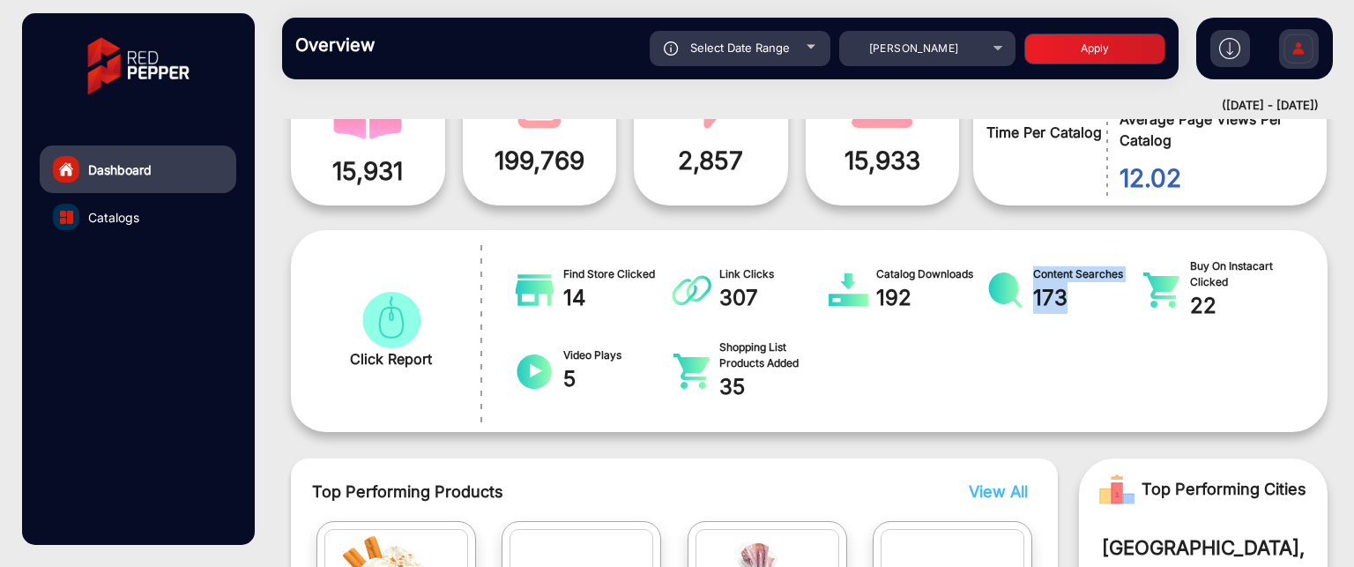
drag, startPoint x: 1078, startPoint y: 299, endPoint x: 1033, endPoint y: 275, distance: 50.9
click at [1033, 274] on div "Content Searches 173" at bounding box center [1087, 290] width 109 height 48
click at [1093, 319] on div "Find Store Clicked 14 Link Clicks 307 Catalog Downloads 192 Content Searches 17…" at bounding box center [900, 330] width 792 height 149
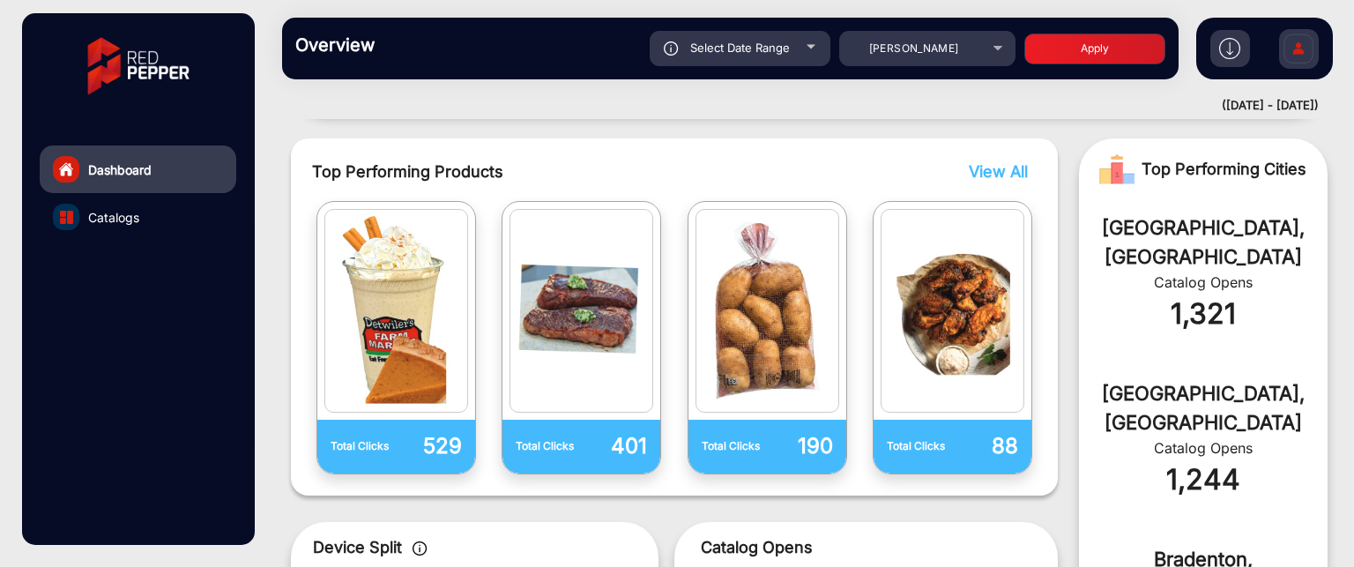
scroll to position [178, 0]
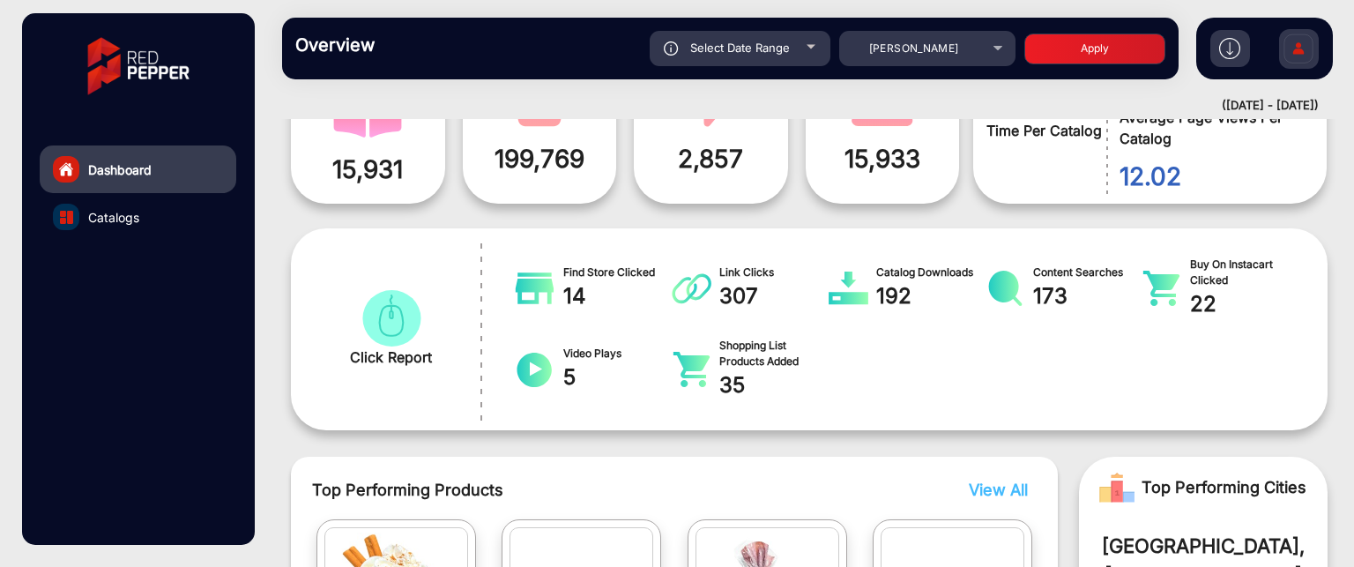
click at [1230, 52] on img at bounding box center [1229, 48] width 21 height 21
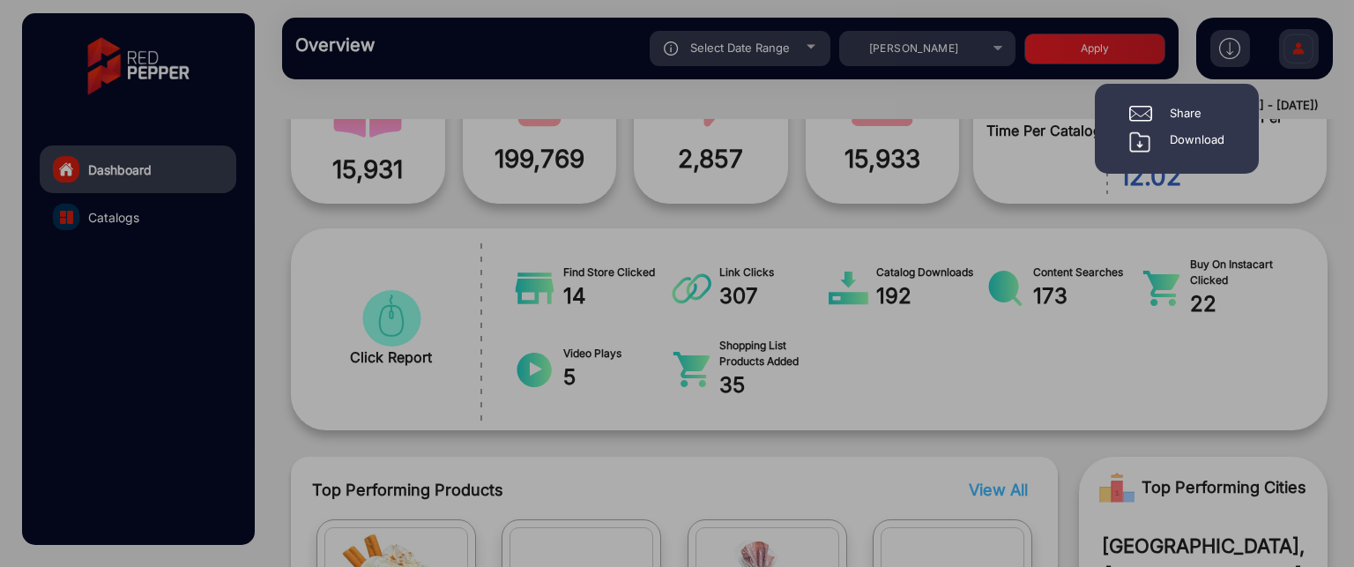
click at [1336, 87] on div at bounding box center [677, 283] width 1354 height 567
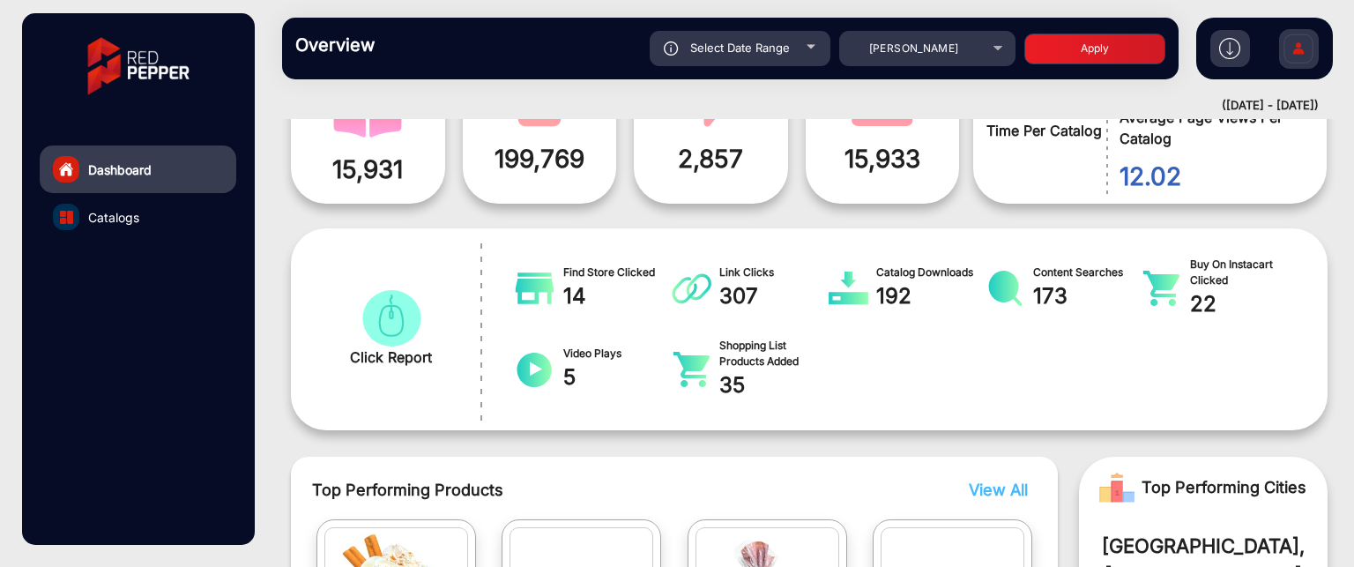
click at [159, 227] on link "Catalogs" at bounding box center [138, 217] width 197 height 48
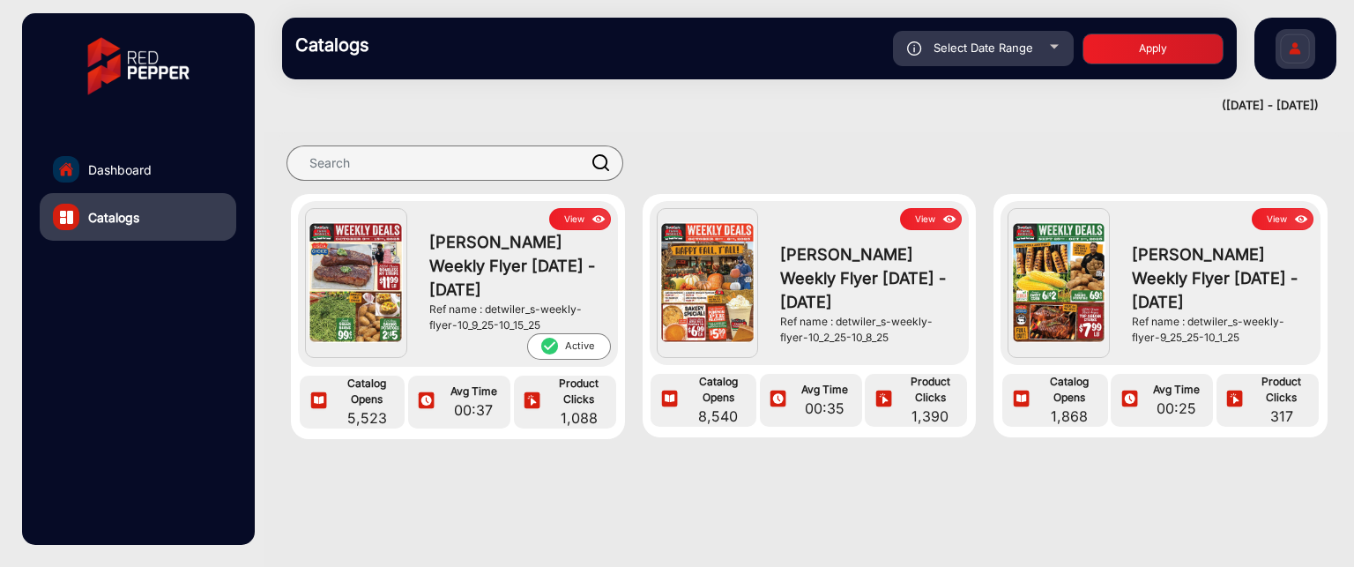
click at [1043, 35] on div "Select Date Range" at bounding box center [983, 48] width 181 height 35
type input "[DATE]"
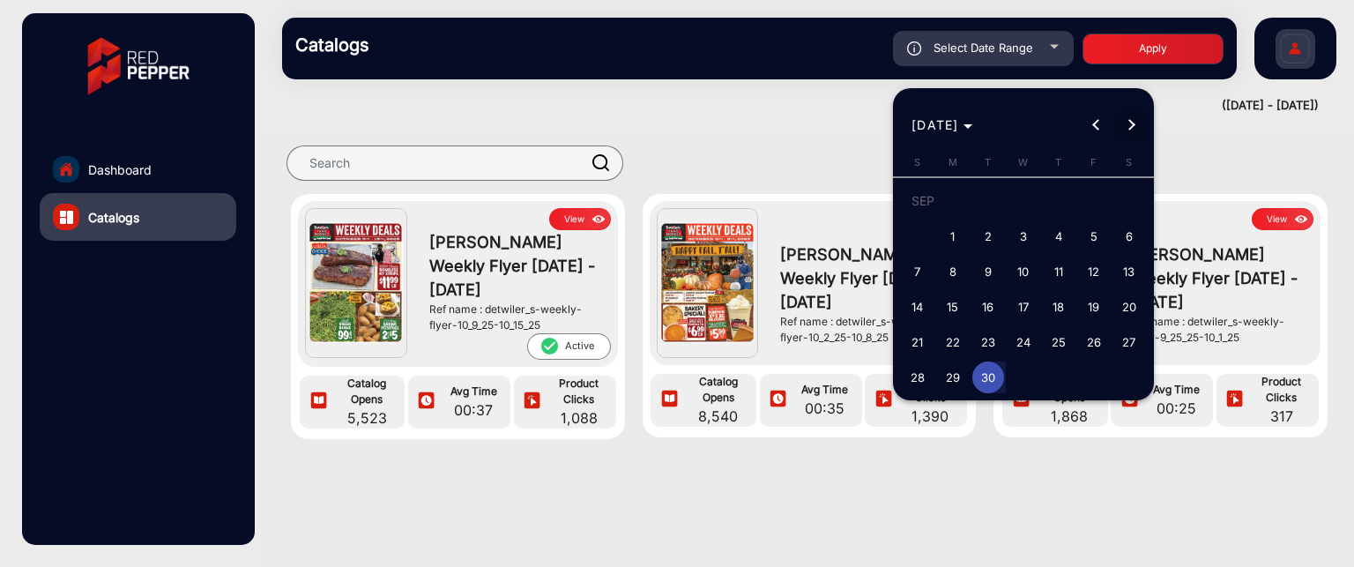
click at [1128, 124] on button "Next month" at bounding box center [1131, 125] width 35 height 35
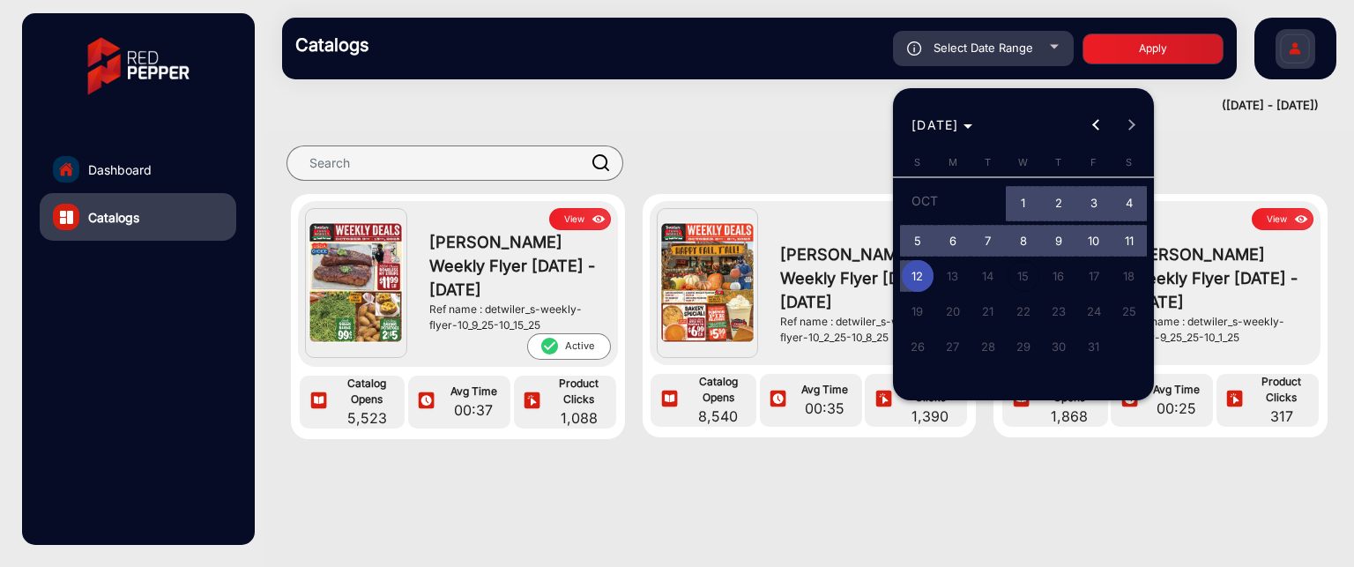
click at [922, 284] on span "12" at bounding box center [918, 276] width 32 height 32
type input "[DATE]"
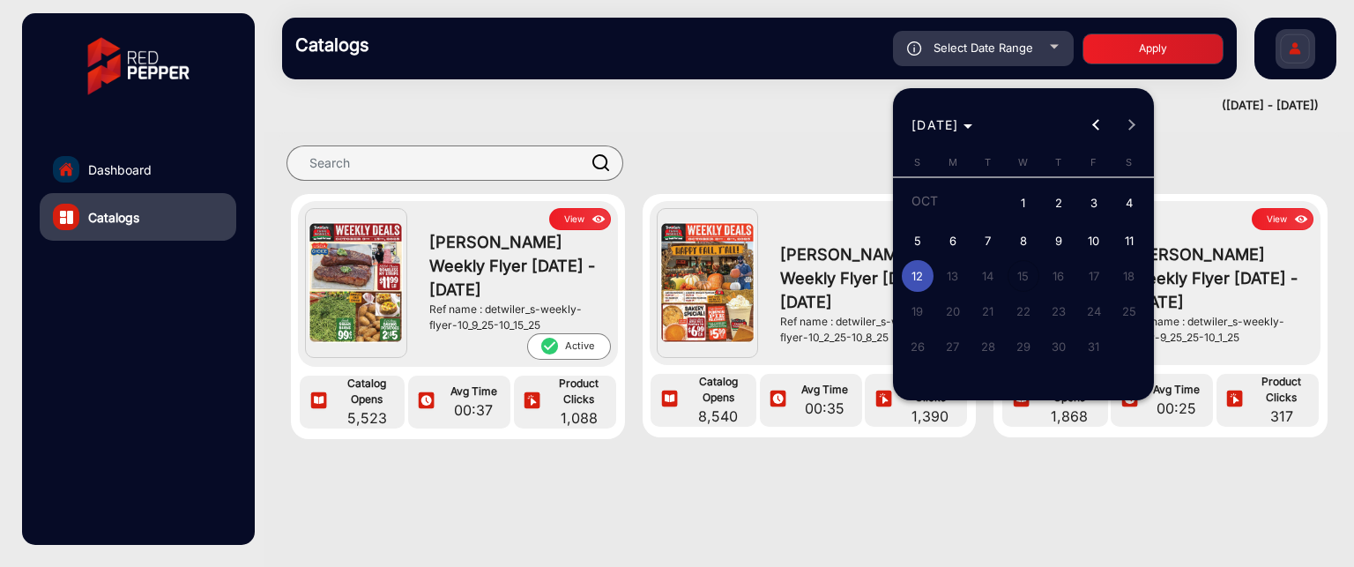
click at [1026, 204] on span "1" at bounding box center [1023, 204] width 32 height 36
type input "[DATE]"
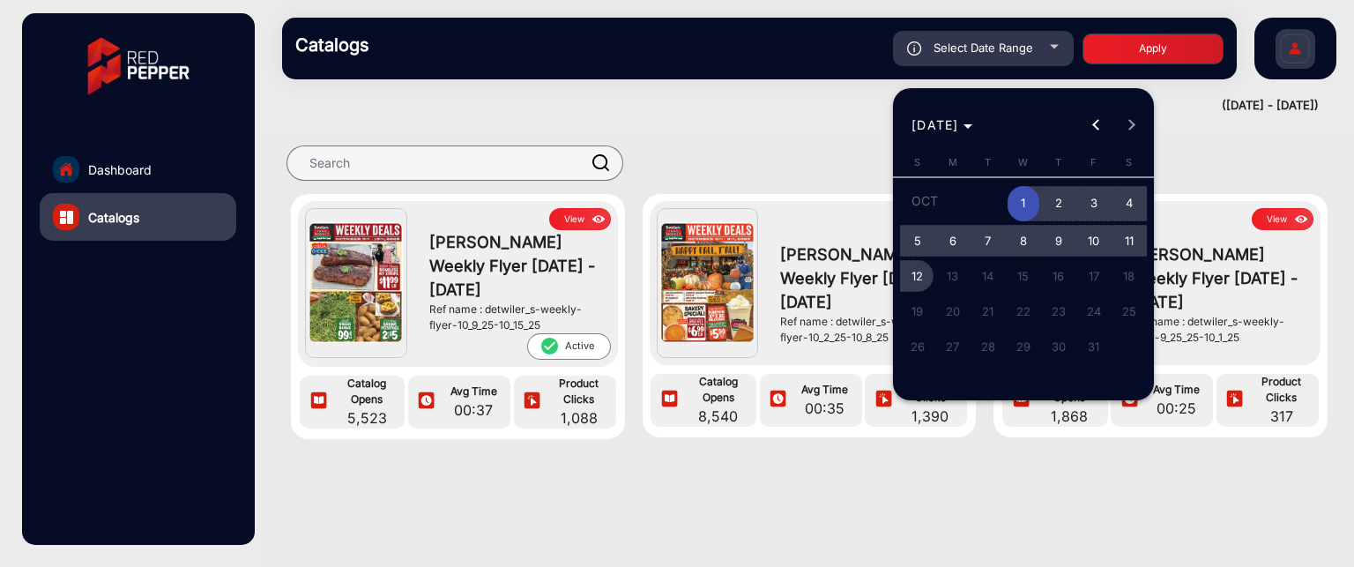
click at [921, 272] on span "12" at bounding box center [918, 276] width 32 height 32
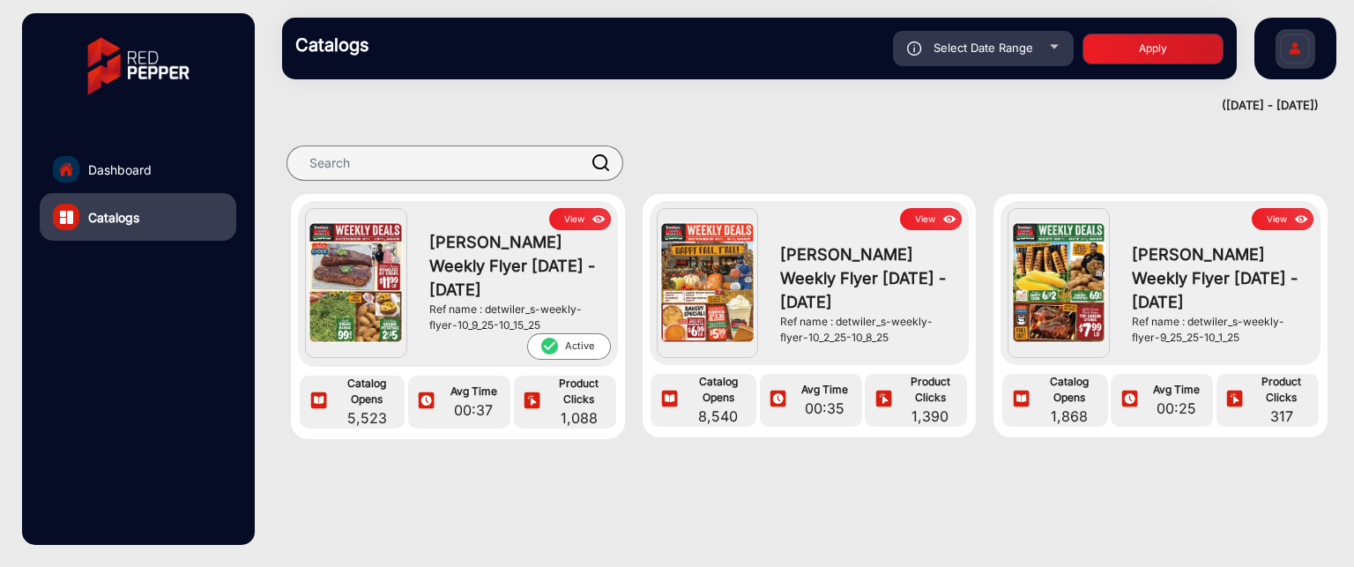
type input "[DATE]"
click at [1176, 45] on button "Apply" at bounding box center [1152, 48] width 141 height 31
type input "[DATE]"
